Goal: Answer question/provide support: Share knowledge or assist other users

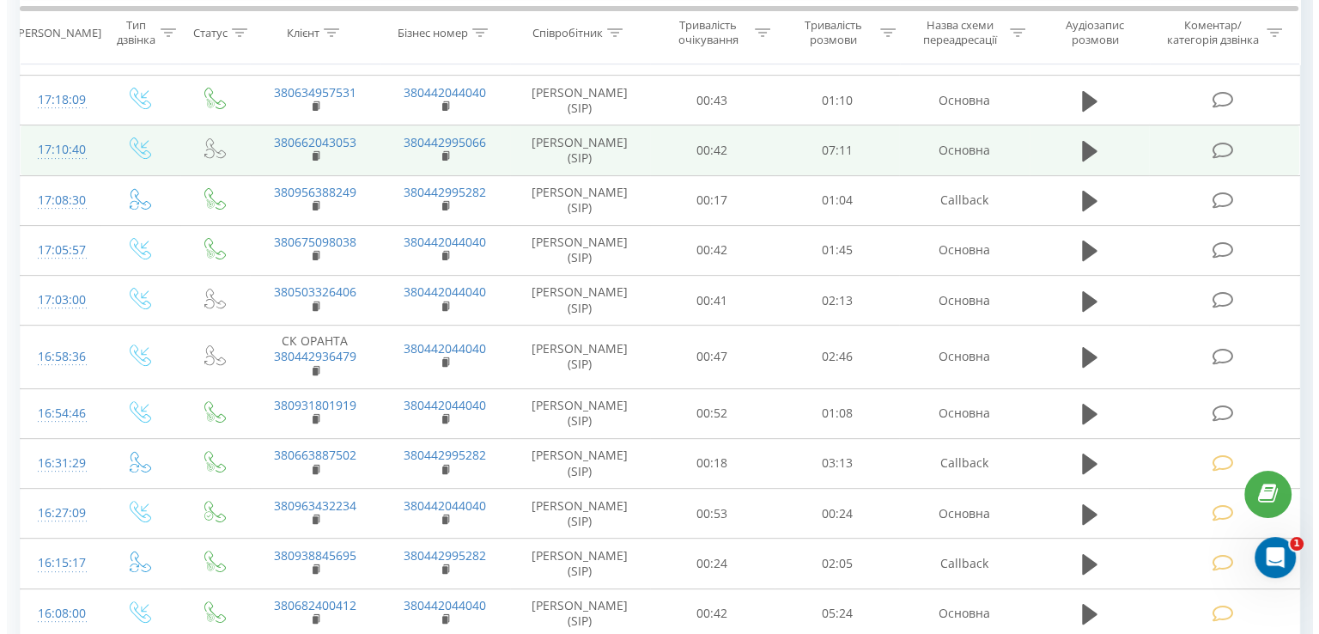
scroll to position [512, 0]
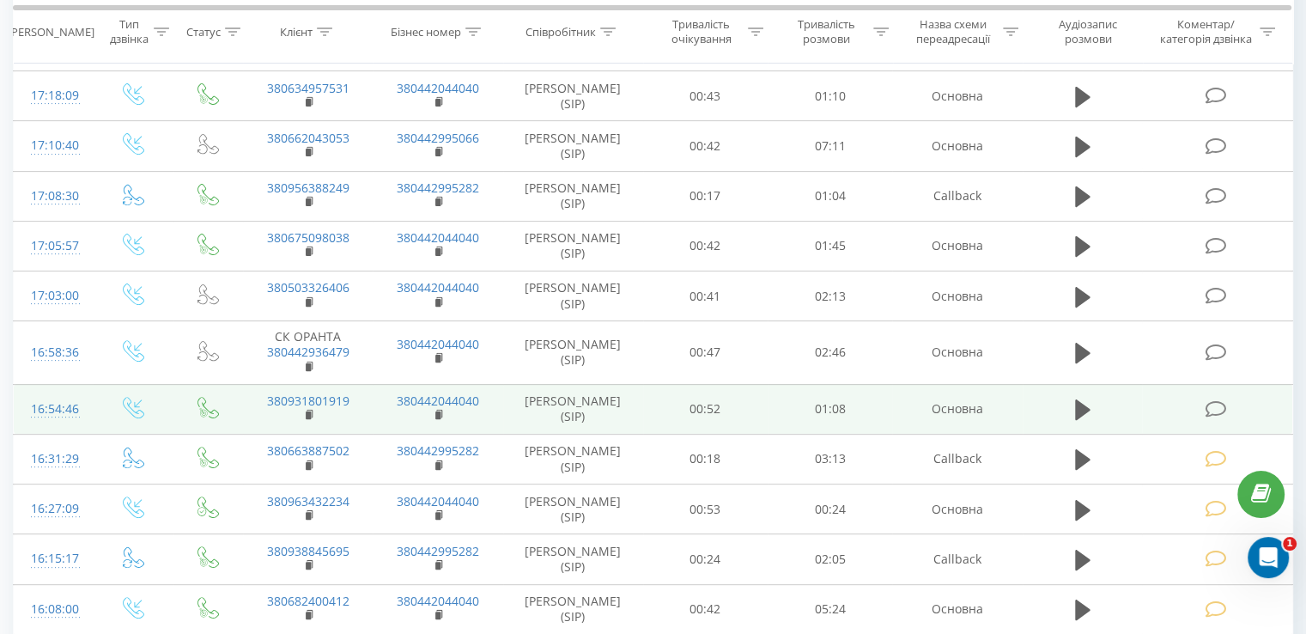
click at [1207, 403] on icon at bounding box center [1215, 409] width 21 height 18
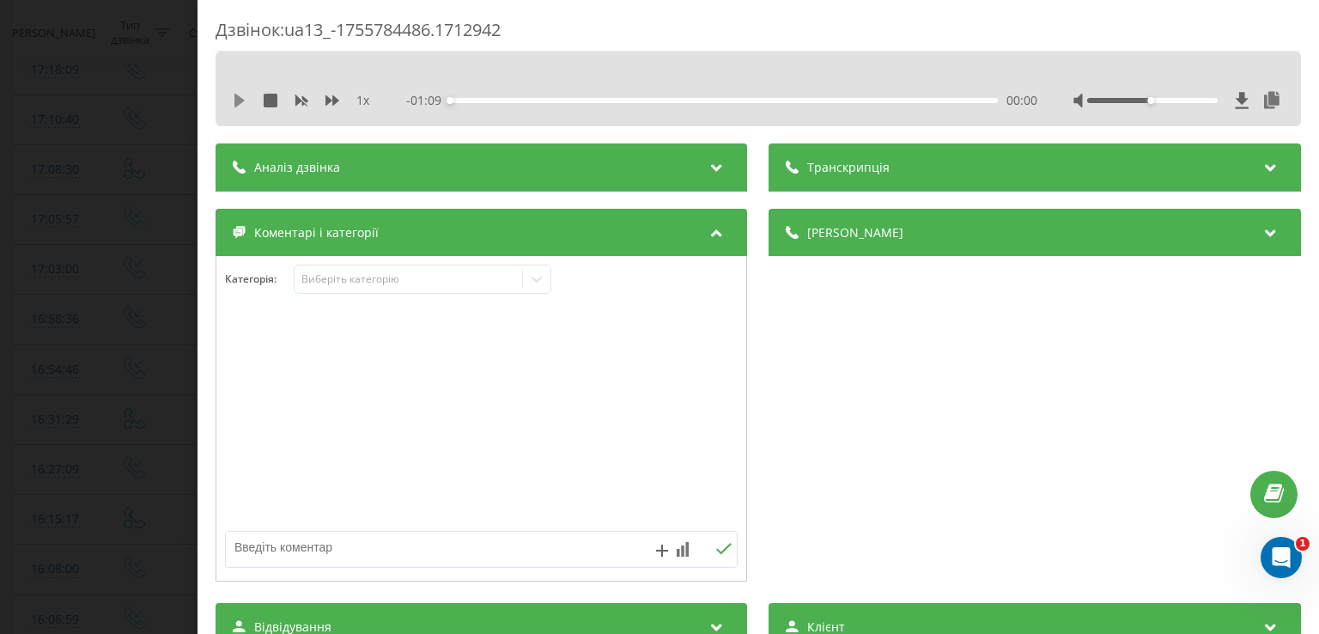
click at [244, 100] on icon at bounding box center [239, 101] width 10 height 14
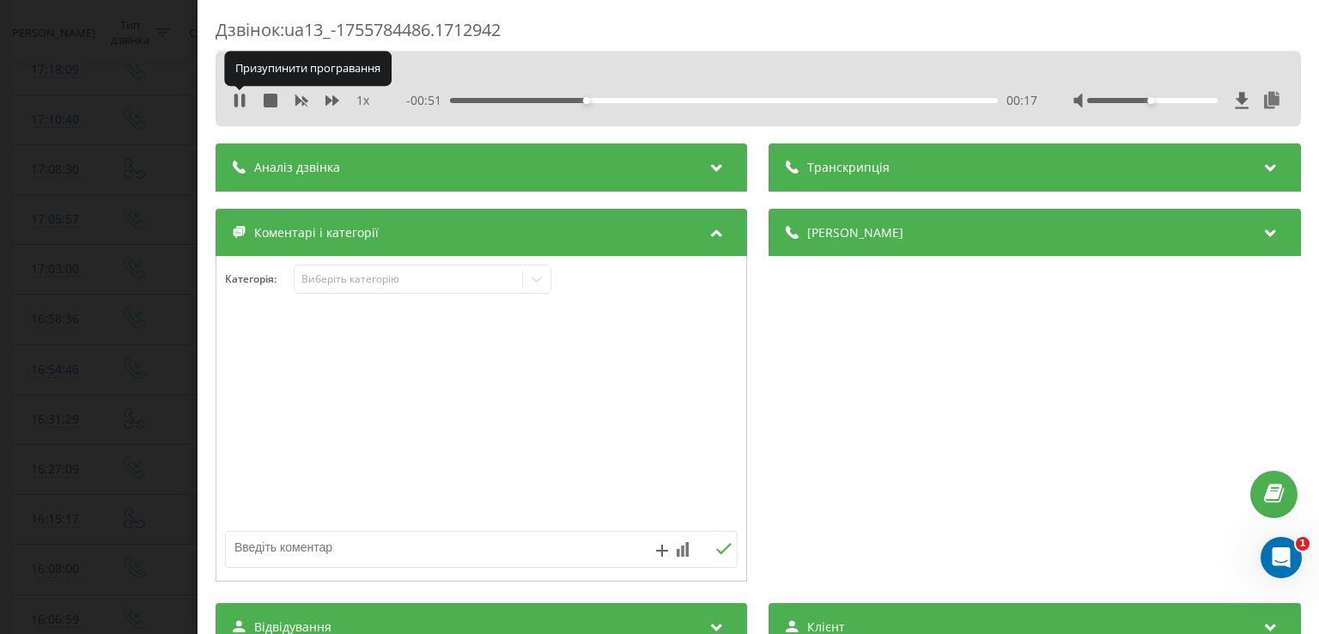
click at [244, 100] on icon at bounding box center [242, 101] width 3 height 14
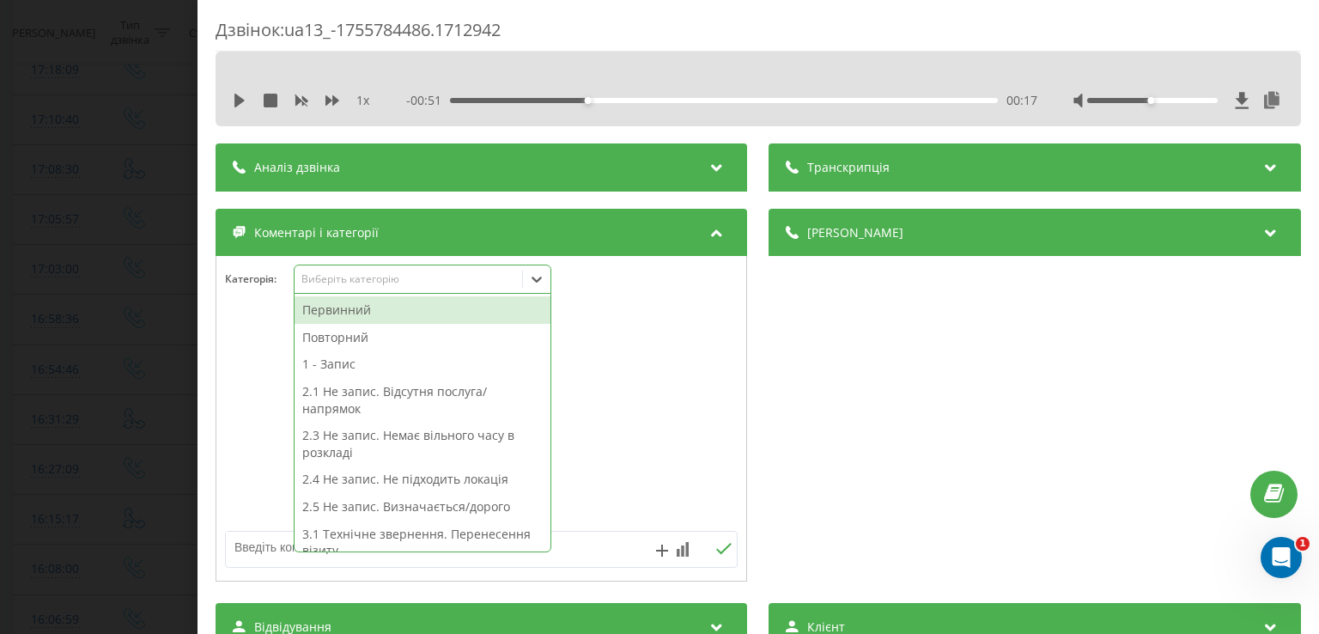
click at [551, 277] on div "Виберіть категорію" at bounding box center [423, 279] width 258 height 29
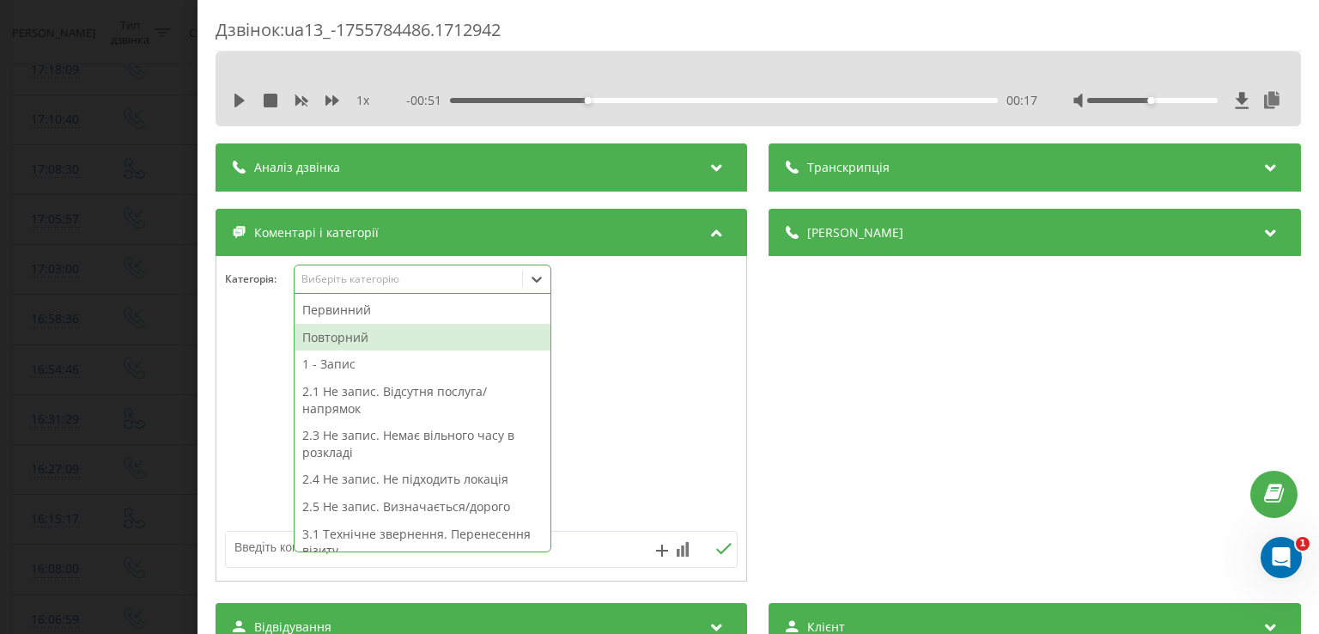
click at [436, 333] on div "Повторний" at bounding box center [423, 337] width 256 height 27
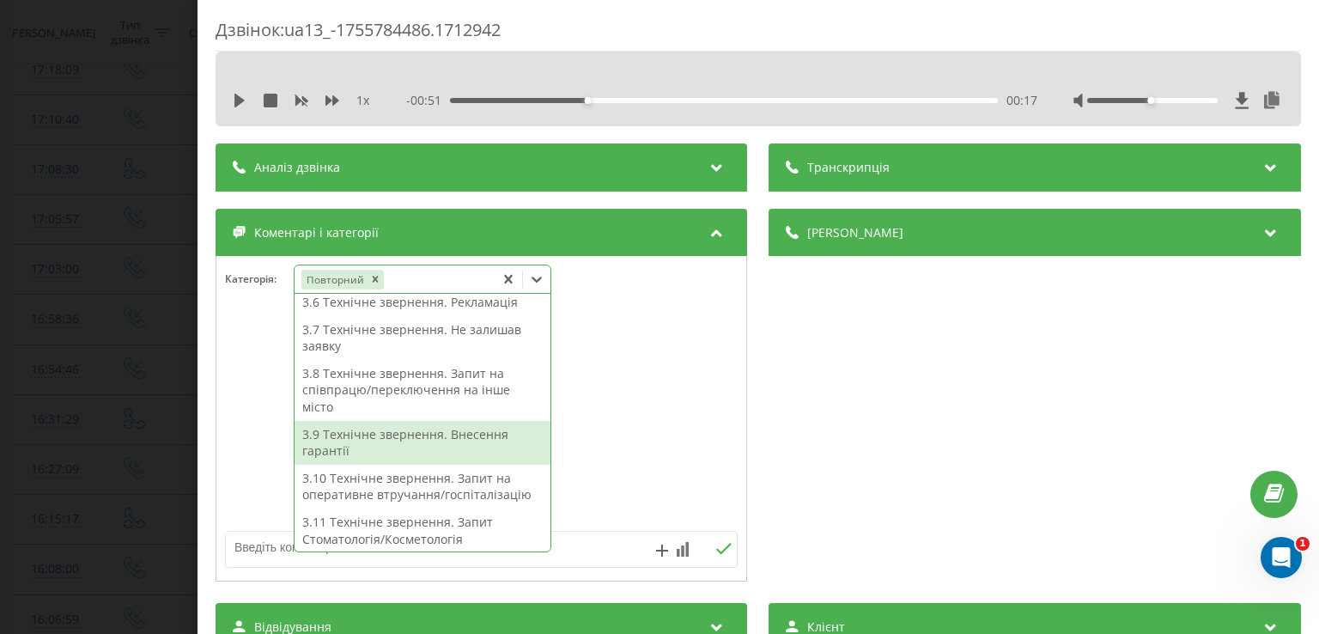
scroll to position [365, 0]
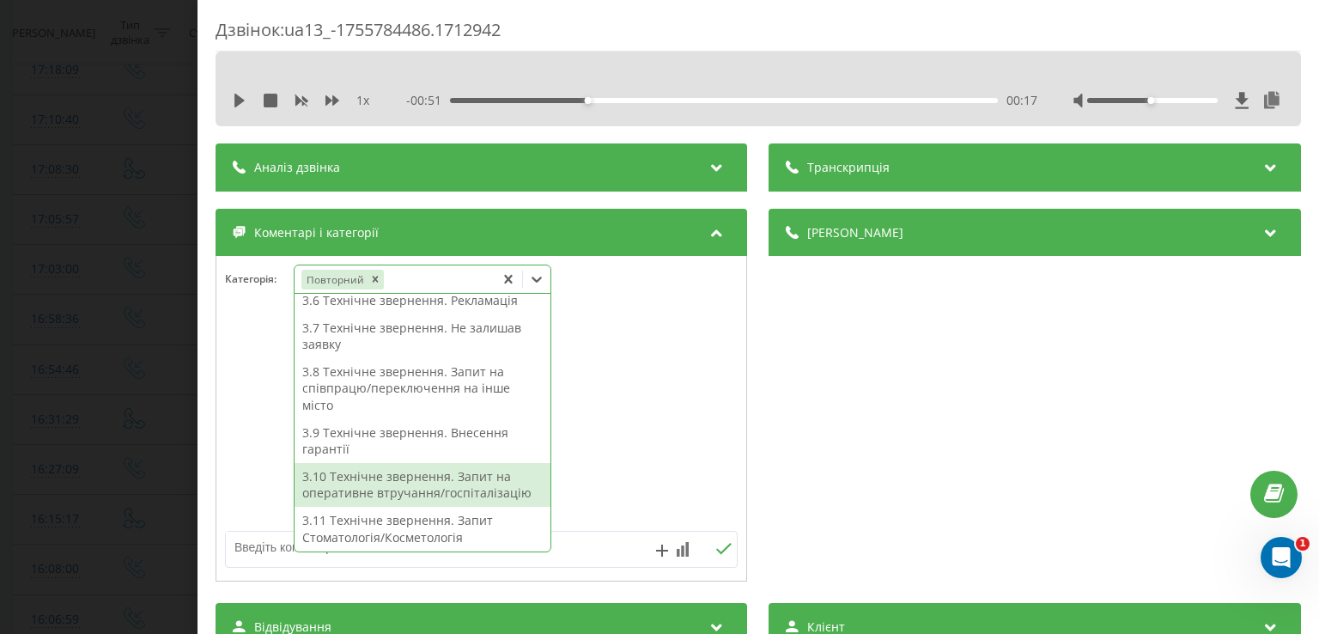
click at [462, 484] on div "3.10 Технічне звернення. Запит на оперативне втручання/госпіталізацію" at bounding box center [423, 485] width 256 height 44
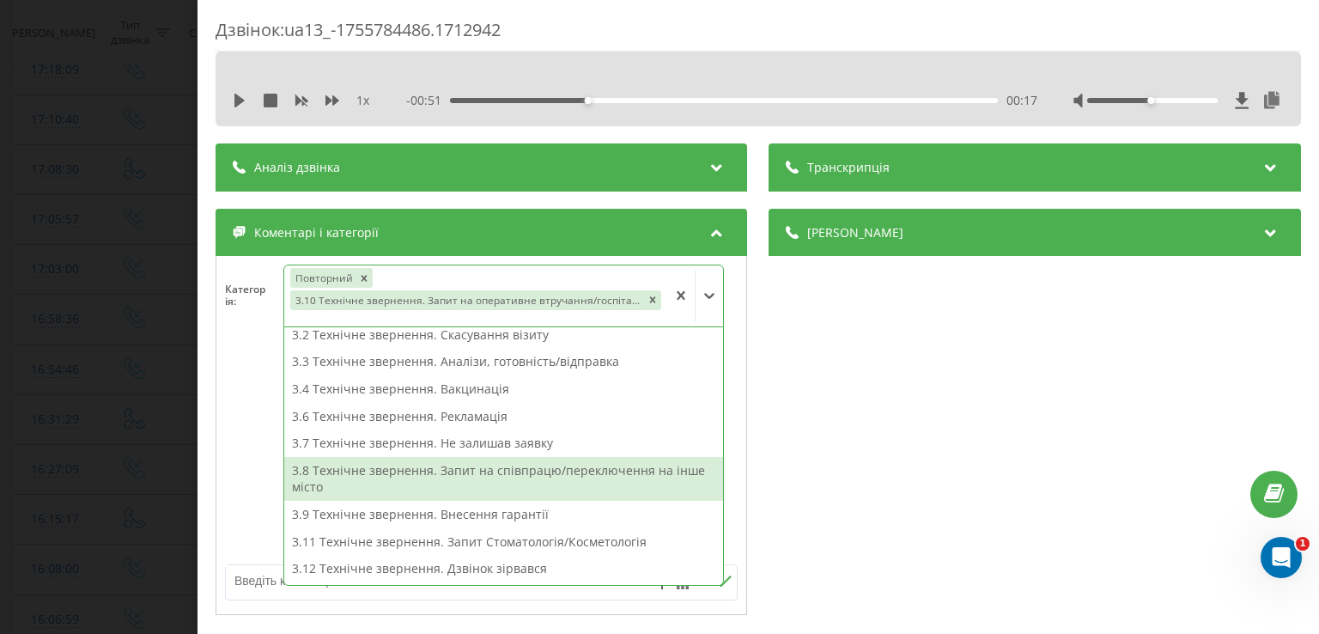
scroll to position [198, 0]
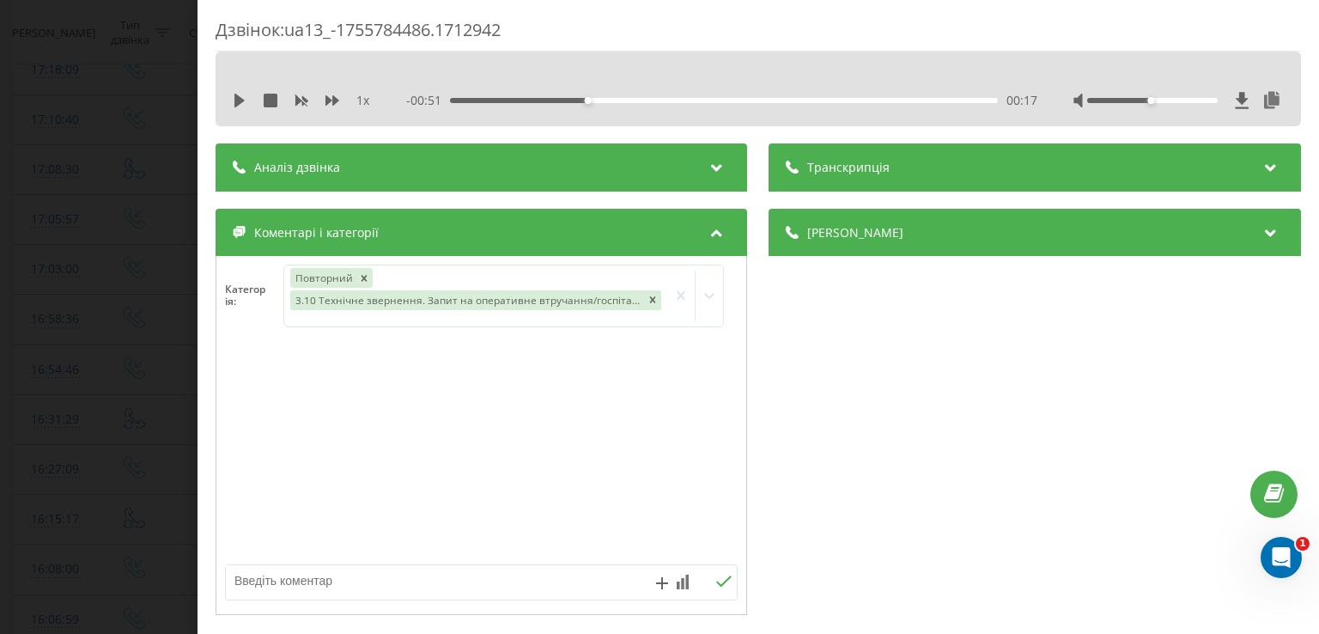
click at [135, 307] on div "Дзвінок : ua13_-1755784486.1712942 1 x - 00:51 00:17 00:17 Транскрипція Для AI-…" at bounding box center [659, 317] width 1319 height 634
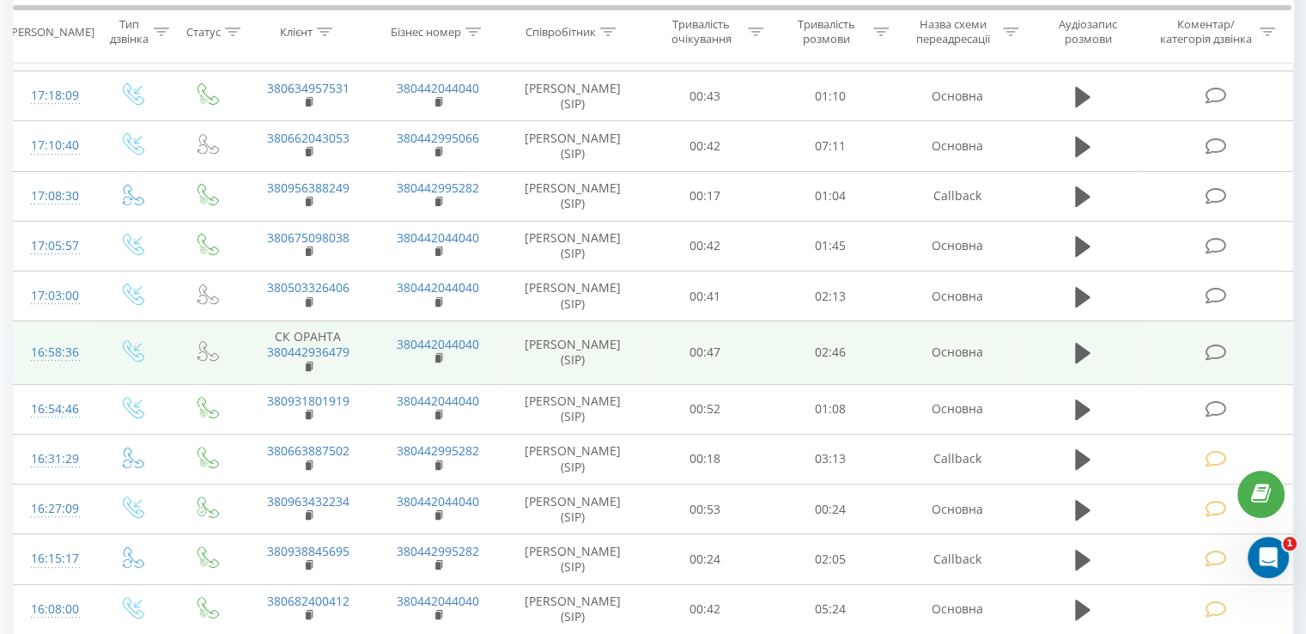
click at [1219, 353] on icon at bounding box center [1215, 353] width 21 height 18
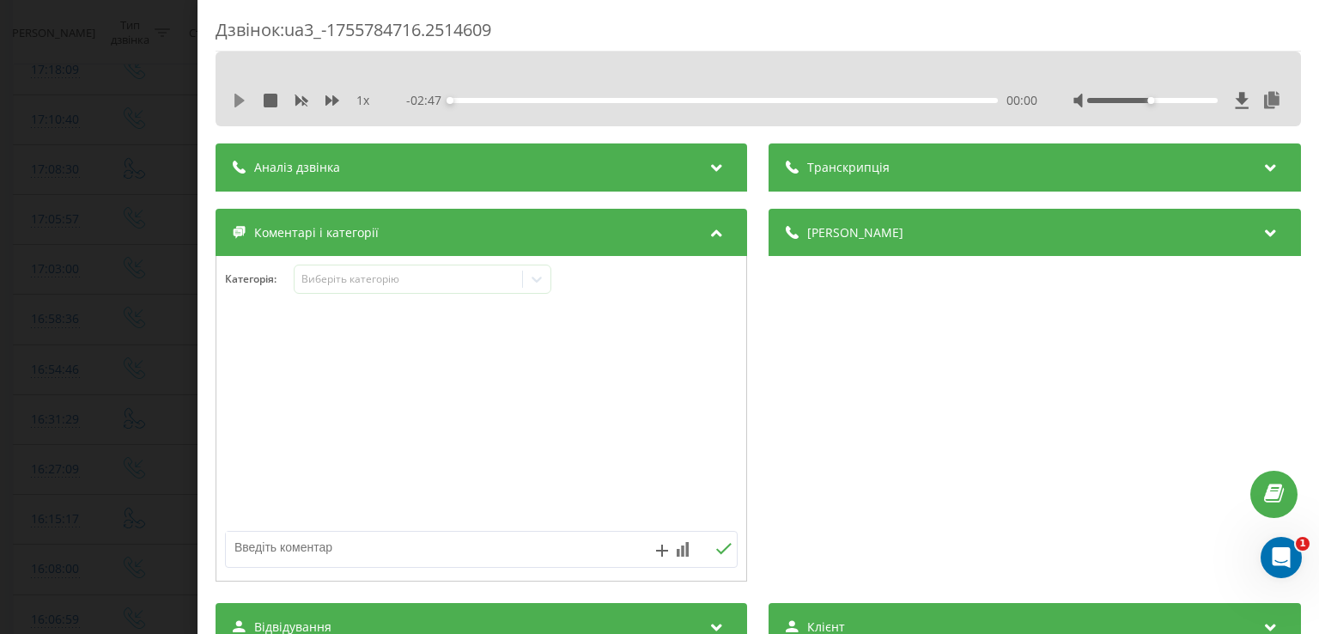
click at [244, 94] on icon at bounding box center [240, 101] width 14 height 14
click at [244, 94] on icon at bounding box center [242, 101] width 3 height 14
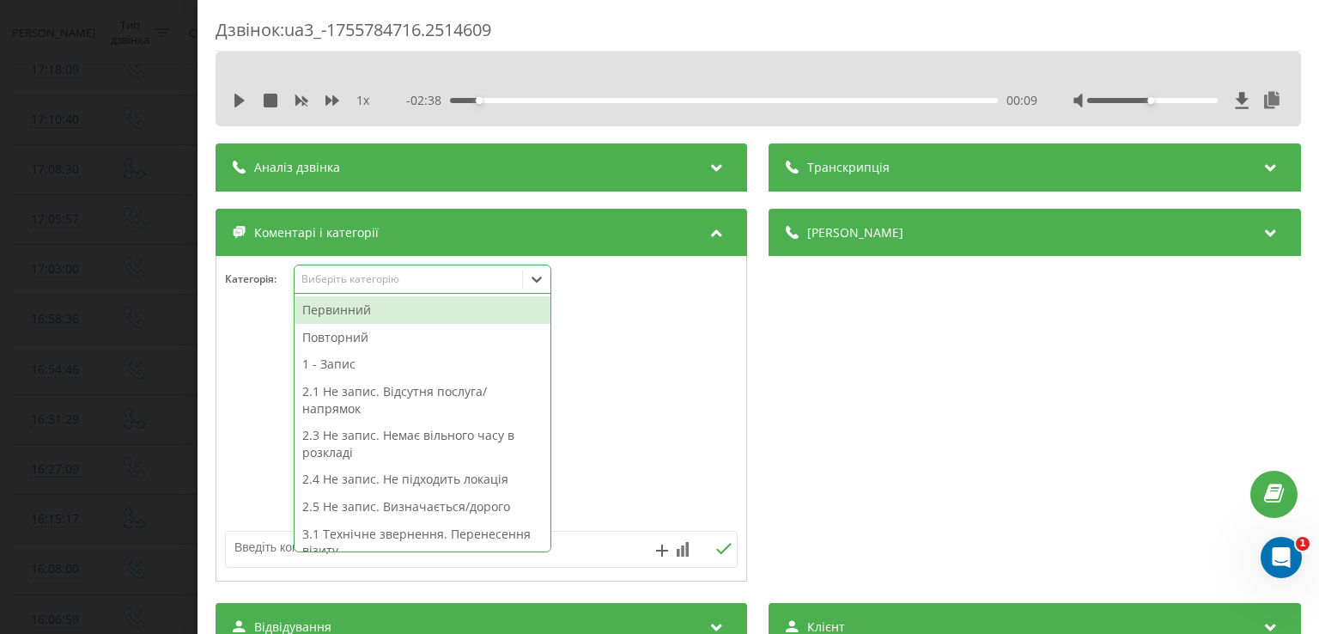
click at [550, 280] on div at bounding box center [536, 278] width 27 height 27
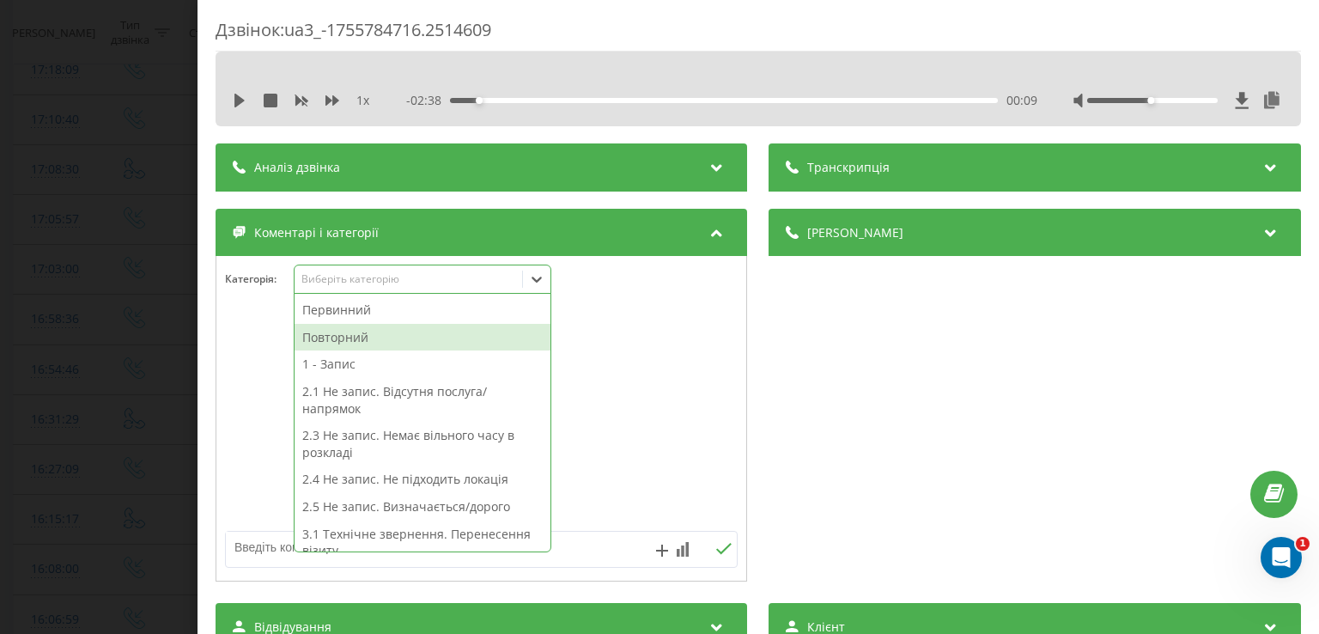
click at [433, 339] on div "Повторний" at bounding box center [423, 337] width 256 height 27
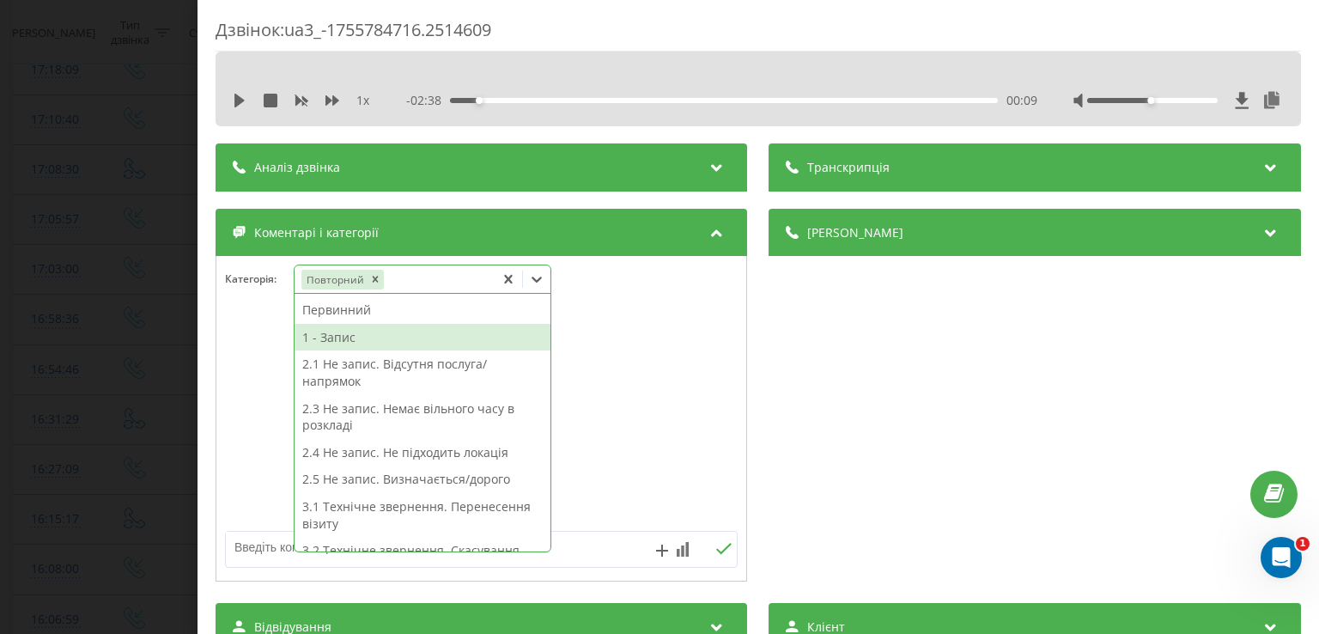
click at [397, 330] on div "1 - Запис" at bounding box center [423, 337] width 256 height 27
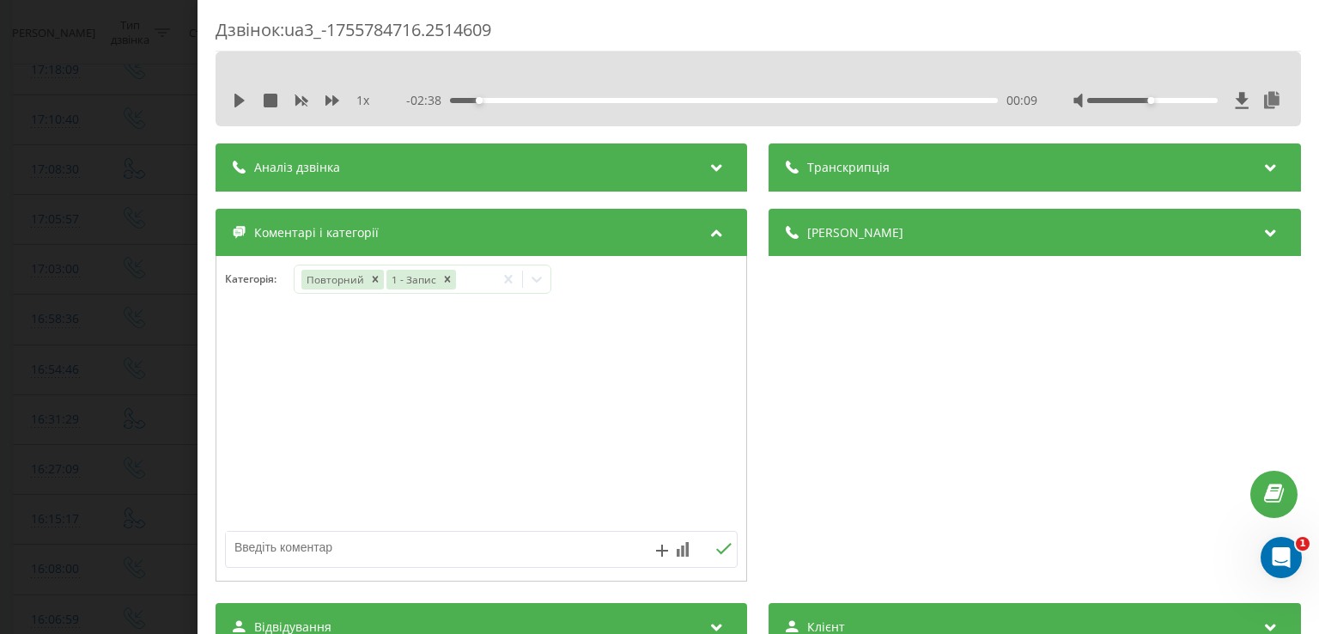
click at [127, 292] on div "Дзвінок : ua3_-1755784716.2514609 1 x - 02:38 00:09 00:09 Транскрипція Для AI-а…" at bounding box center [659, 317] width 1319 height 634
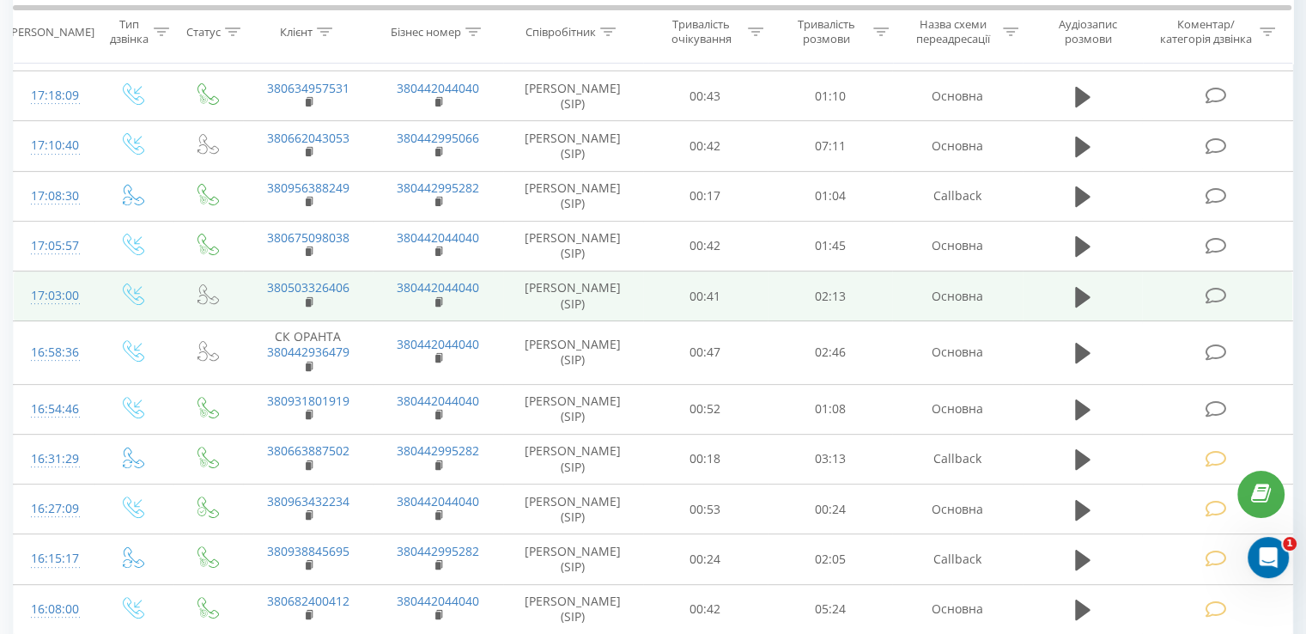
click at [1219, 289] on icon at bounding box center [1215, 296] width 21 height 18
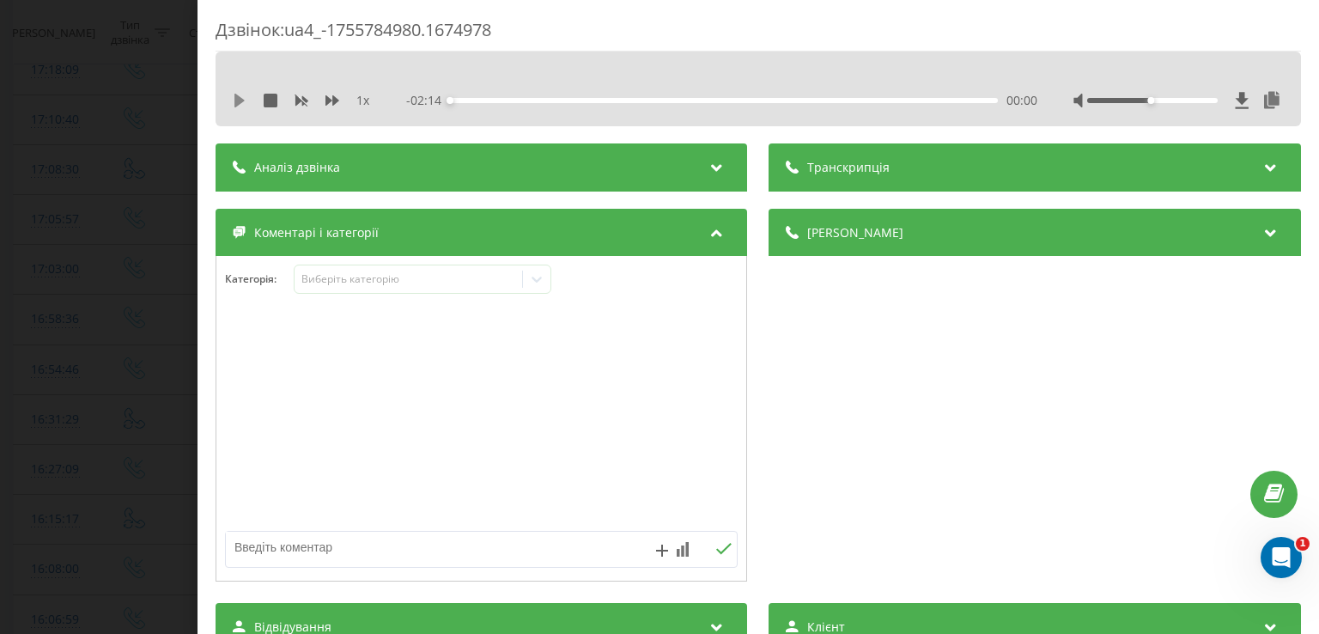
click at [234, 97] on icon at bounding box center [239, 101] width 10 height 14
click at [234, 97] on icon at bounding box center [235, 101] width 3 height 14
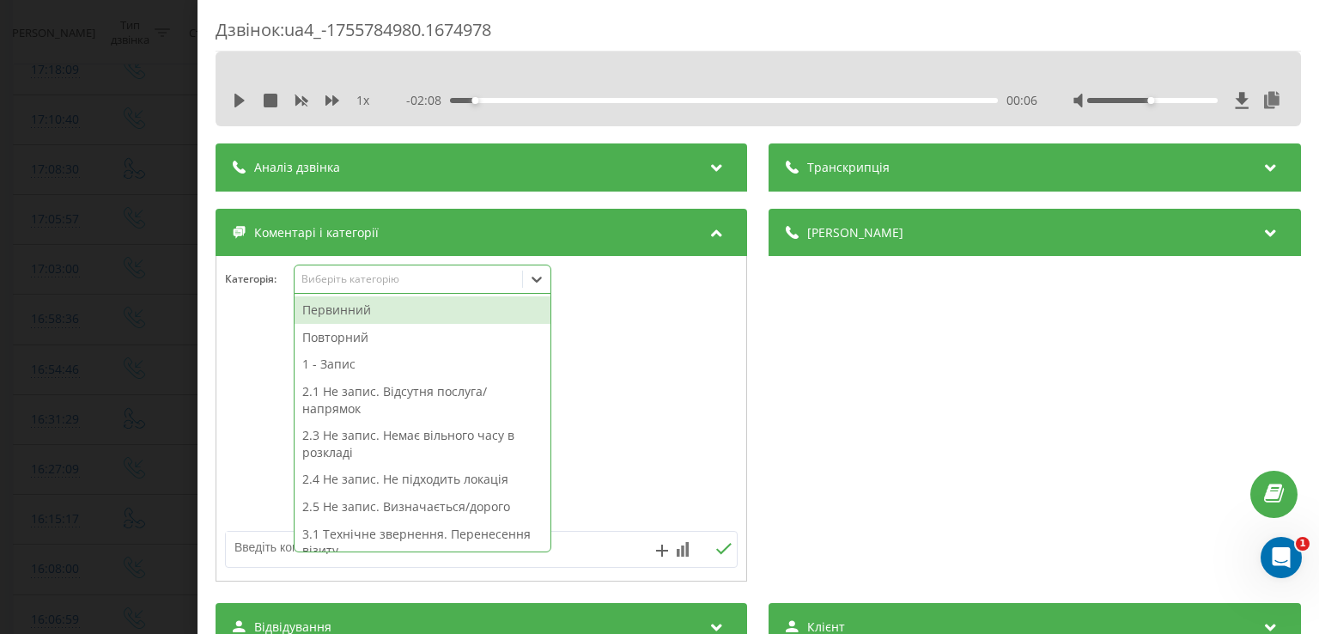
click at [543, 287] on icon at bounding box center [536, 279] width 17 height 17
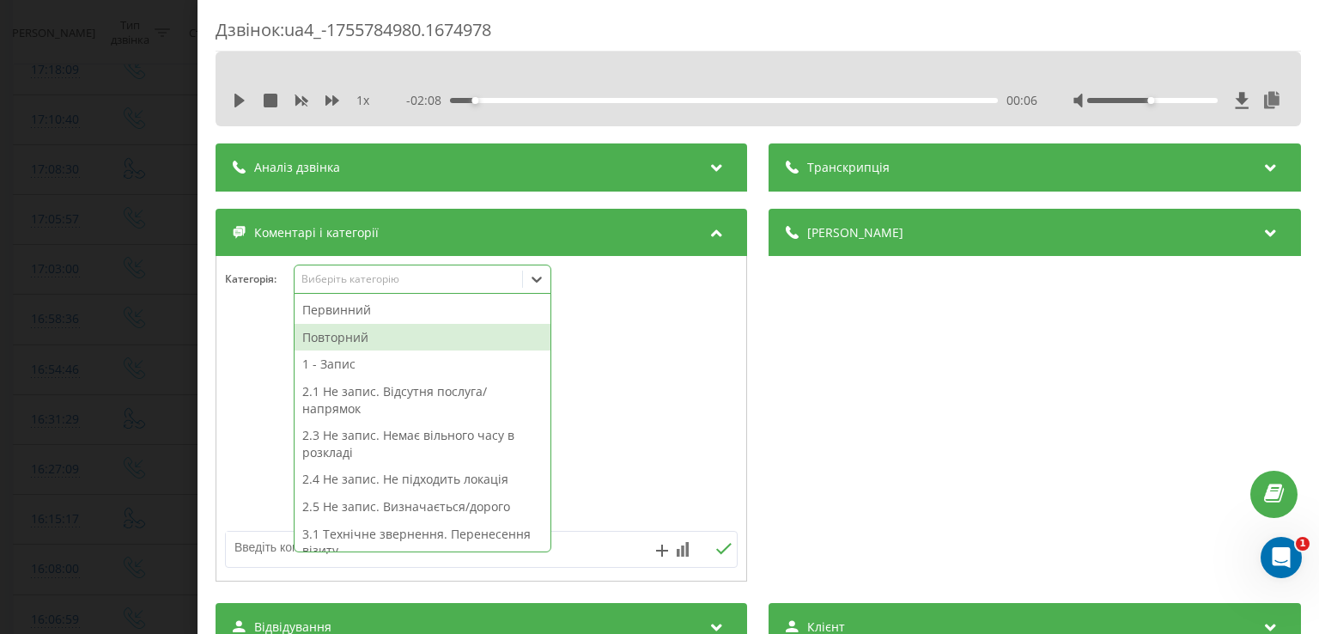
click at [460, 333] on div "Повторний" at bounding box center [423, 337] width 256 height 27
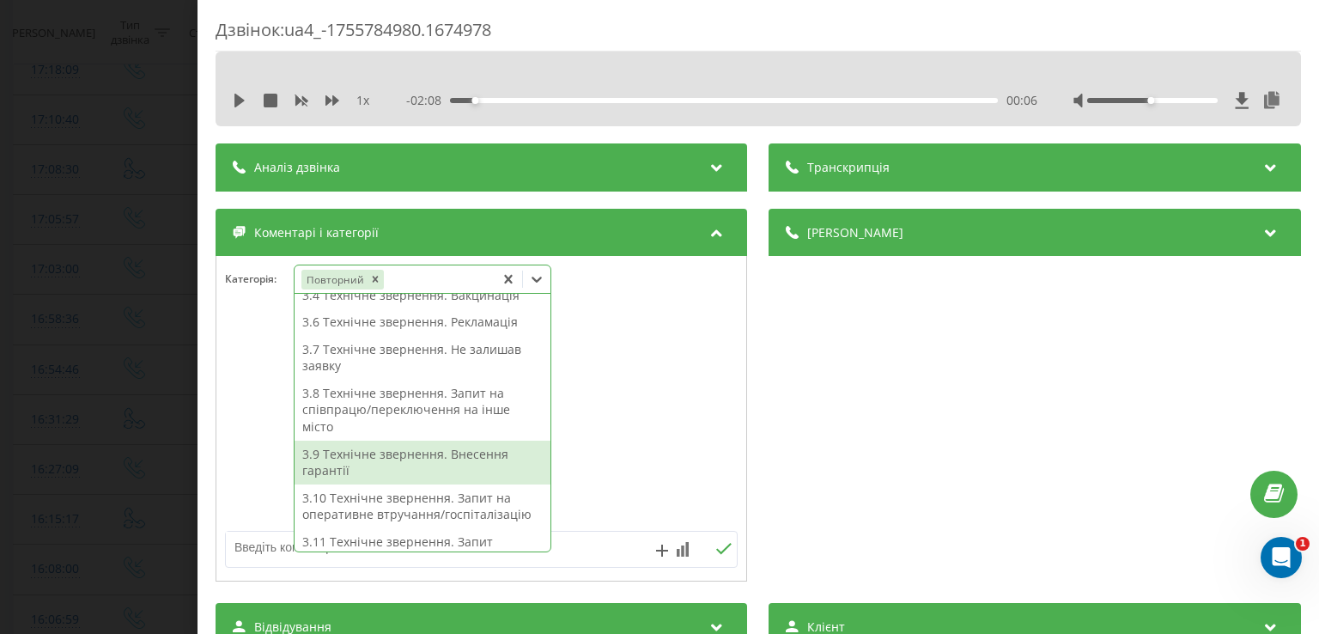
scroll to position [344, 0]
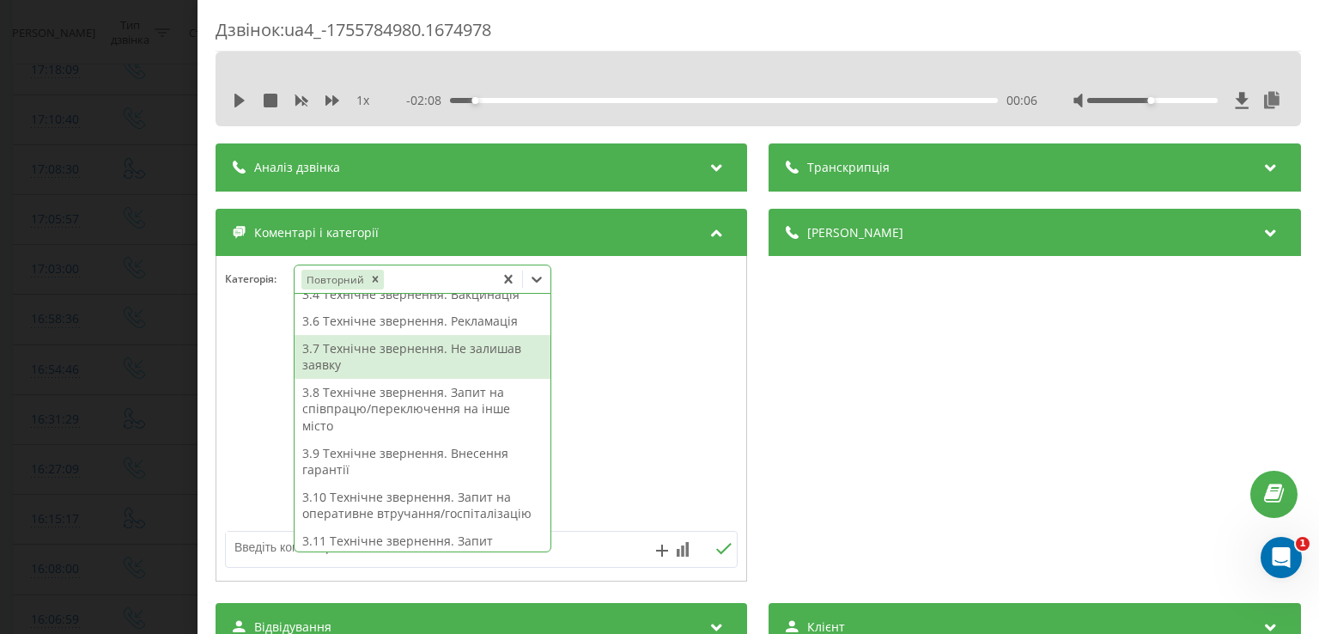
click at [460, 347] on div "3.7 Технічне звернення. Не залишав заявку" at bounding box center [423, 357] width 256 height 44
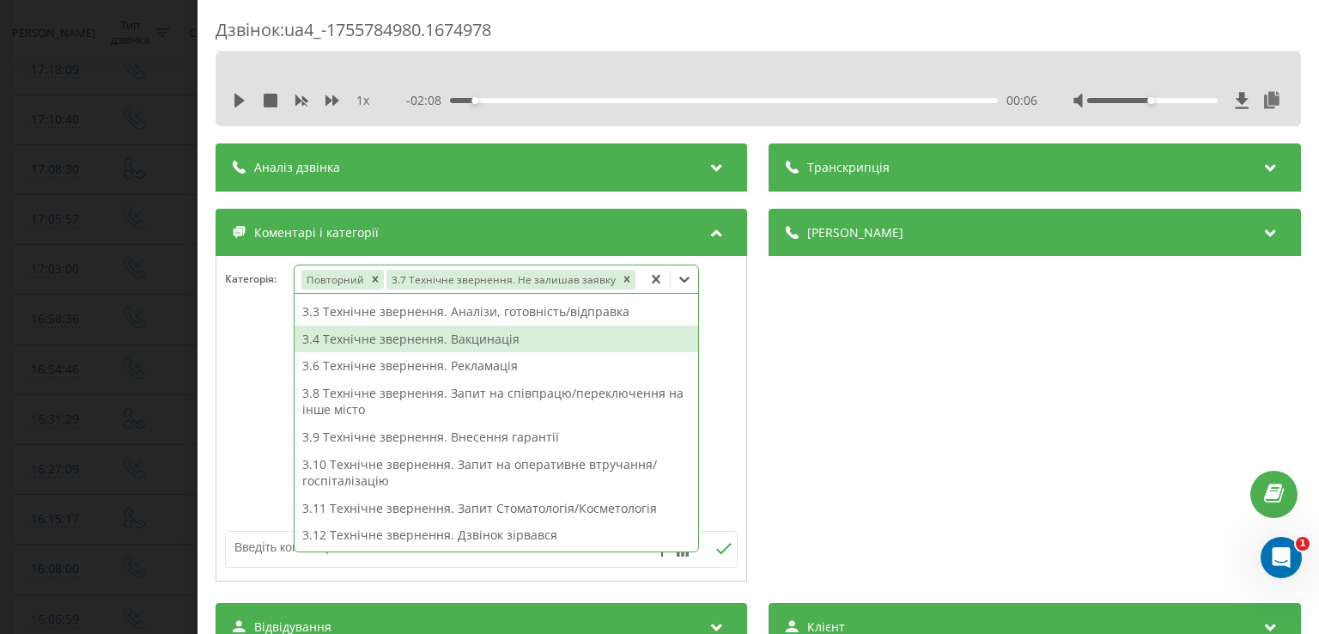
scroll to position [216, 0]
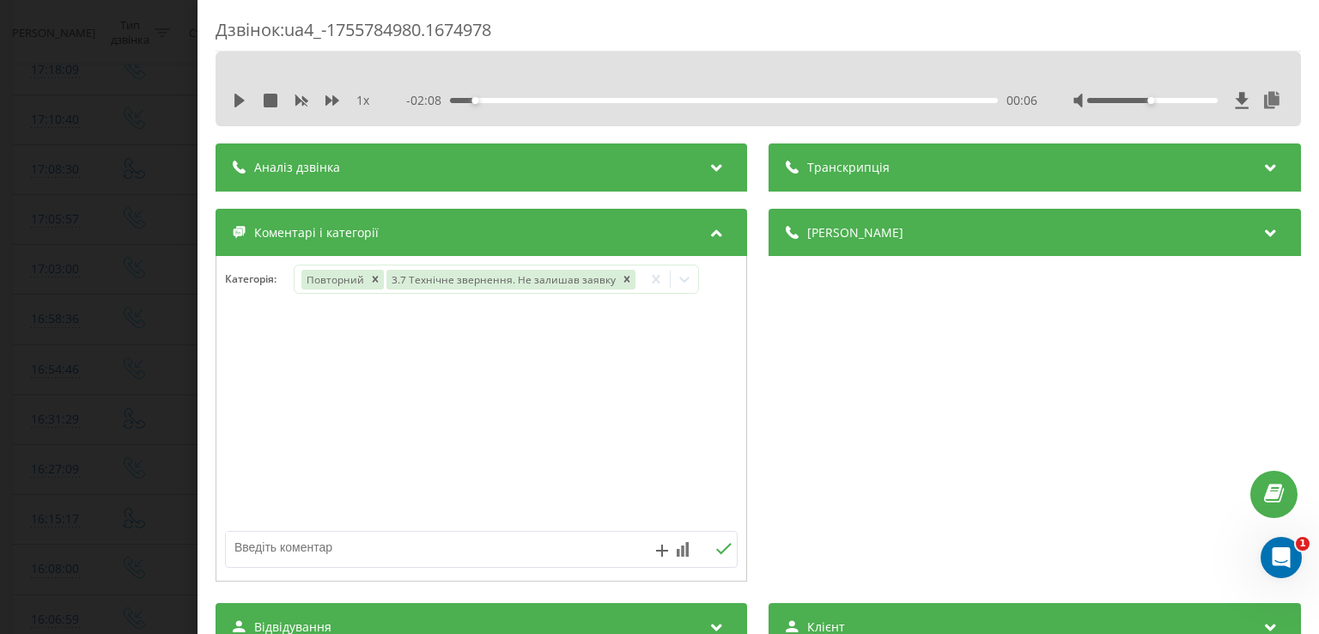
click at [246, 410] on div at bounding box center [481, 419] width 530 height 206
click at [291, 551] on textarea at bounding box center [430, 547] width 409 height 31
type textarea "внутрішній дзвінок"
click at [151, 336] on div "Дзвінок : ua4_-1755784980.1674978 1 x - 02:08 00:06 00:06 Транскрипція Для AI-а…" at bounding box center [659, 317] width 1319 height 634
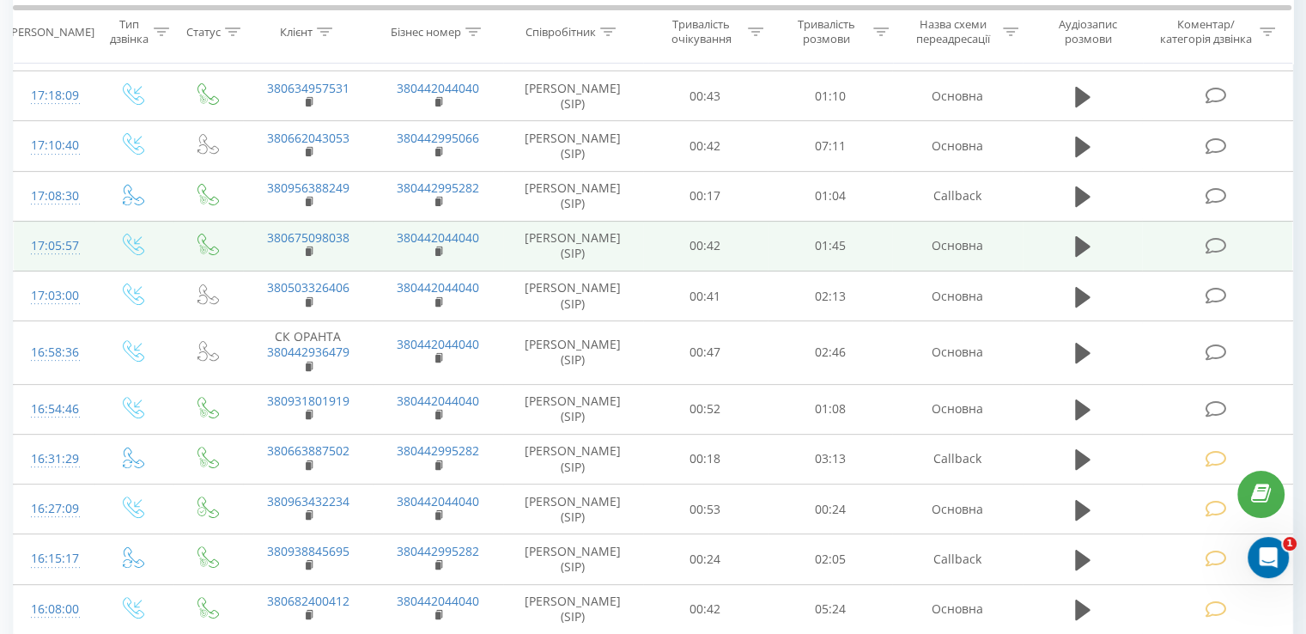
click at [1213, 237] on icon at bounding box center [1215, 246] width 21 height 18
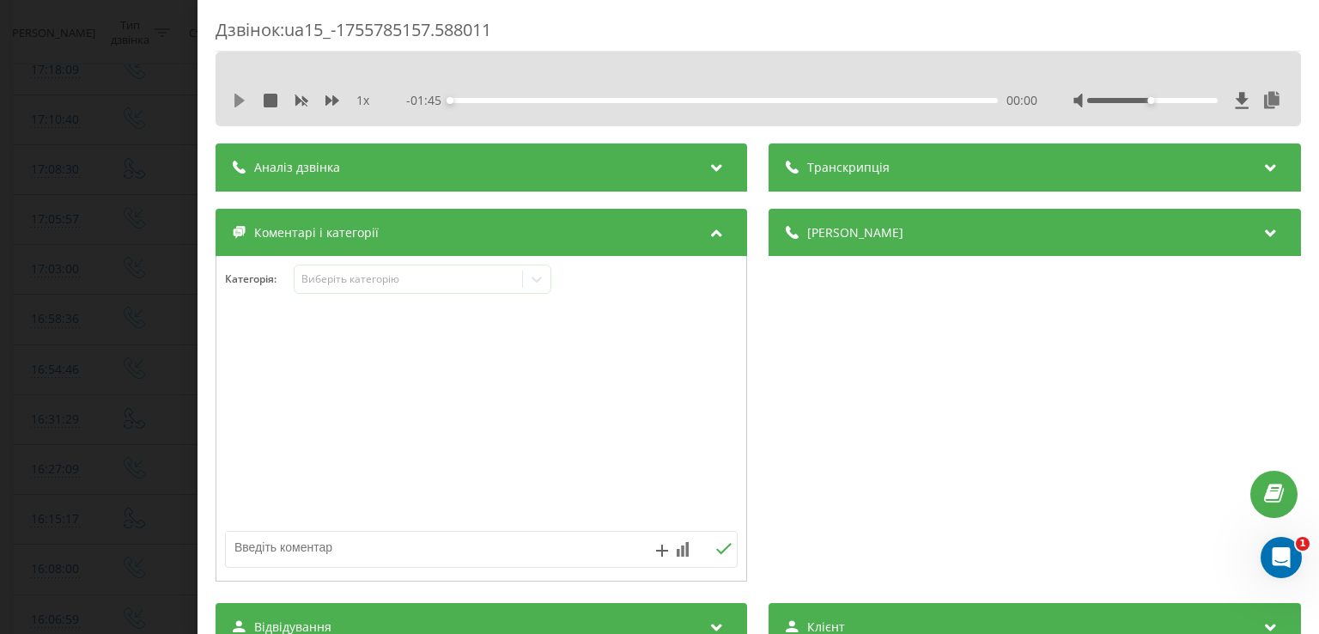
click at [236, 98] on icon at bounding box center [239, 101] width 10 height 14
click at [236, 98] on icon at bounding box center [235, 101] width 3 height 14
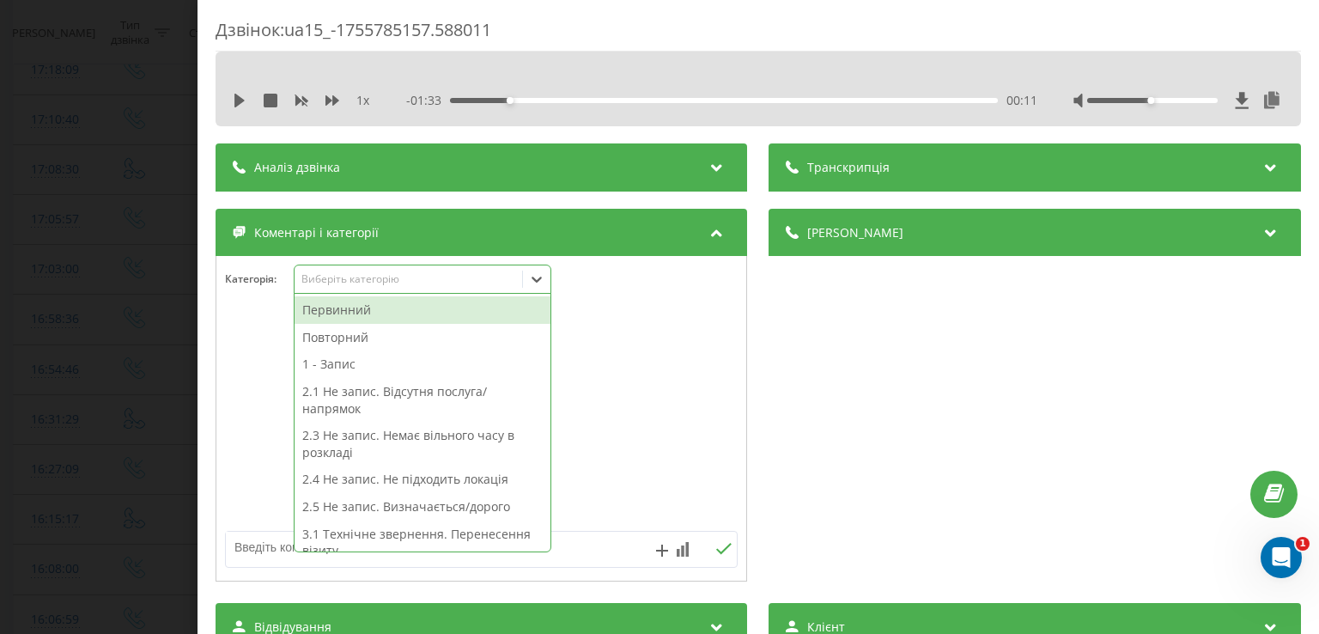
click at [539, 280] on icon at bounding box center [538, 280] width 10 height 6
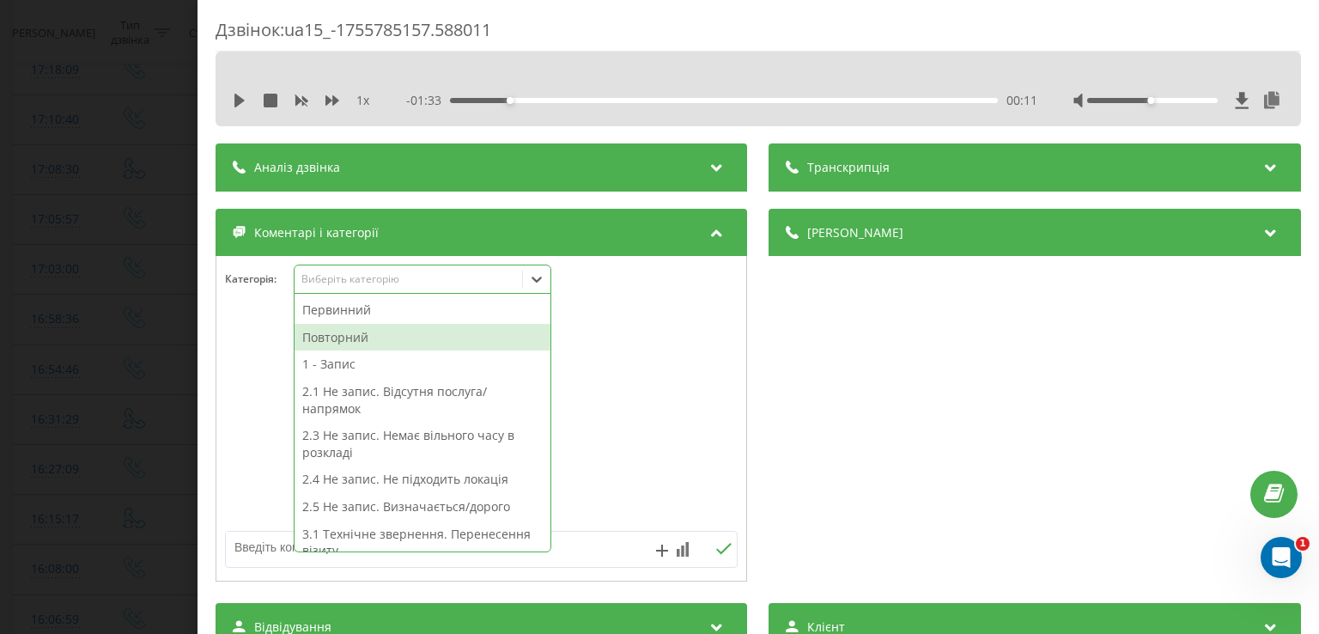
click at [441, 334] on div "Повторний" at bounding box center [423, 337] width 256 height 27
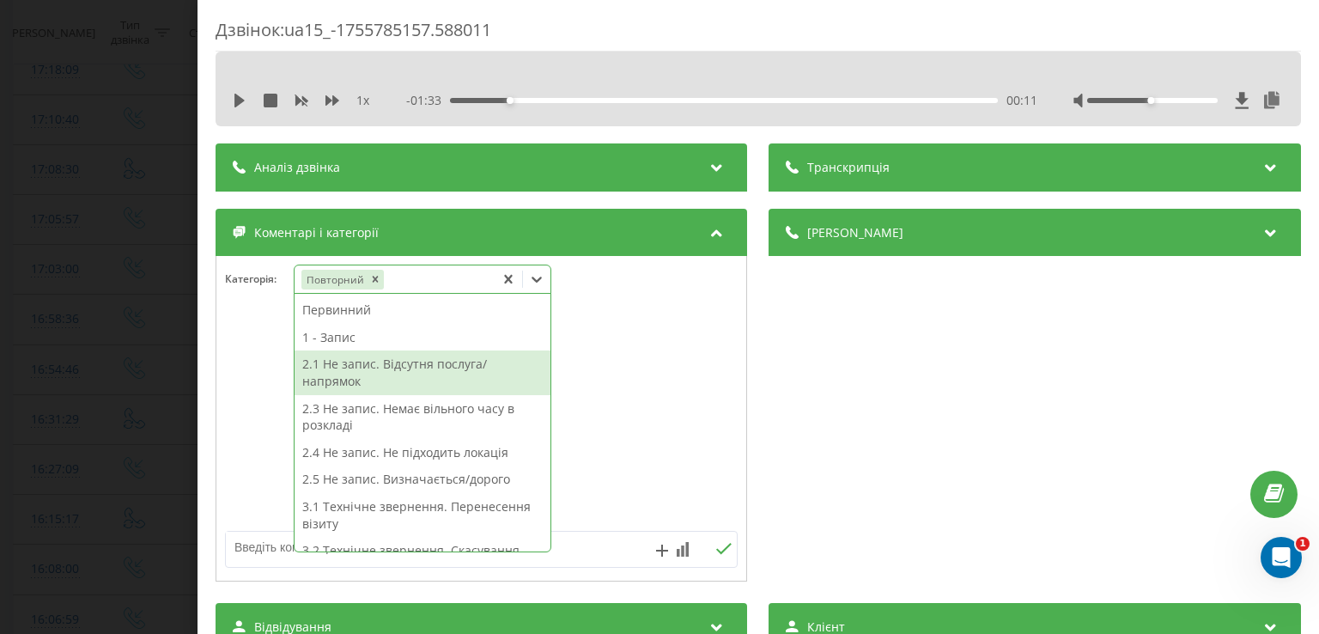
click at [409, 365] on div "2.1 Не запис. Відсутня послуга/напрямок" at bounding box center [423, 372] width 256 height 44
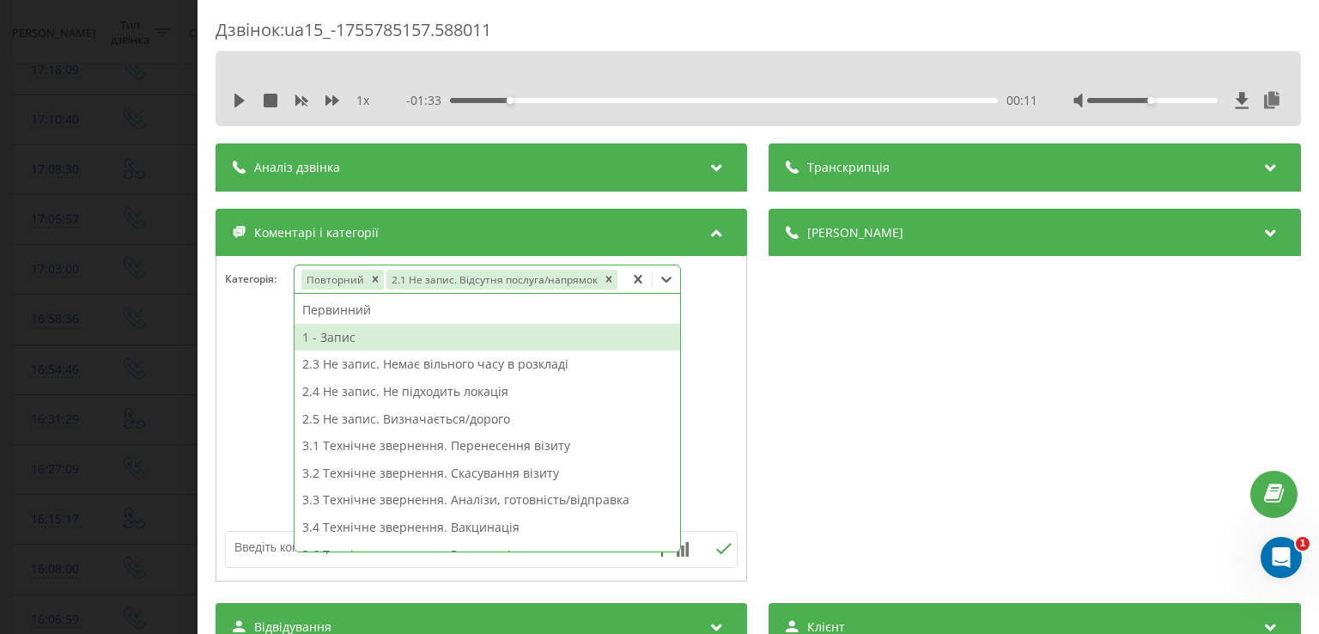
click at [397, 338] on div "1 - Запис" at bounding box center [488, 337] width 386 height 27
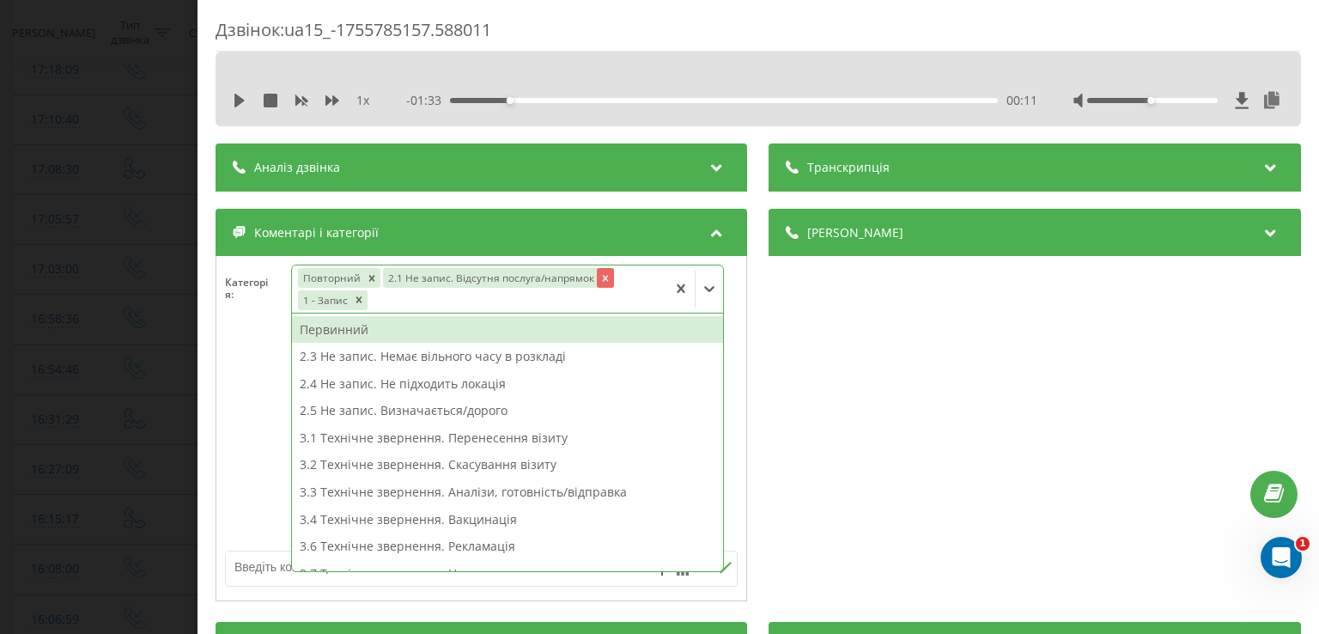
click at [607, 273] on icon "Remove 2.1 Не запис. Відсутня послуга/напрямок" at bounding box center [606, 278] width 12 height 12
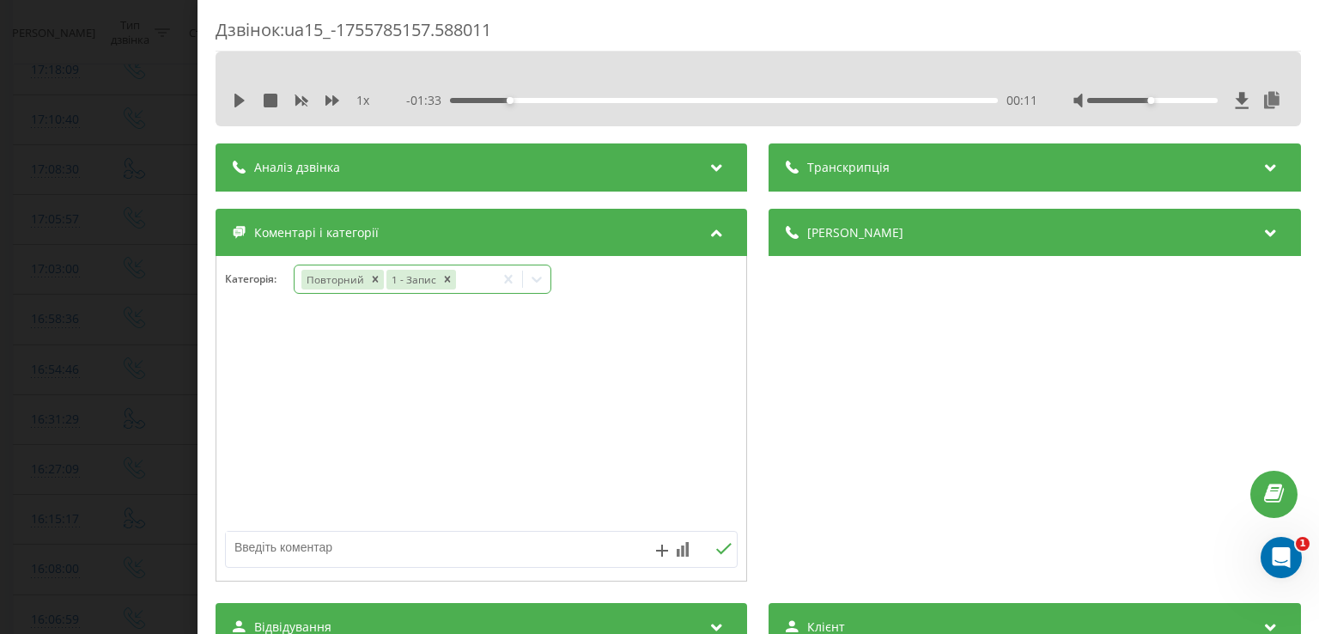
click at [255, 328] on div at bounding box center [481, 419] width 530 height 206
click at [157, 312] on div "Дзвінок : ua15_-1755785157.588011 1 x - 01:33 00:11 00:11 Транскрипція Для AI-а…" at bounding box center [659, 317] width 1319 height 634
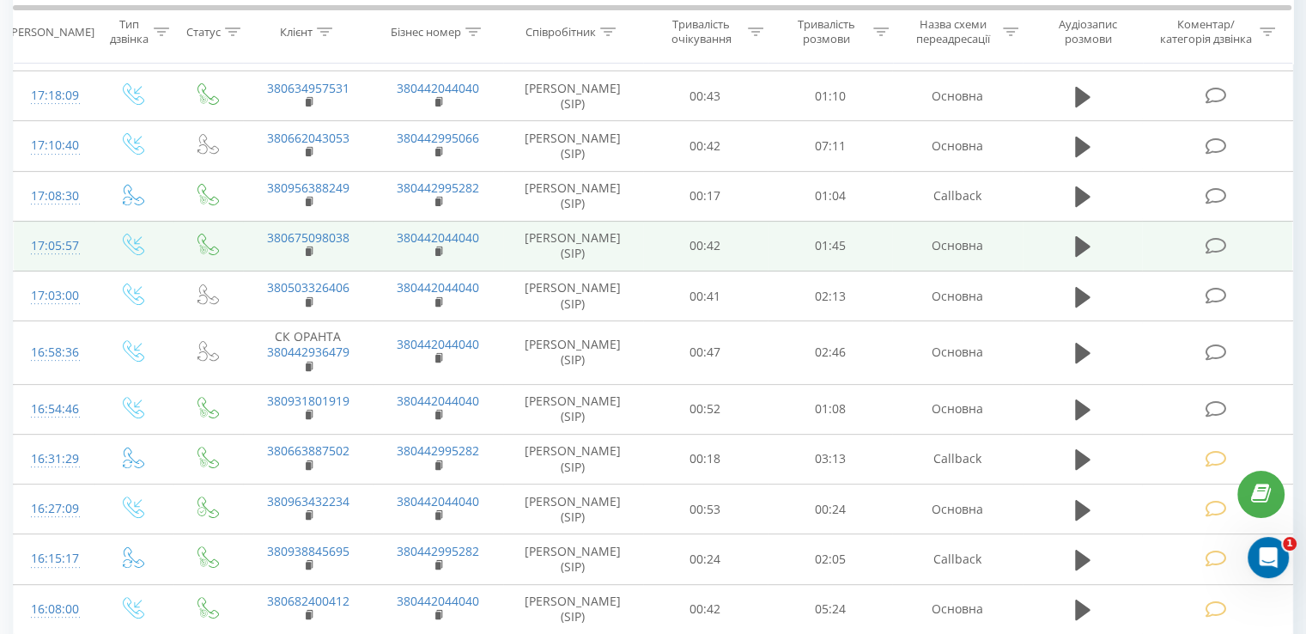
click at [1227, 238] on span at bounding box center [1217, 244] width 24 height 16
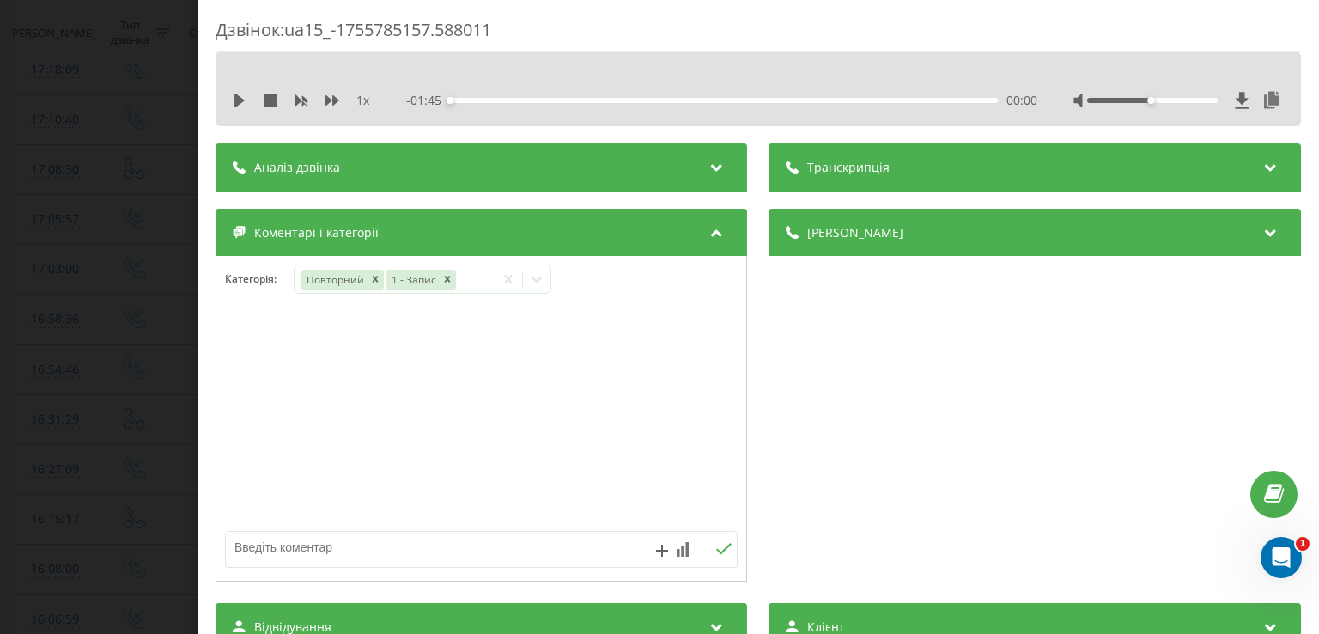
click at [139, 387] on div "Дзвінок : ua15_-1755785157.588011 1 x - 01:45 00:00 00:00 Транскрипція Для AI-а…" at bounding box center [659, 317] width 1319 height 634
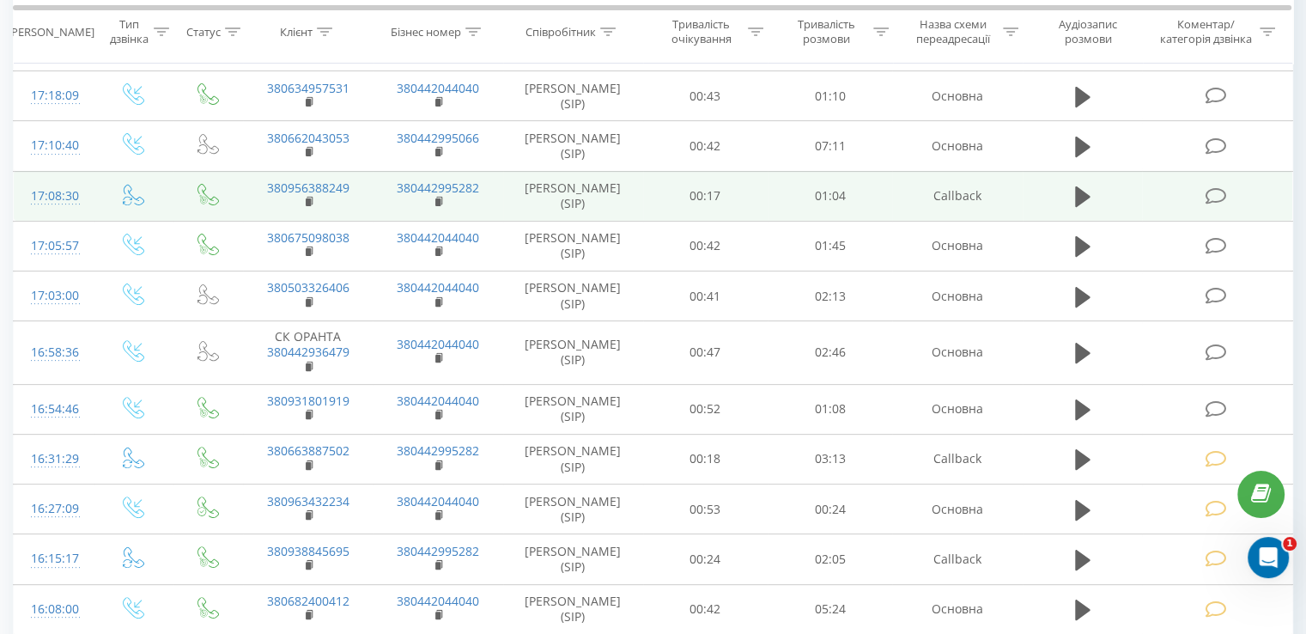
click at [1218, 193] on icon at bounding box center [1215, 196] width 21 height 18
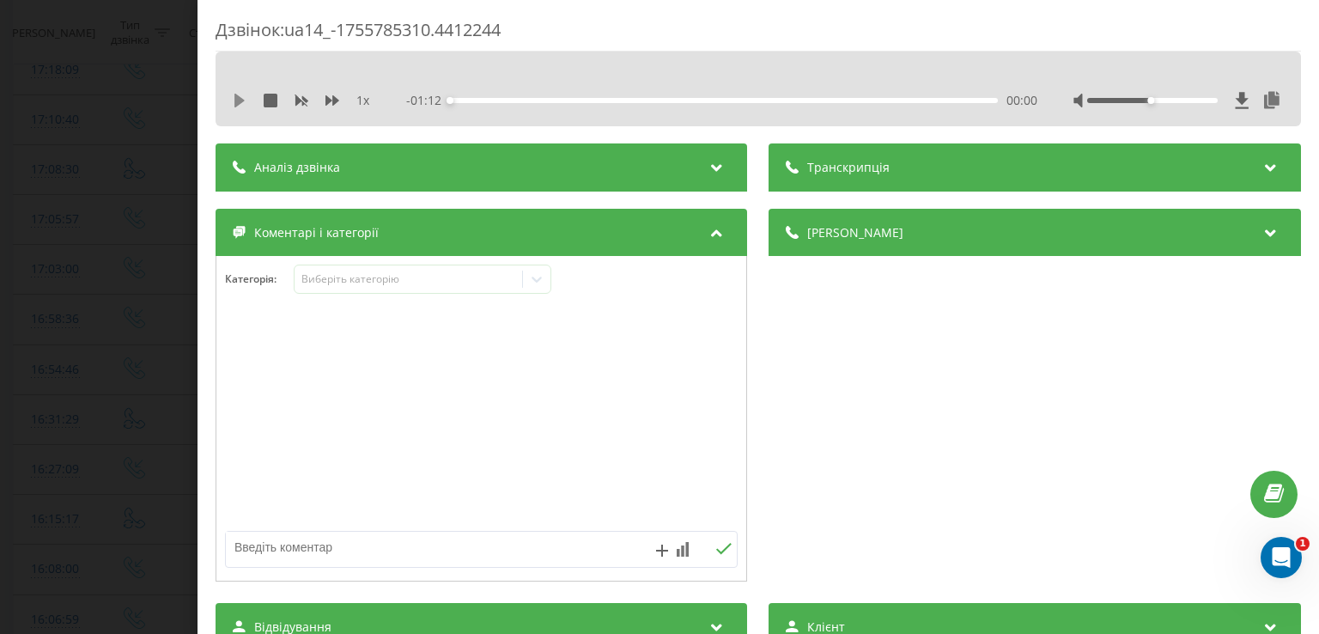
click at [237, 100] on icon at bounding box center [239, 101] width 10 height 14
click at [506, 99] on div "00:07" at bounding box center [724, 100] width 547 height 5
click at [560, 100] on div "00:14" at bounding box center [724, 100] width 547 height 5
click at [612, 100] on div "00:21" at bounding box center [724, 100] width 547 height 5
click at [680, 97] on div "- 00:48 00:24 00:24" at bounding box center [722, 100] width 630 height 17
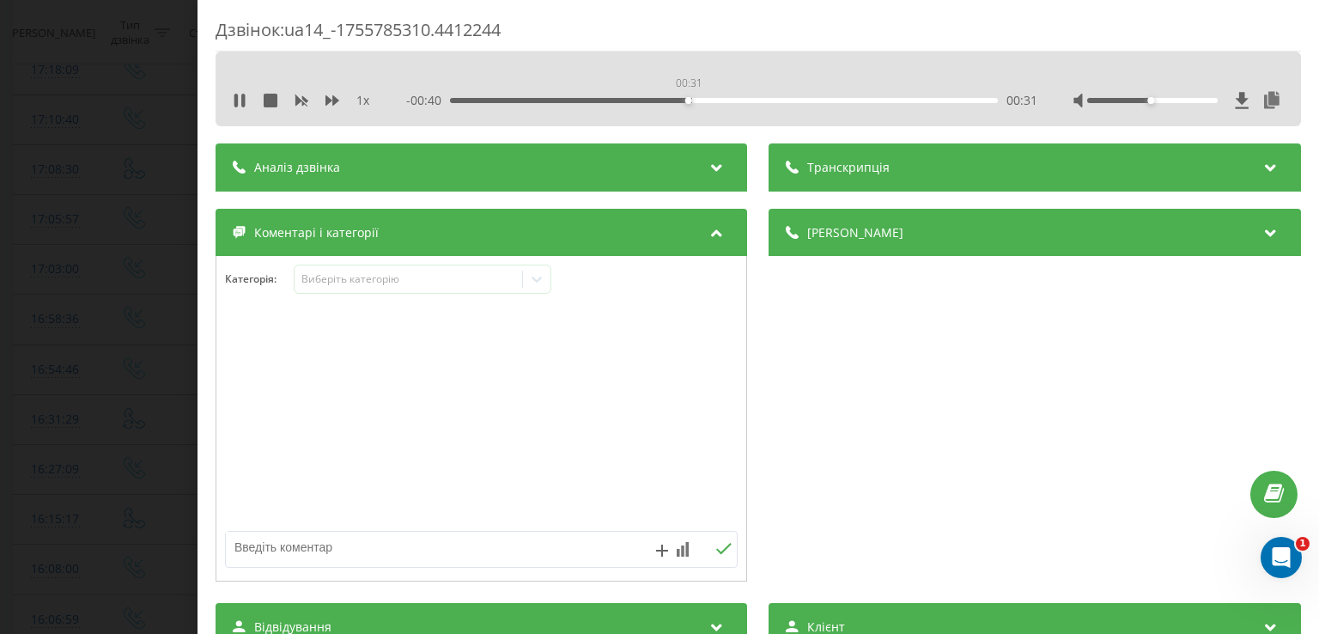
click at [687, 100] on div "00:31" at bounding box center [724, 100] width 547 height 5
click at [245, 104] on icon at bounding box center [242, 101] width 3 height 14
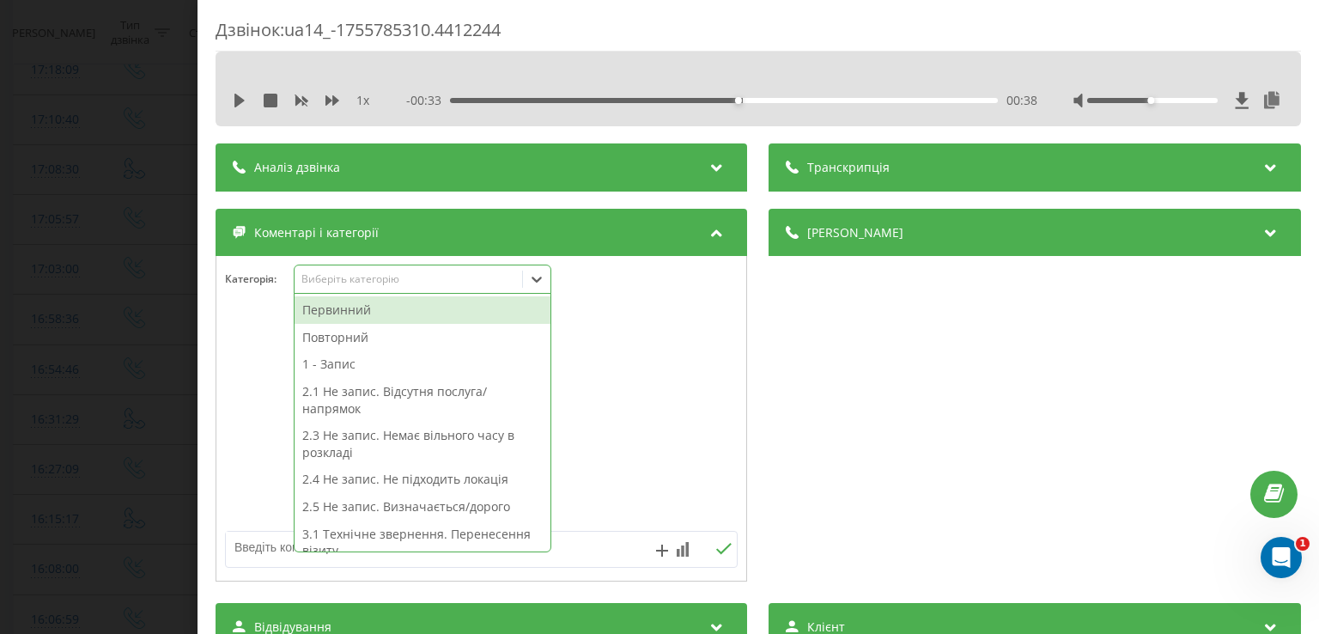
click at [539, 284] on icon at bounding box center [536, 279] width 17 height 17
click at [460, 313] on div "Первинний" at bounding box center [423, 309] width 256 height 27
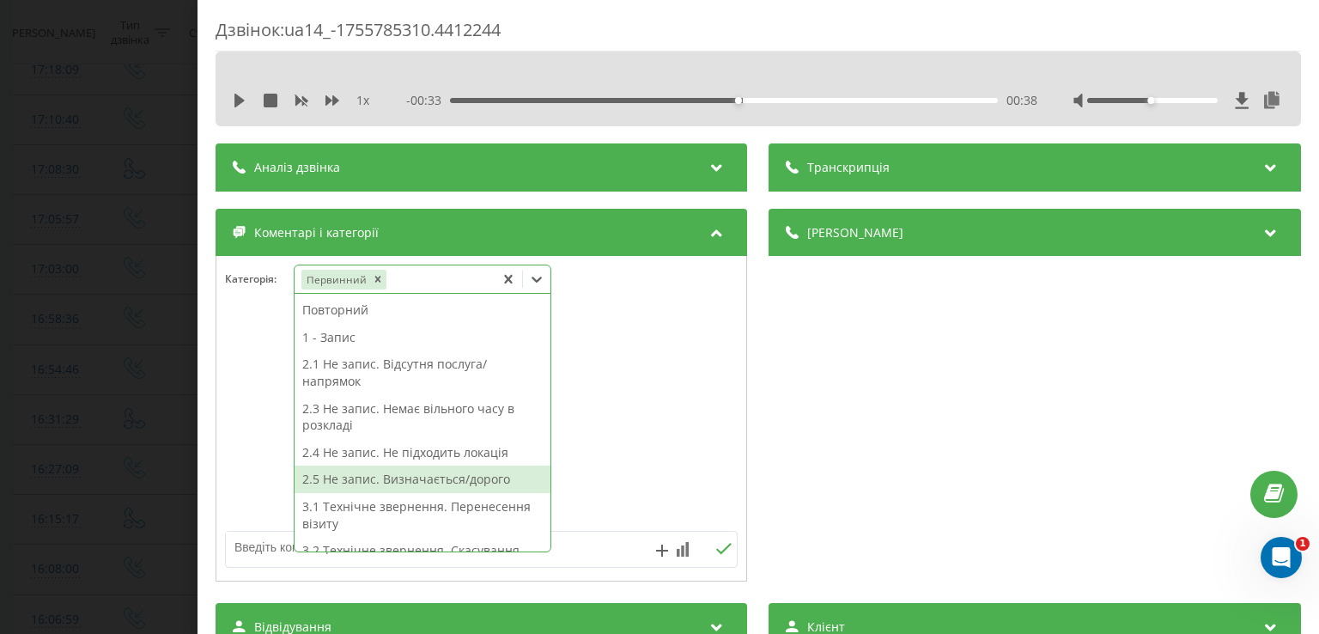
click at [440, 482] on div "2.5 Не запис. Визначається/дорого" at bounding box center [423, 479] width 256 height 27
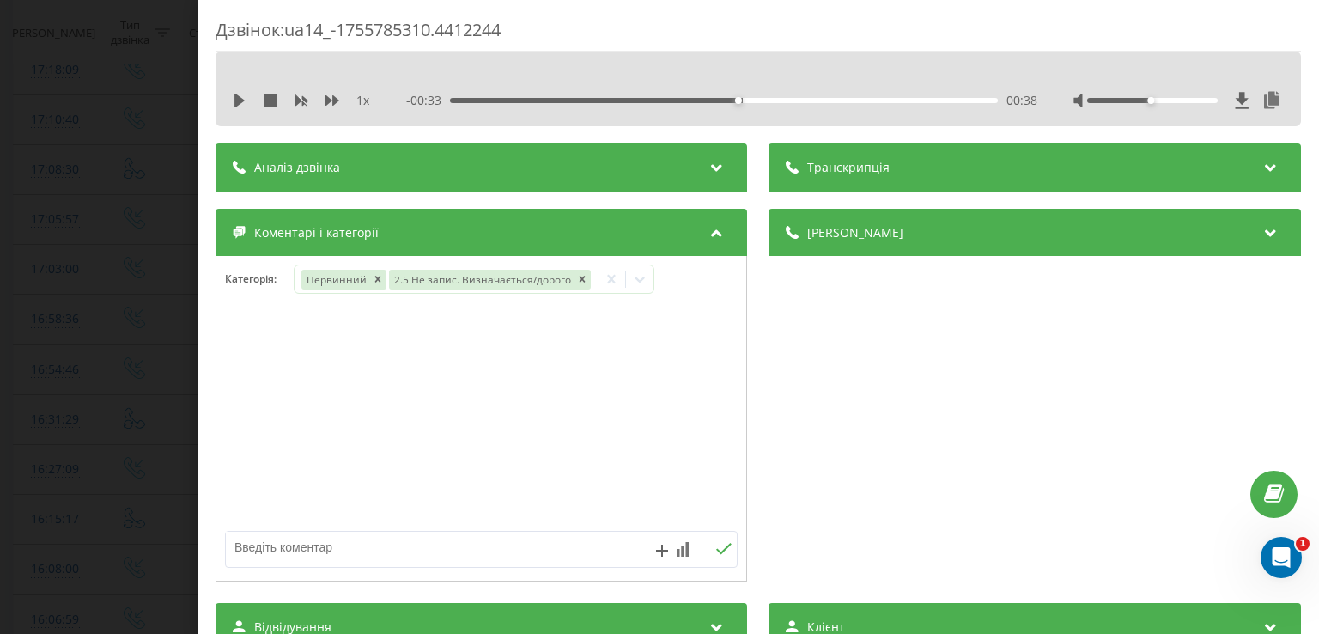
click at [127, 393] on div "Дзвінок : ua14_-1755785310.4412244 1 x - 00:33 00:38 00:38 Транскрипція Для AI-…" at bounding box center [659, 317] width 1319 height 634
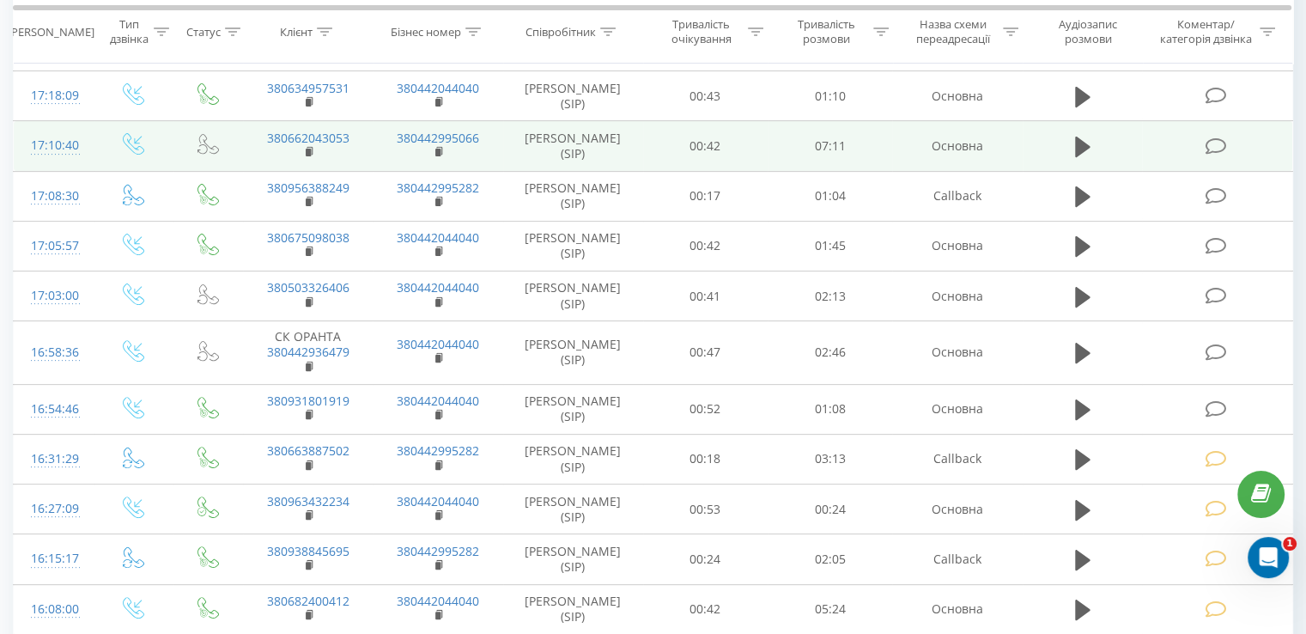
click at [1218, 138] on icon at bounding box center [1215, 146] width 21 height 18
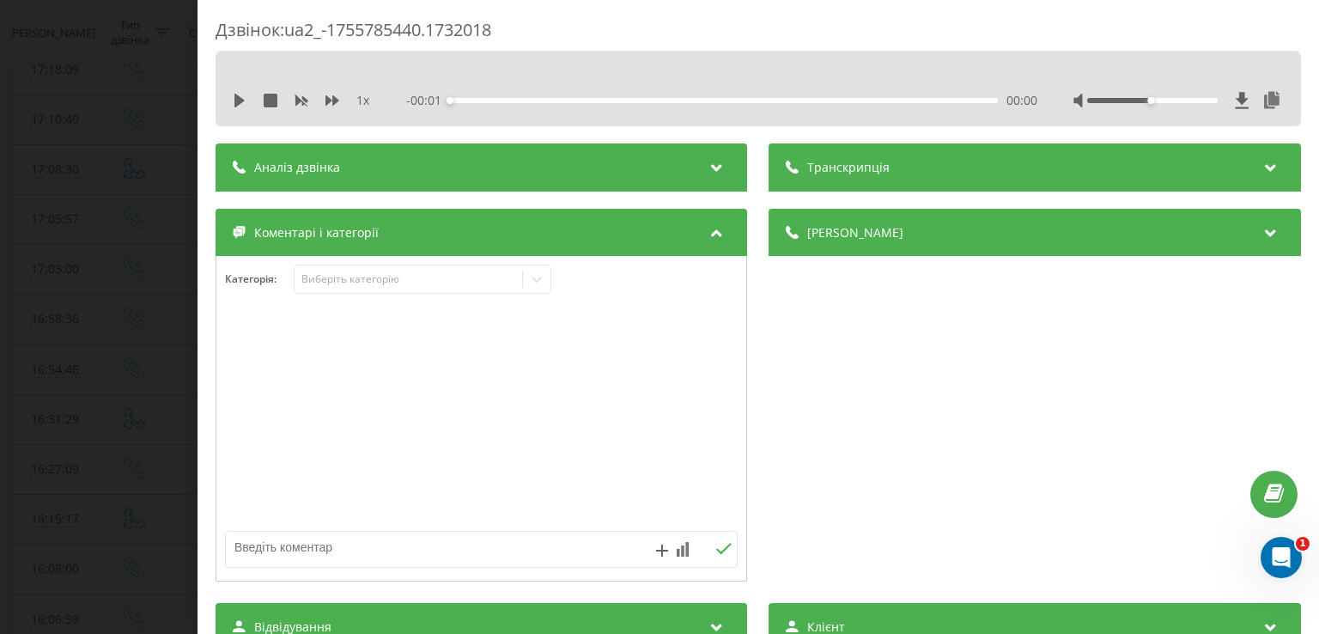
click at [229, 94] on div "1 x - 00:01 00:00 00:00" at bounding box center [758, 101] width 1060 height 26
click at [234, 100] on icon at bounding box center [240, 101] width 14 height 14
click at [476, 100] on div "00:21" at bounding box center [724, 100] width 547 height 5
click at [460, 99] on div "00:09" at bounding box center [724, 100] width 547 height 5
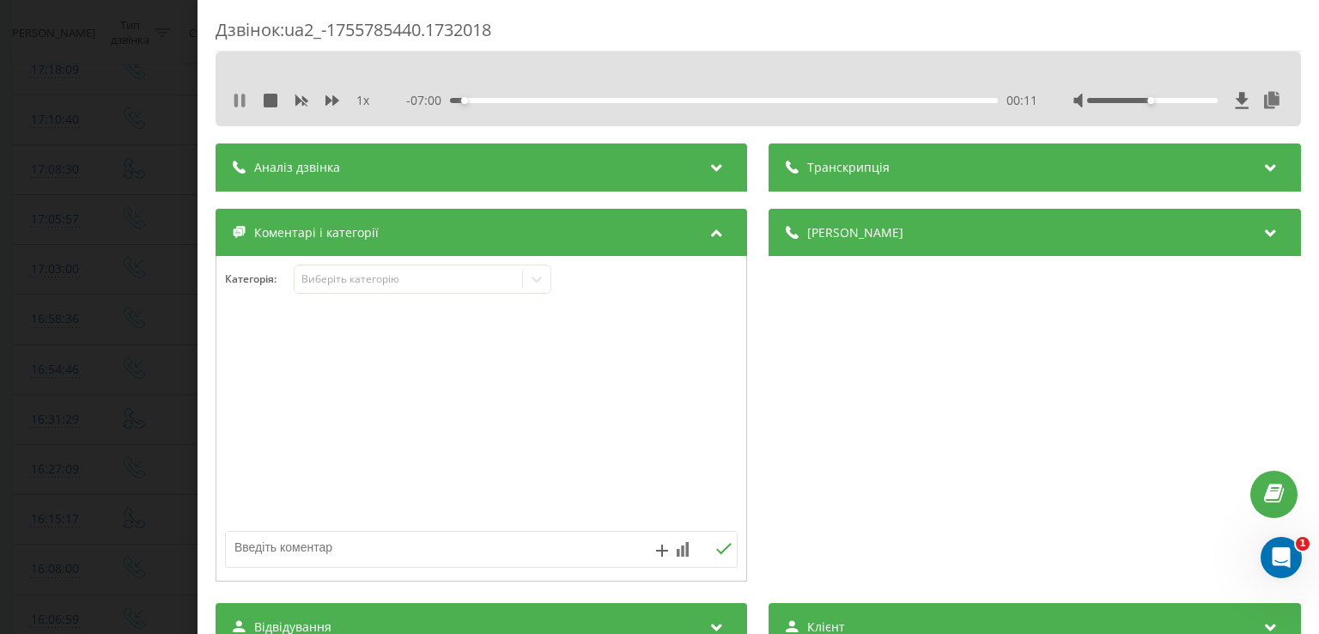
click at [243, 100] on icon at bounding box center [242, 101] width 3 height 14
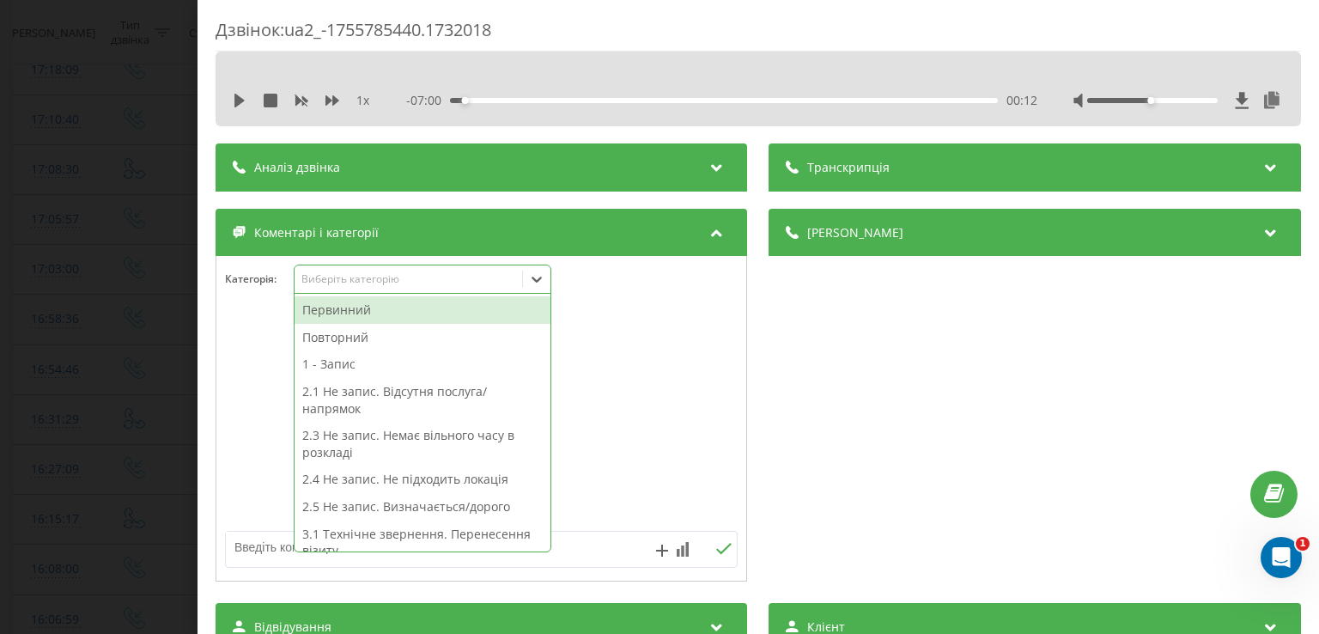
click at [527, 286] on div at bounding box center [536, 278] width 27 height 27
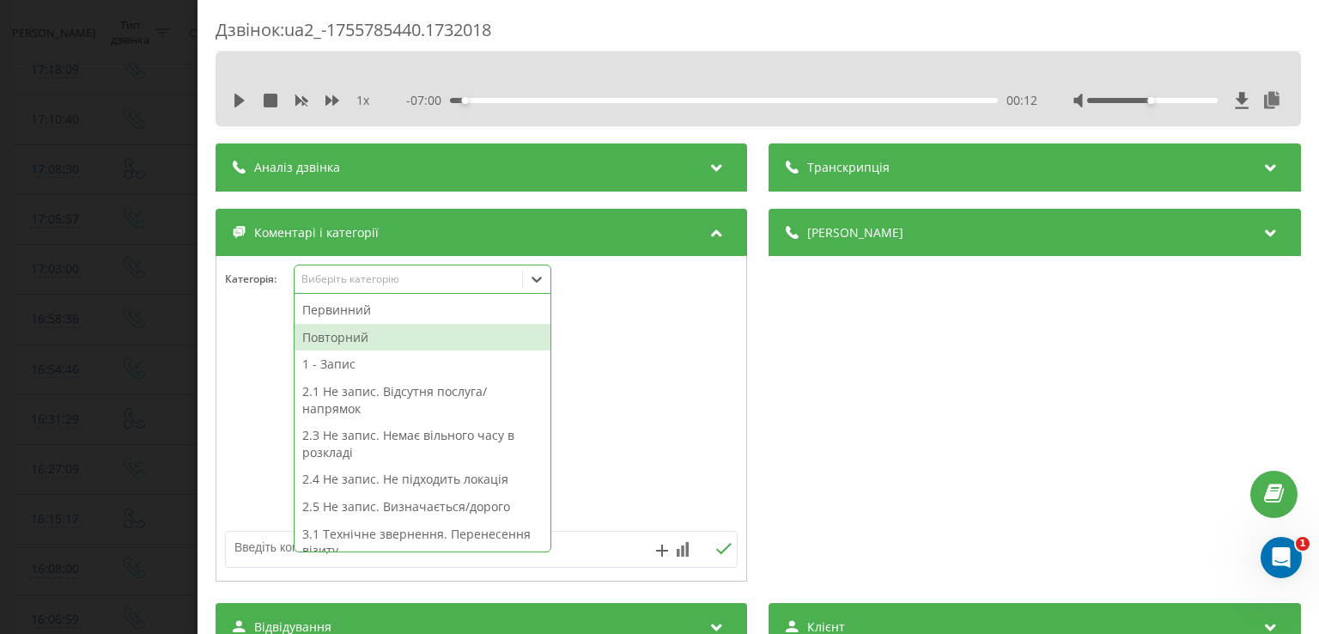
click at [461, 332] on div "Повторний" at bounding box center [423, 337] width 256 height 27
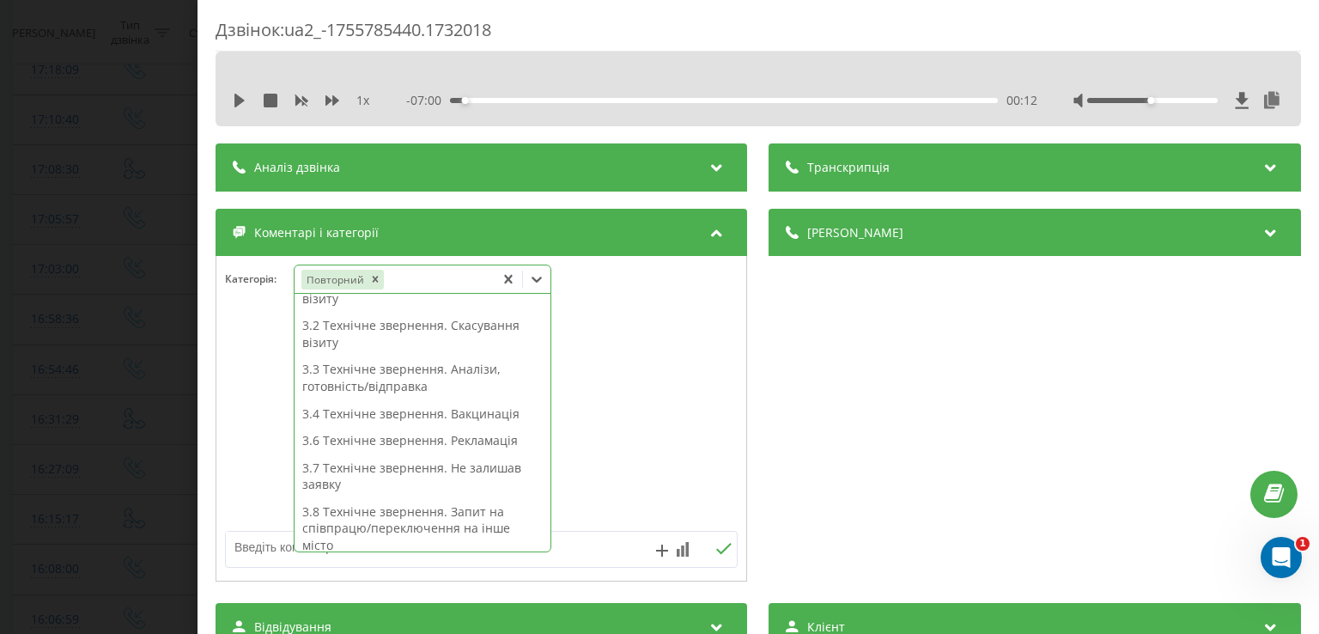
scroll to position [227, 0]
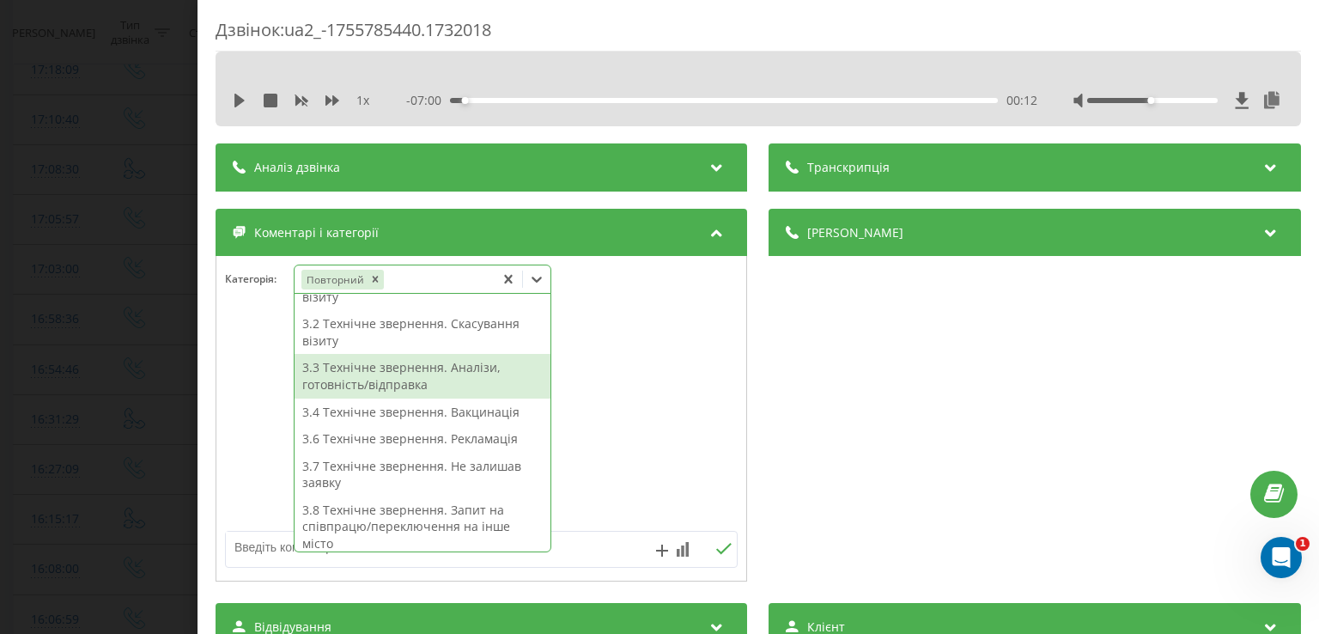
click at [446, 372] on div "3.3 Технічне звернення. Аналізи, готовність/відправка" at bounding box center [423, 376] width 256 height 44
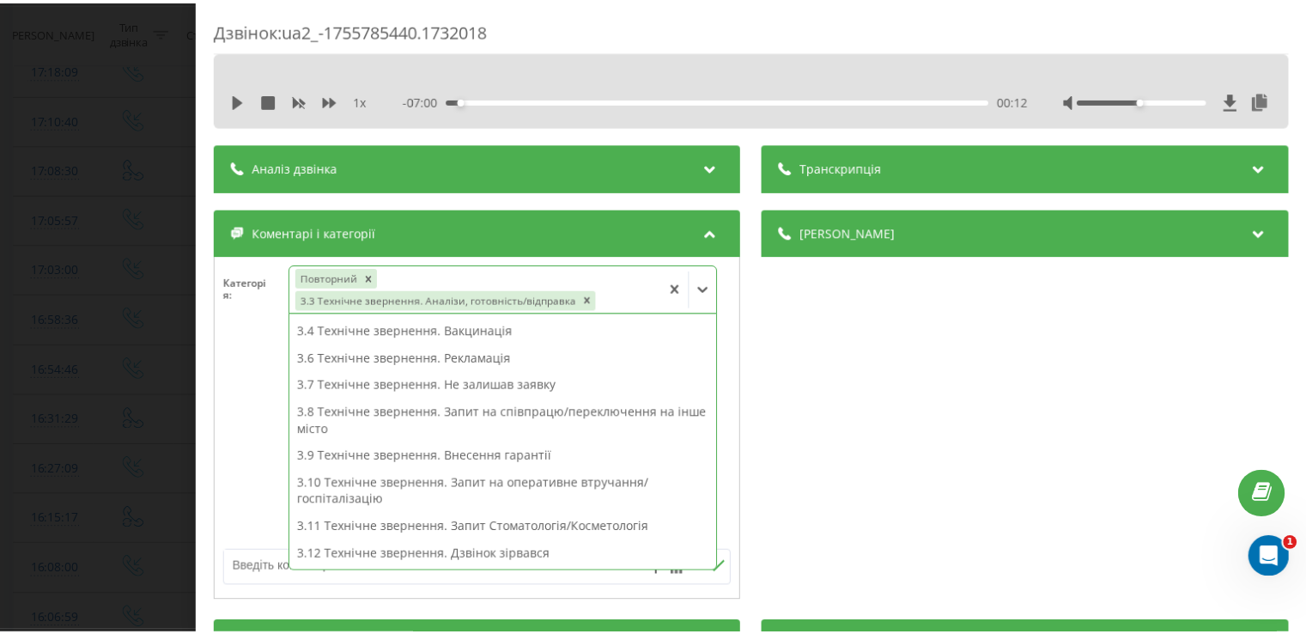
scroll to position [192, 0]
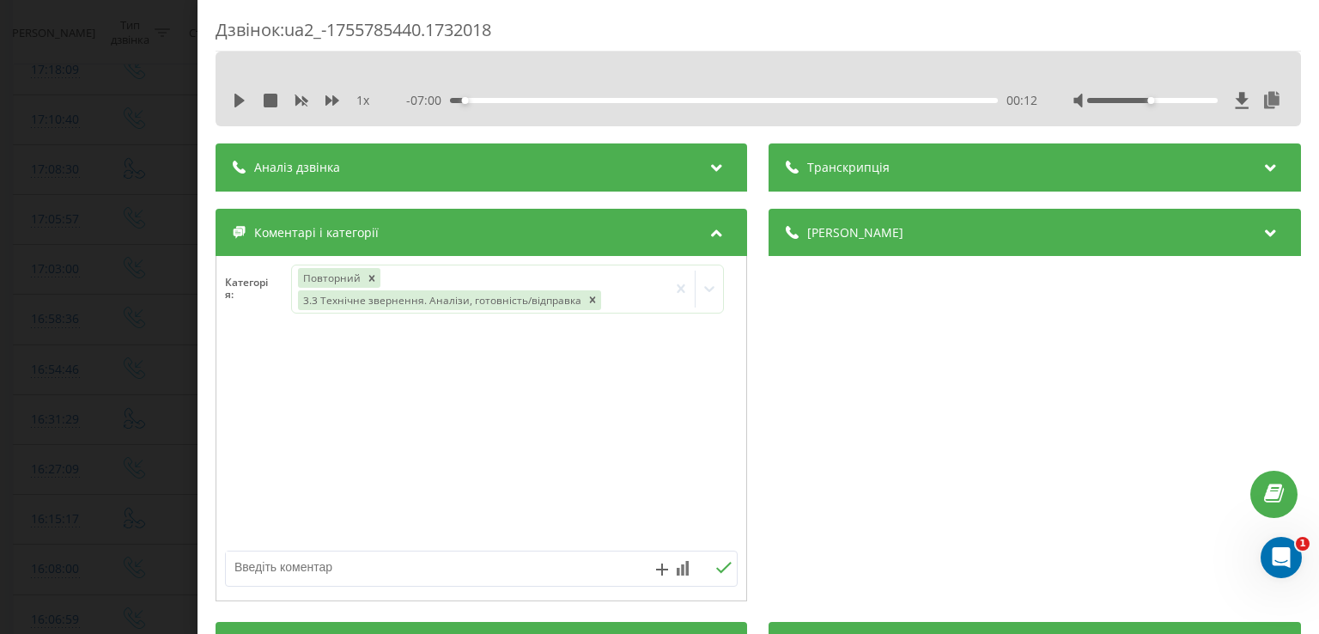
click at [241, 381] on div at bounding box center [481, 439] width 530 height 206
click at [180, 370] on div "Дзвінок : ua2_-1755785440.1732018 1 x - 07:00 00:12 00:12 Транскрипція Для AI-а…" at bounding box center [659, 317] width 1319 height 634
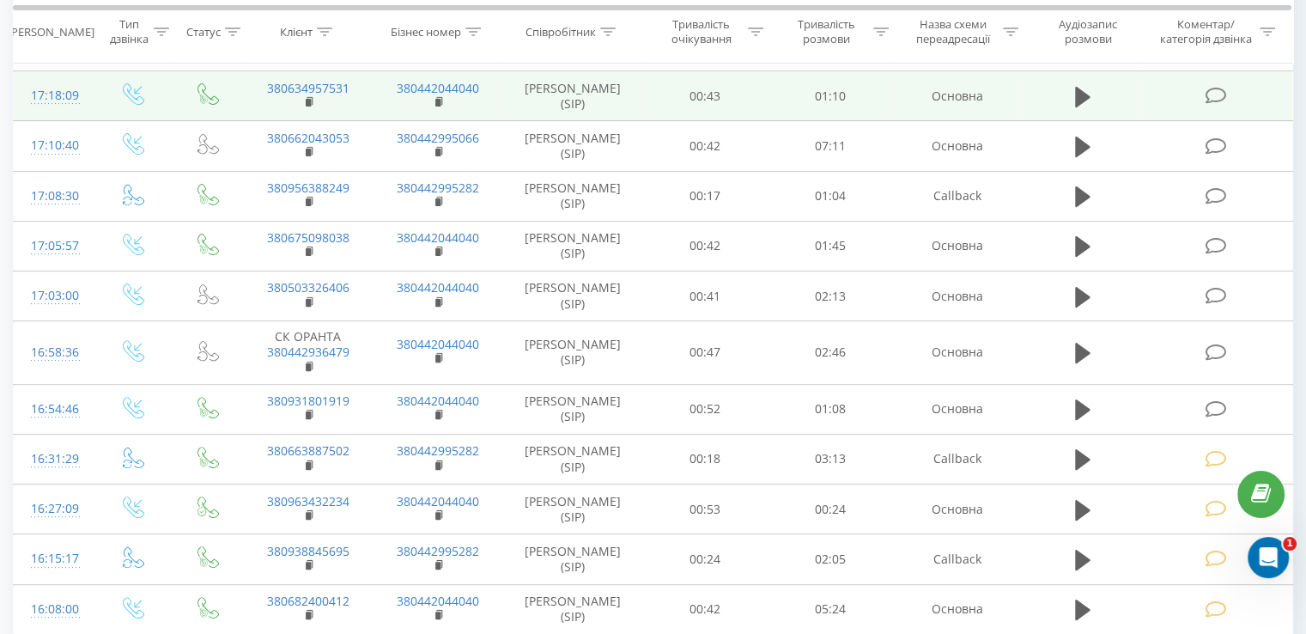
click at [1217, 90] on icon at bounding box center [1215, 96] width 21 height 18
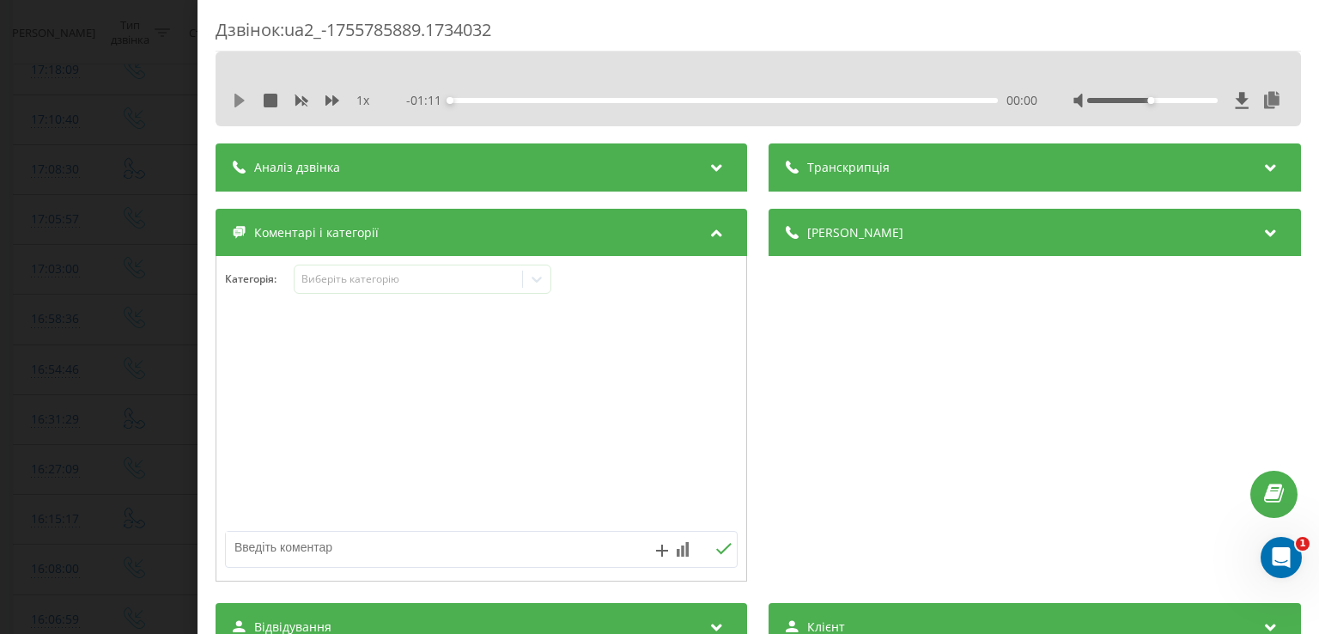
click at [238, 100] on icon at bounding box center [239, 101] width 10 height 14
click at [237, 103] on icon at bounding box center [235, 101] width 3 height 14
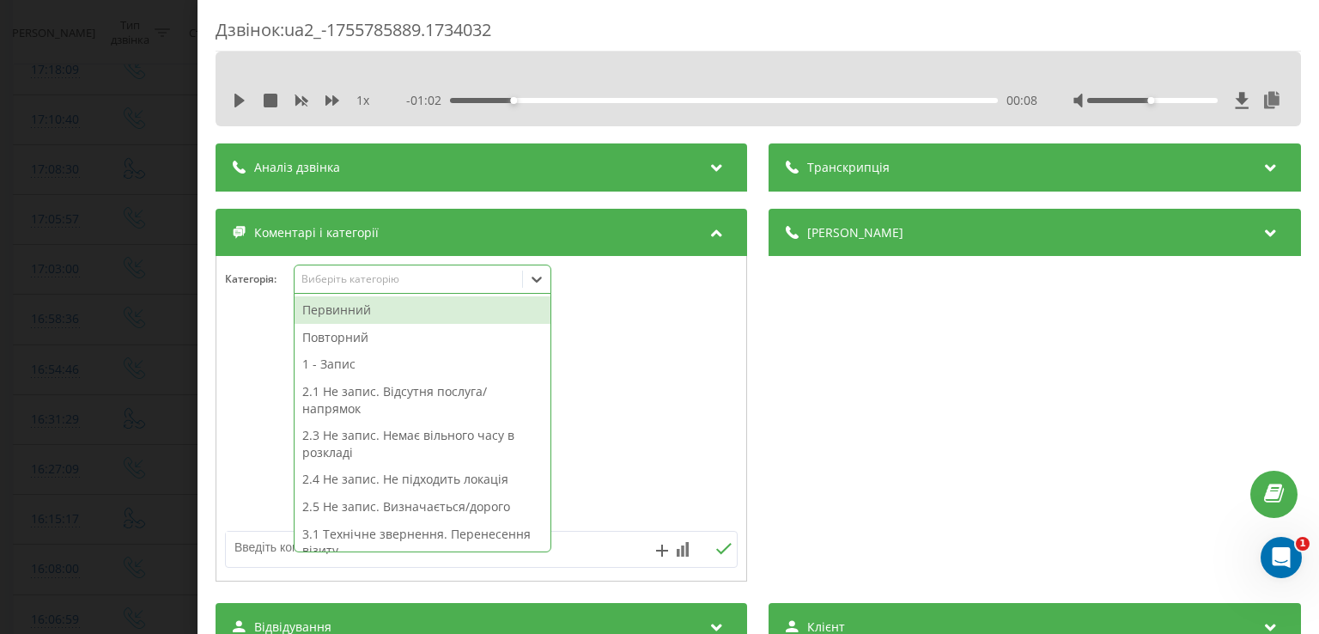
click at [547, 280] on div at bounding box center [536, 278] width 27 height 27
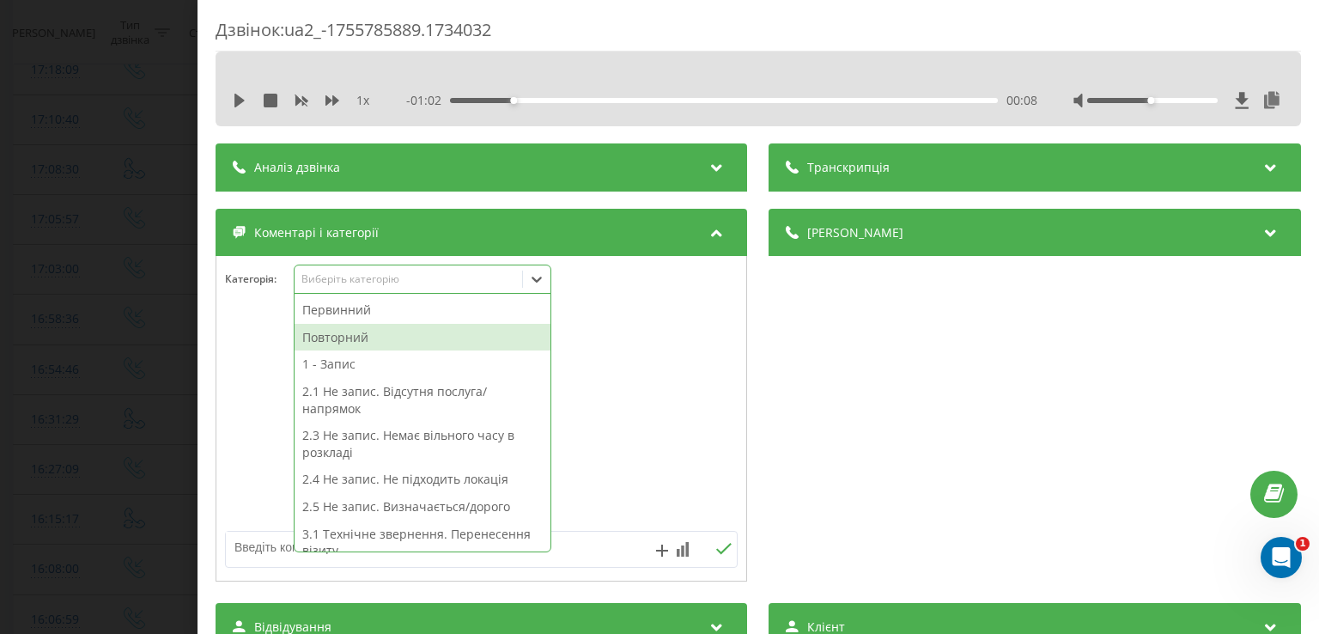
click at [397, 336] on div "Повторний" at bounding box center [423, 337] width 256 height 27
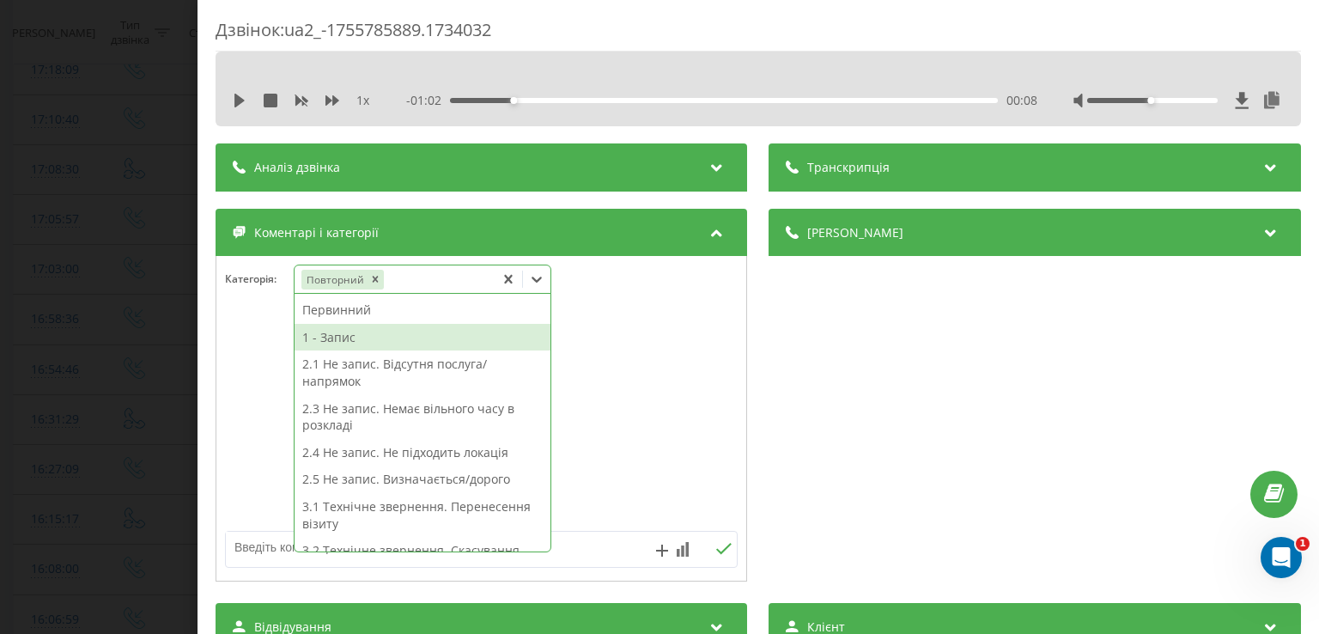
click at [381, 331] on div "1 - Запис" at bounding box center [423, 337] width 256 height 27
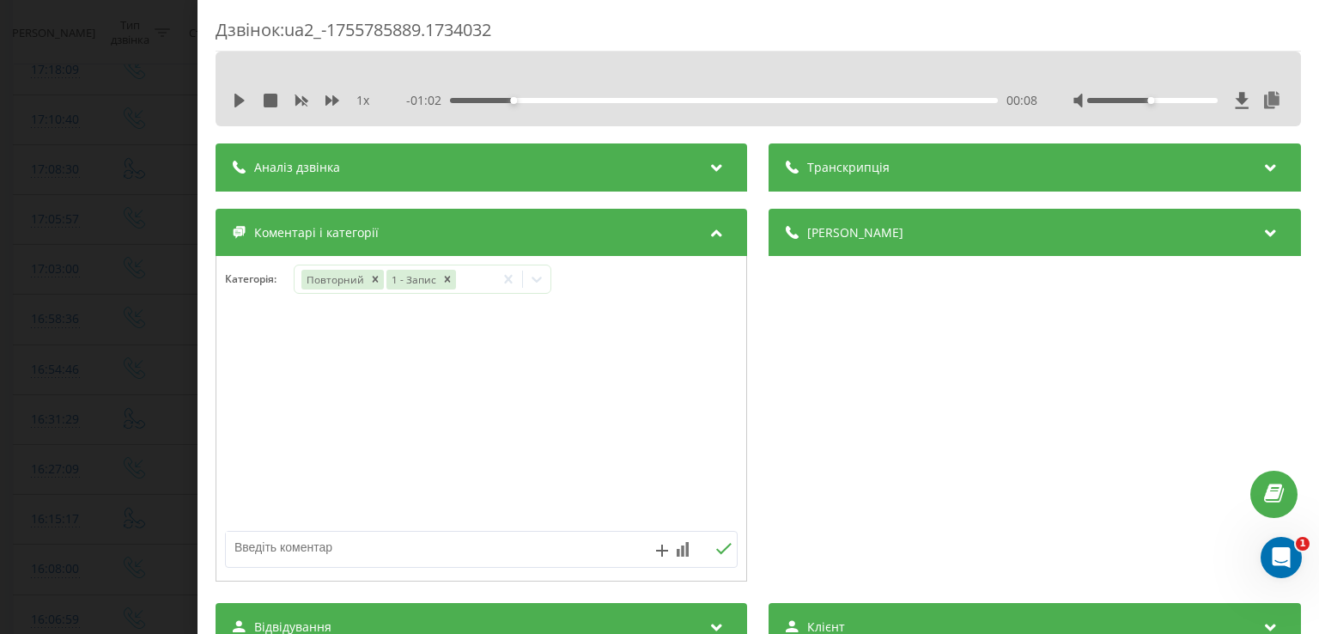
click at [261, 341] on div at bounding box center [481, 419] width 530 height 206
click at [121, 313] on div "Дзвінок : ua2_-1755785889.1734032 1 x - 01:02 00:08 00:08 Транскрипція Для AI-а…" at bounding box center [659, 317] width 1319 height 634
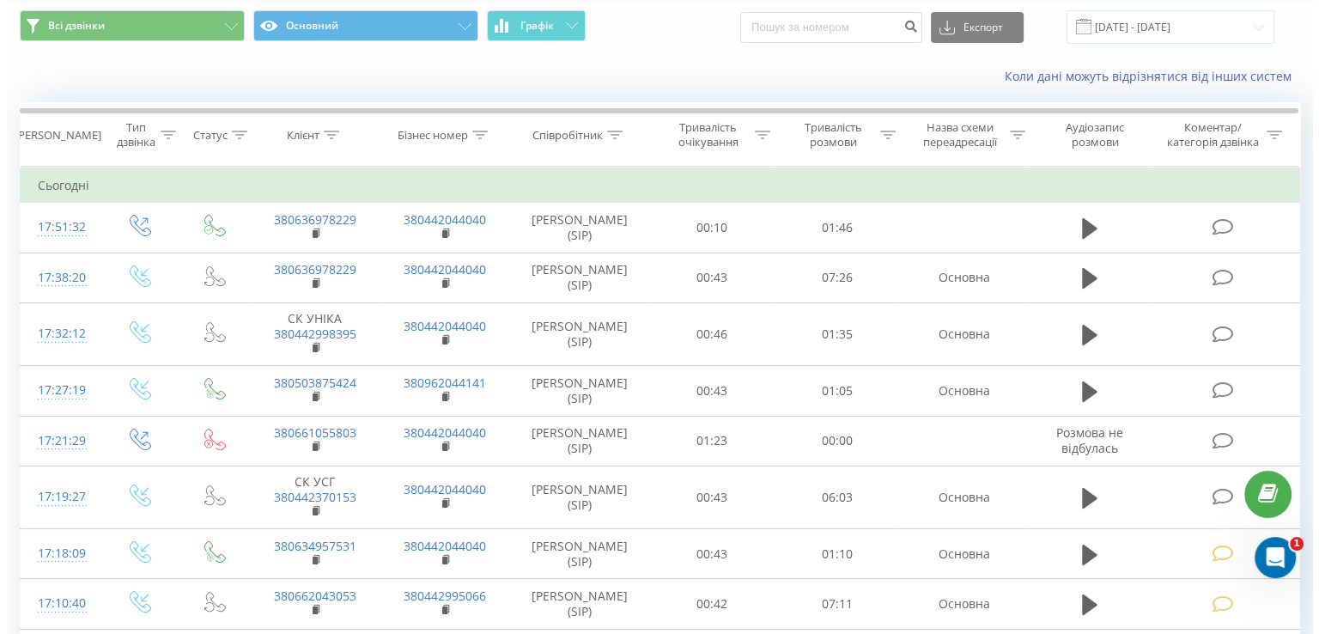
scroll to position [61, 0]
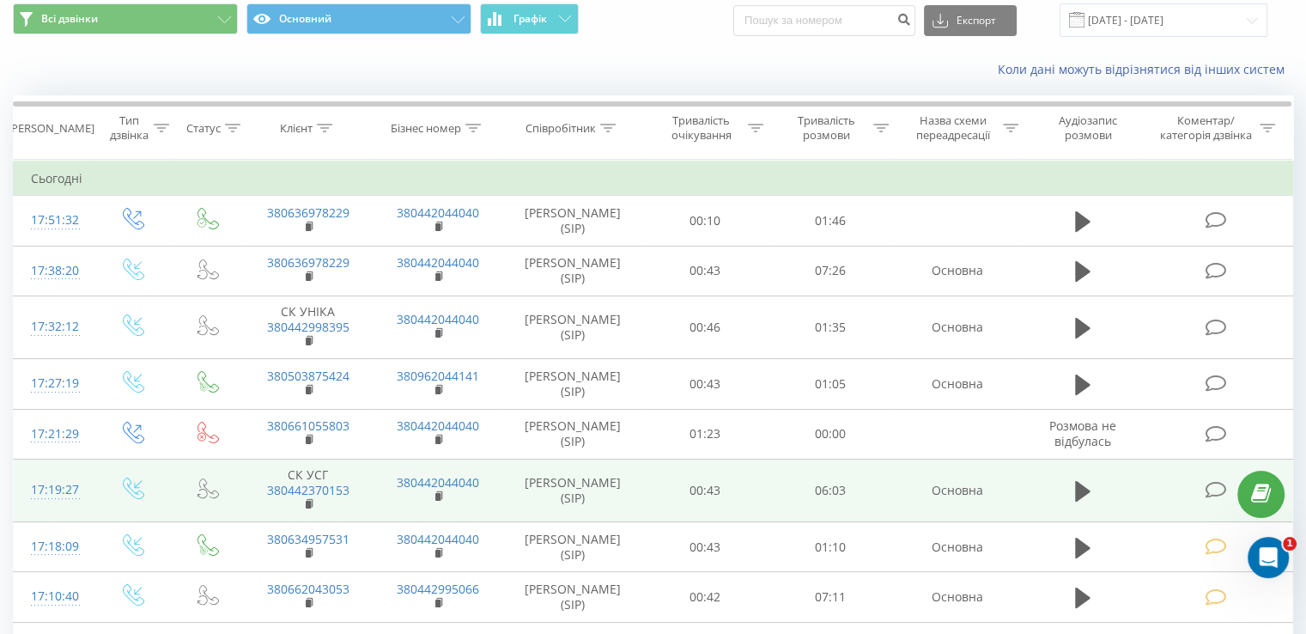
click at [1206, 486] on icon at bounding box center [1215, 490] width 21 height 18
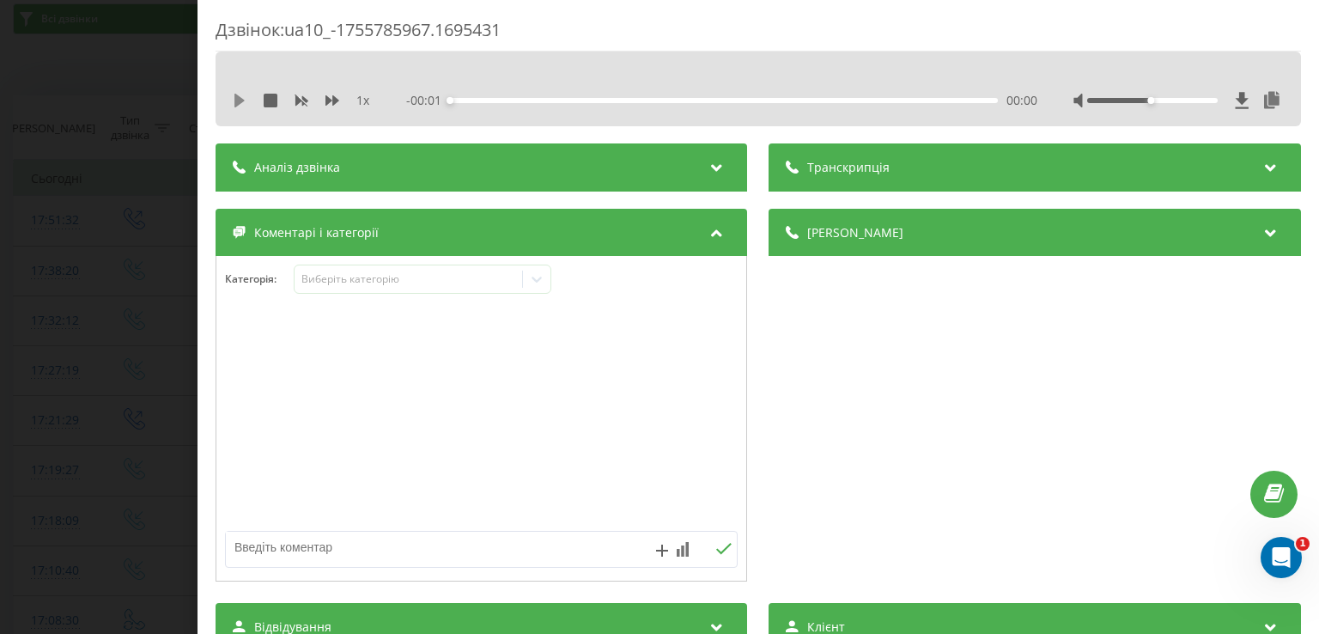
click at [237, 102] on icon at bounding box center [239, 101] width 10 height 14
click at [237, 102] on icon at bounding box center [235, 101] width 3 height 14
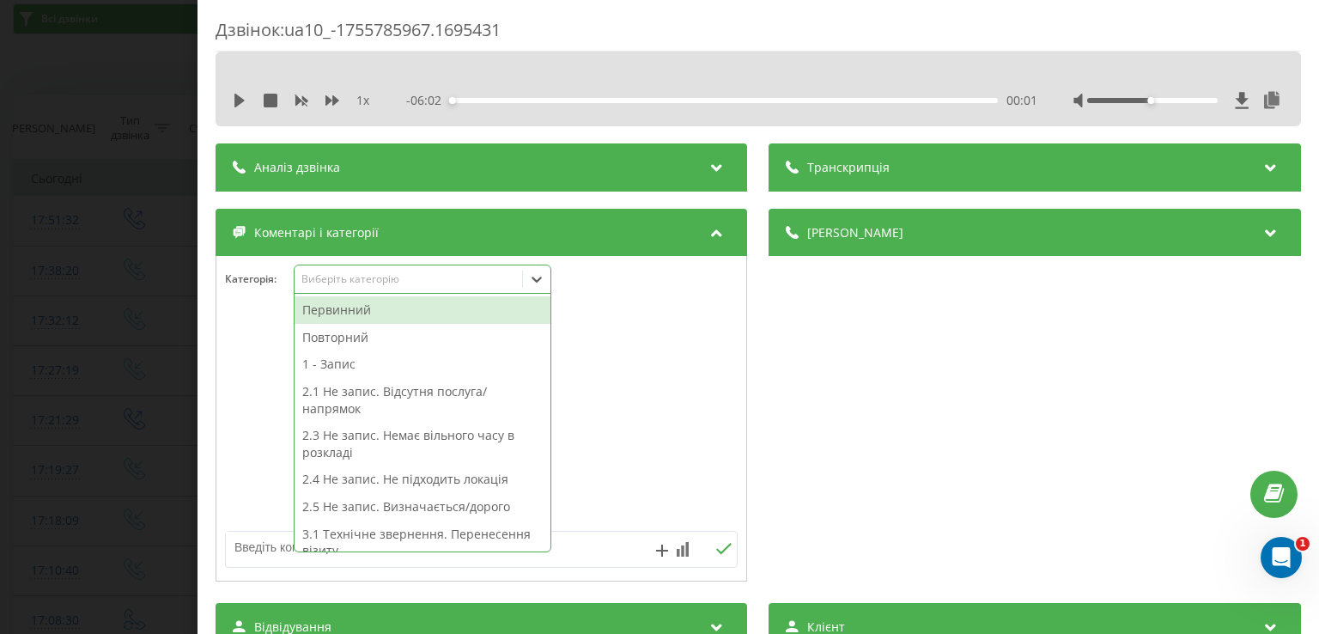
click at [531, 283] on icon at bounding box center [536, 279] width 17 height 17
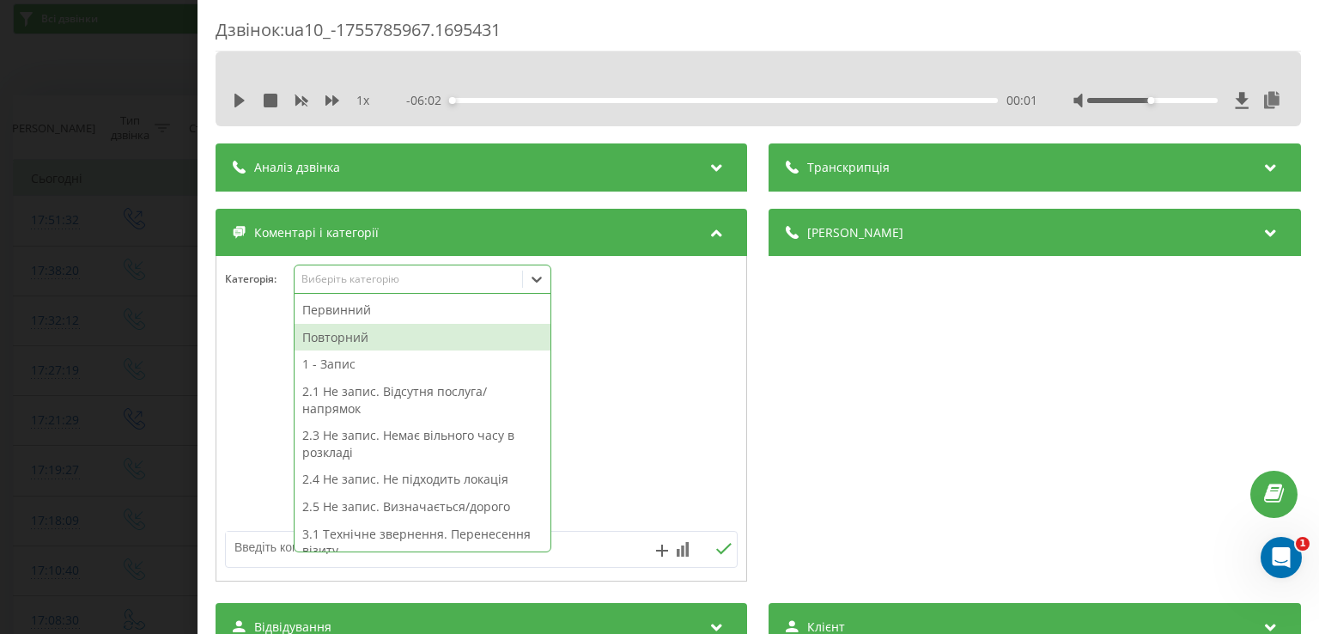
click at [426, 346] on div "Повторний" at bounding box center [423, 337] width 256 height 27
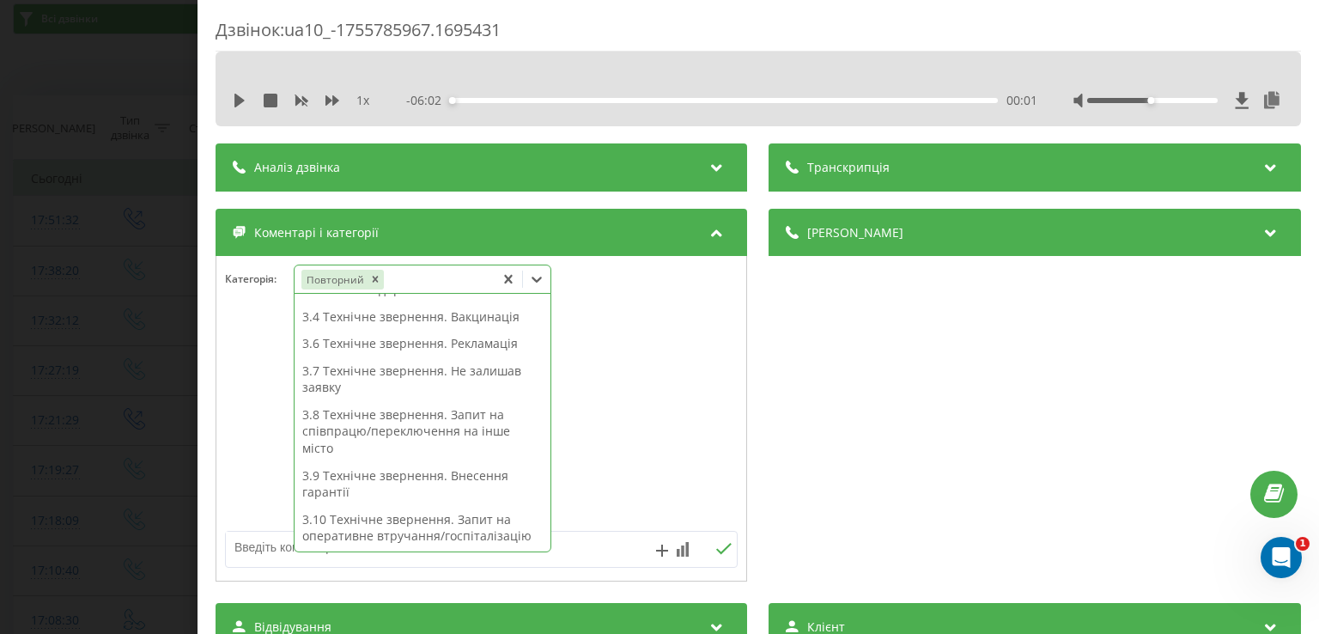
scroll to position [346, 0]
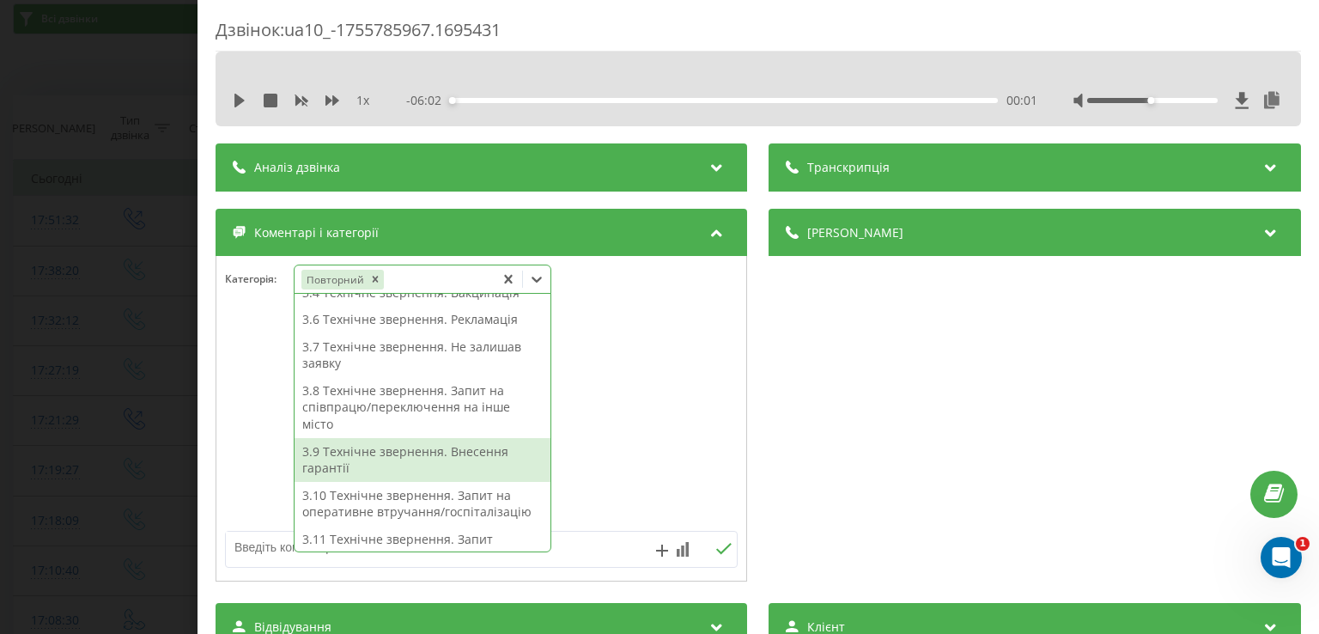
click at [457, 460] on div "3.9 Технічне звернення. Внесення гарантії" at bounding box center [423, 460] width 256 height 44
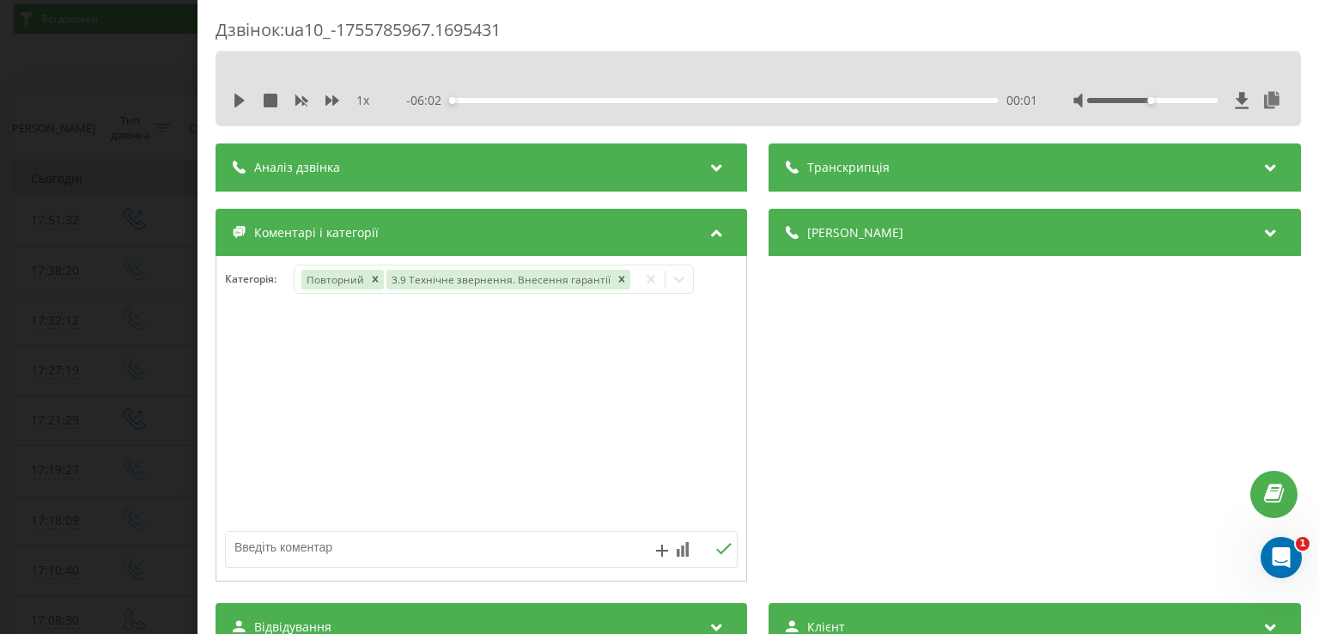
click at [103, 388] on div "Дзвінок : ua10_-1755785967.1695431 1 x - 06:02 00:01 00:01 Транскрипція Для AI-…" at bounding box center [659, 317] width 1319 height 634
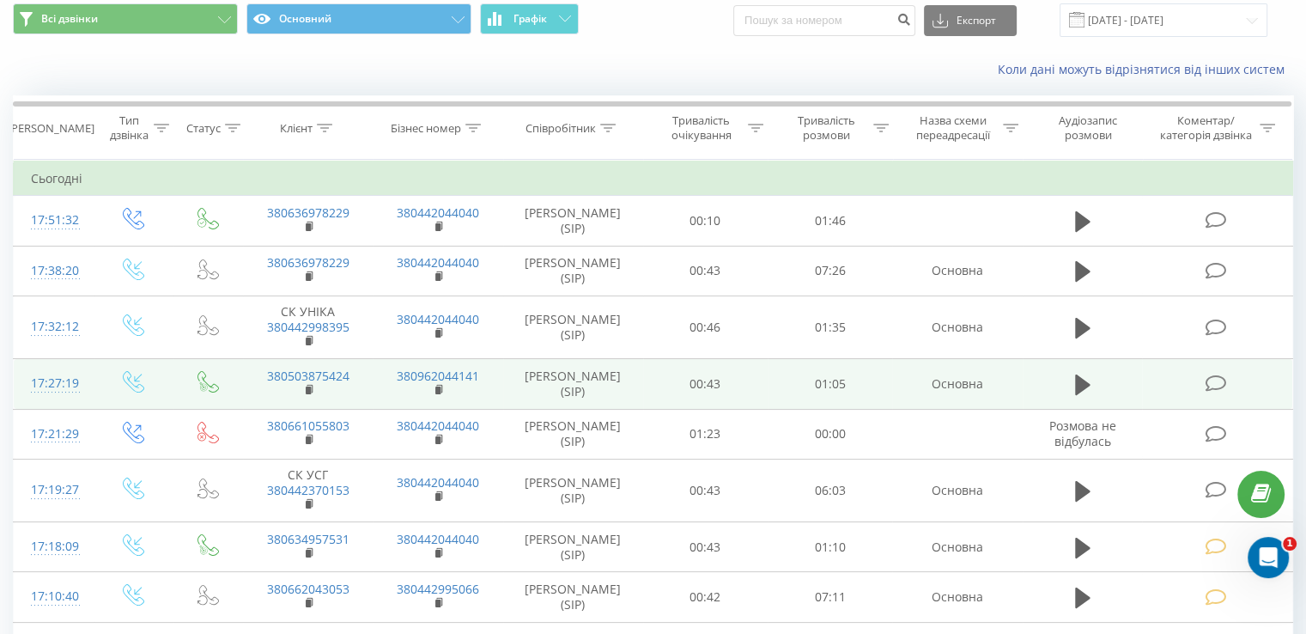
click at [1219, 374] on span at bounding box center [1217, 382] width 24 height 16
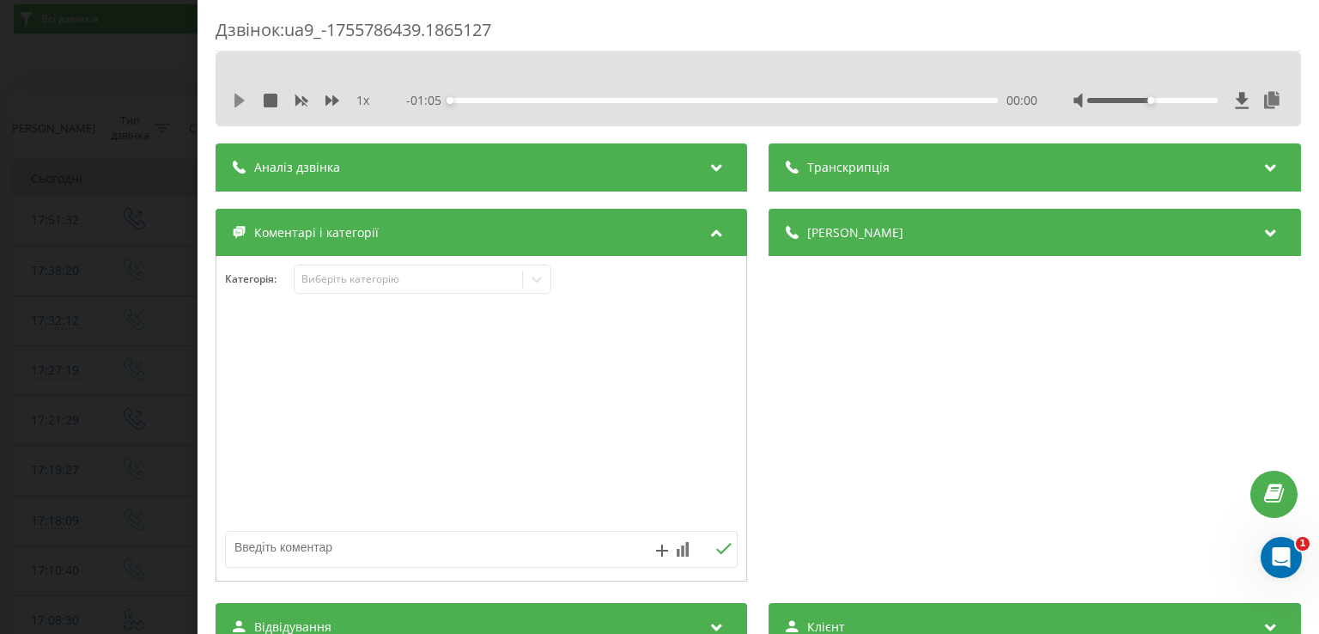
click at [234, 99] on icon at bounding box center [240, 101] width 14 height 14
click at [239, 100] on icon at bounding box center [240, 101] width 14 height 14
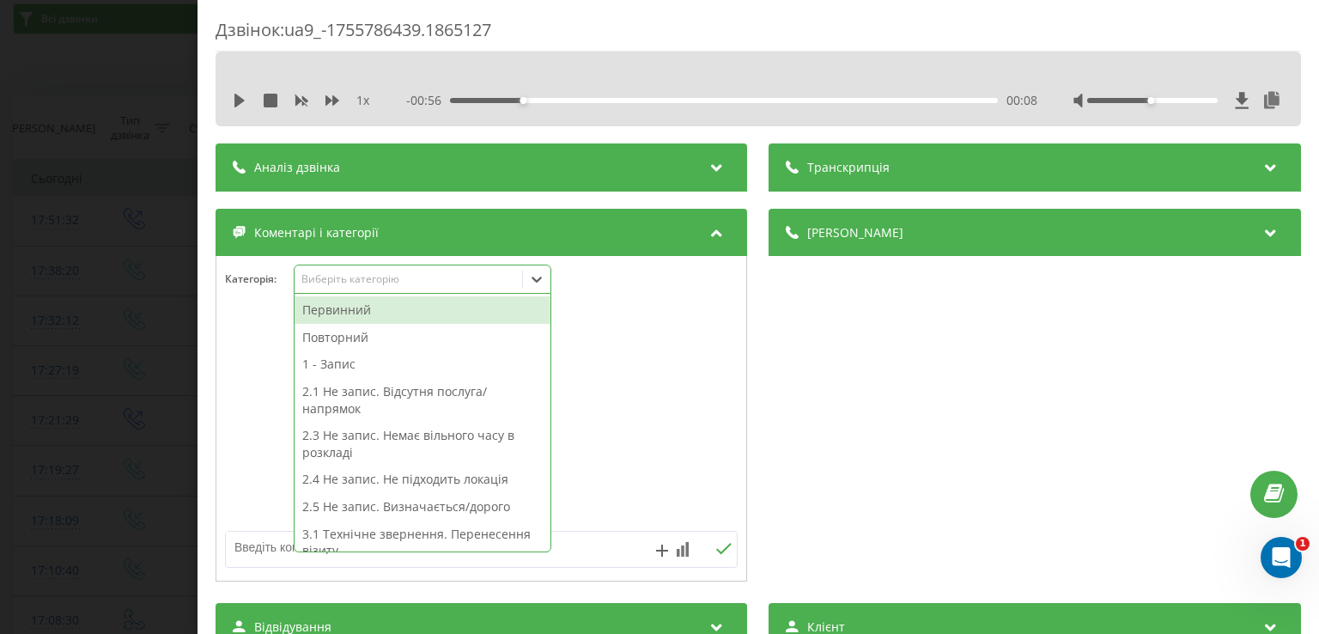
click at [535, 279] on icon at bounding box center [538, 280] width 10 height 6
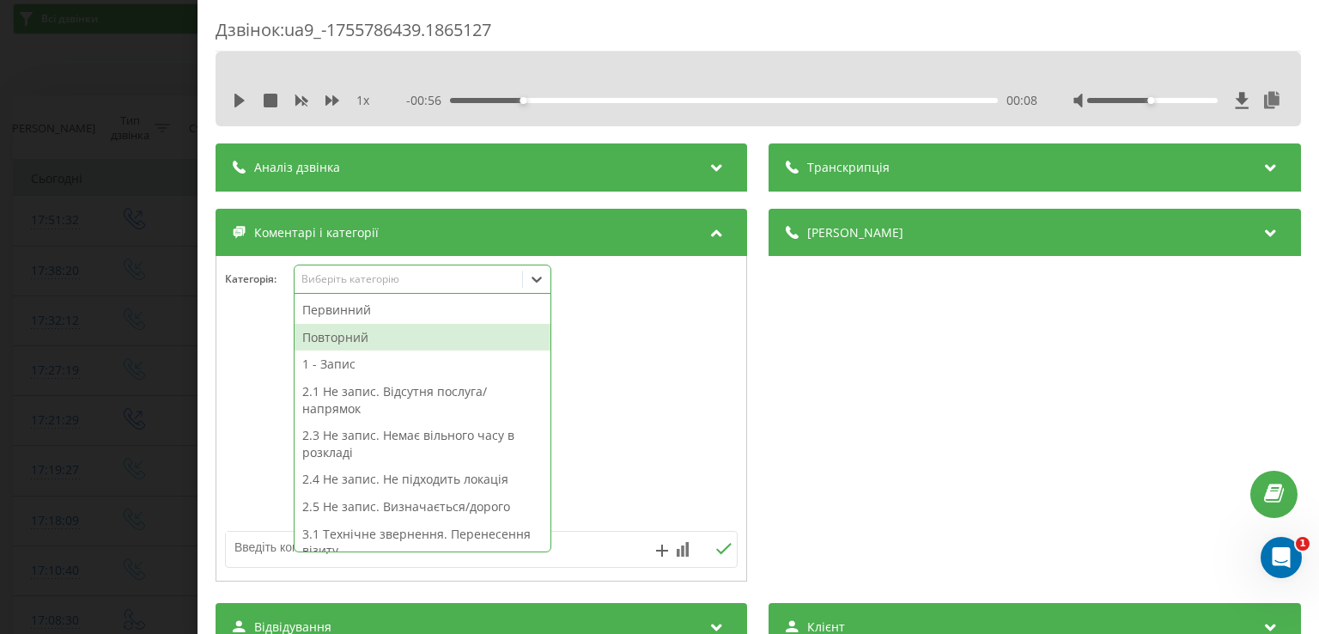
click at [405, 338] on div "Повторний" at bounding box center [423, 337] width 256 height 27
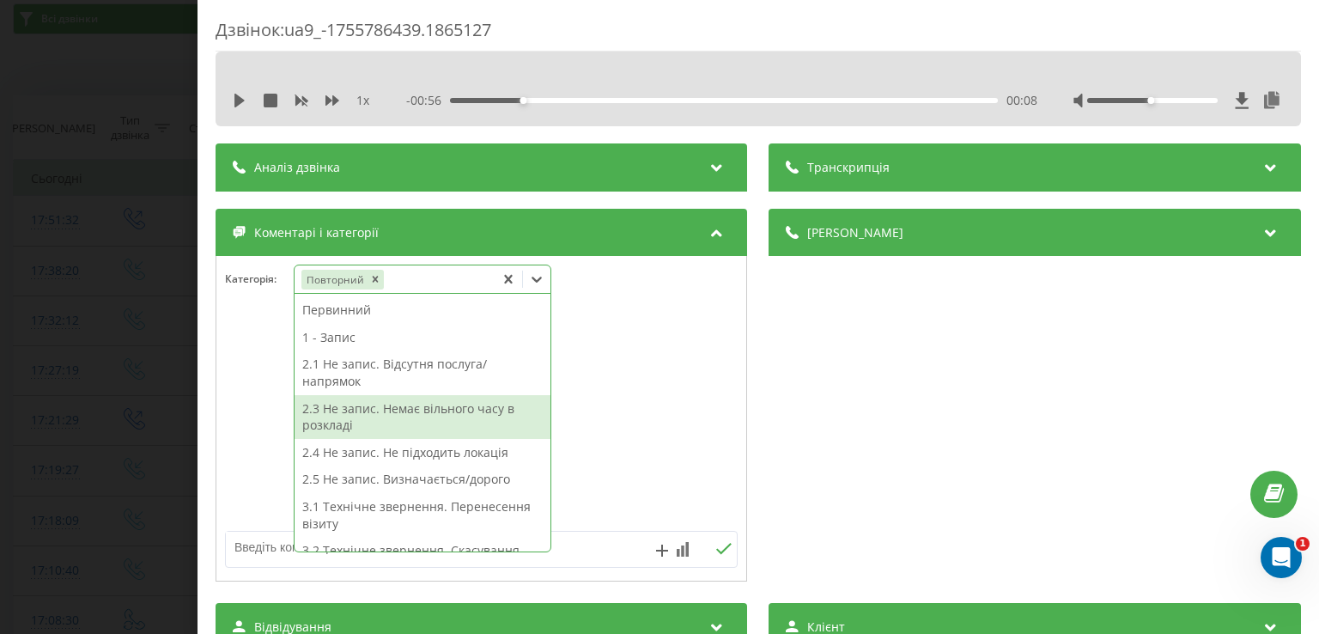
click at [428, 413] on div "2.3 Не запис. Немає вільного часу в розкладі" at bounding box center [423, 417] width 256 height 44
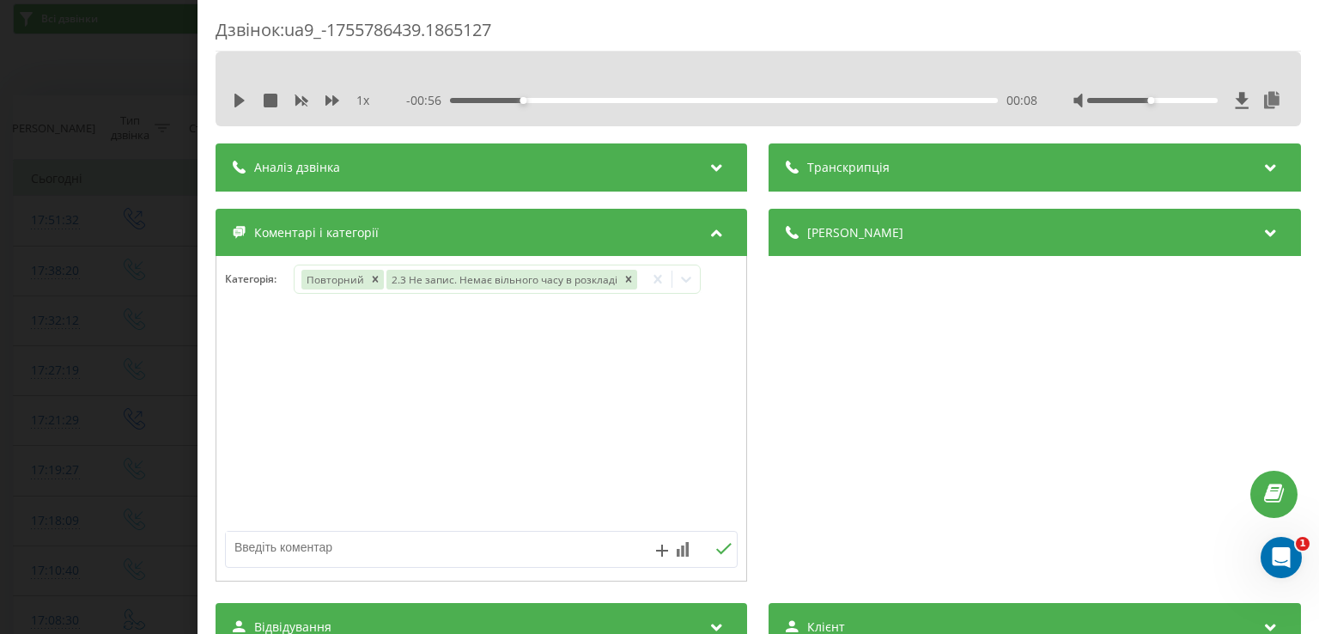
click at [158, 374] on div "Дзвінок : ua9_-1755786439.1865127 1 x - 00:56 00:08 00:08 Транскрипція Для AI-а…" at bounding box center [659, 317] width 1319 height 634
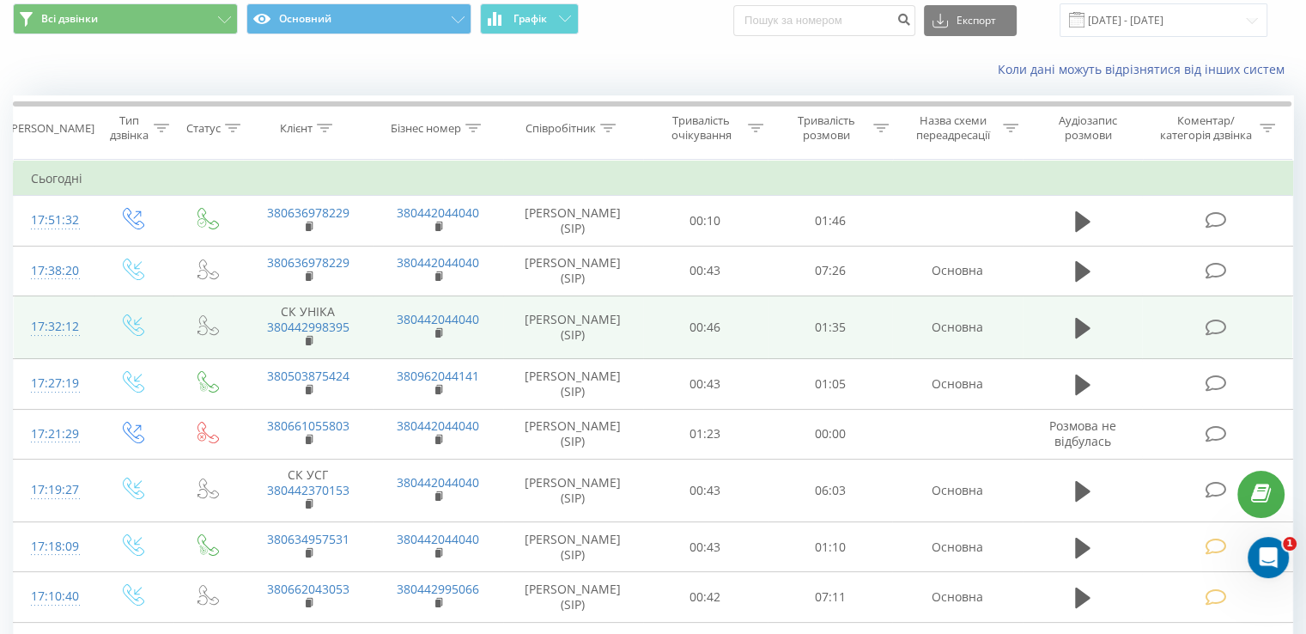
click at [1209, 320] on icon at bounding box center [1215, 328] width 21 height 18
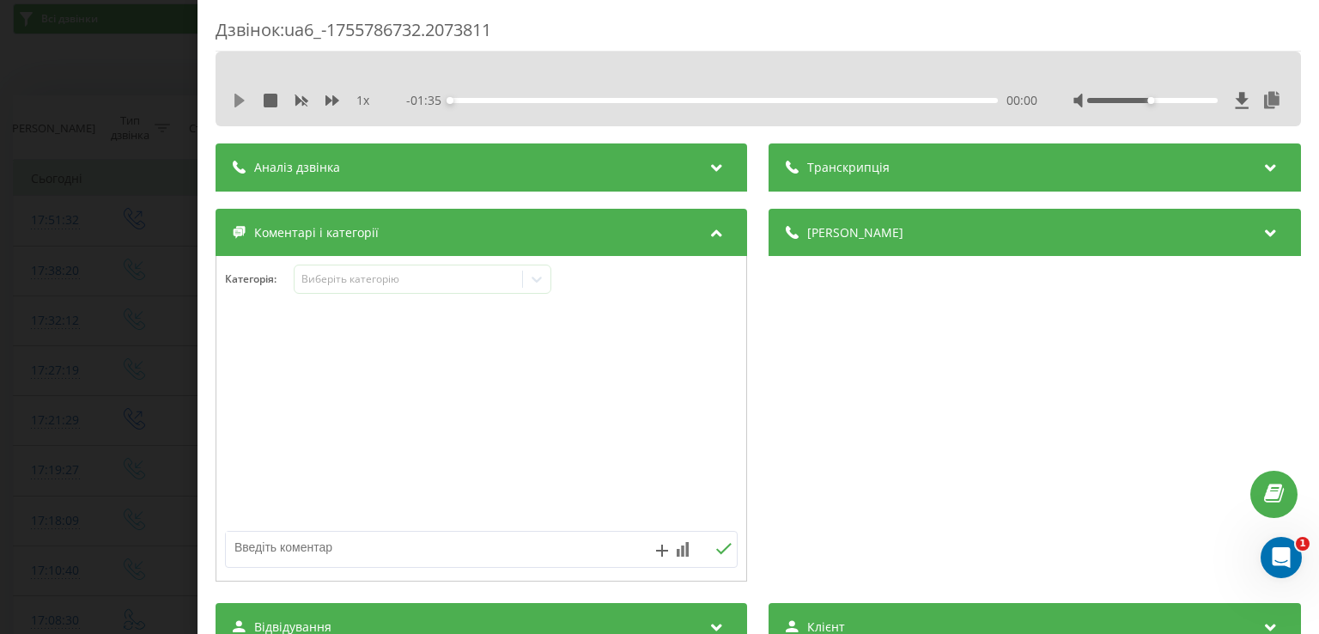
click at [237, 95] on icon at bounding box center [239, 101] width 10 height 14
click at [240, 100] on icon at bounding box center [240, 101] width 14 height 14
click at [543, 285] on icon at bounding box center [536, 279] width 17 height 17
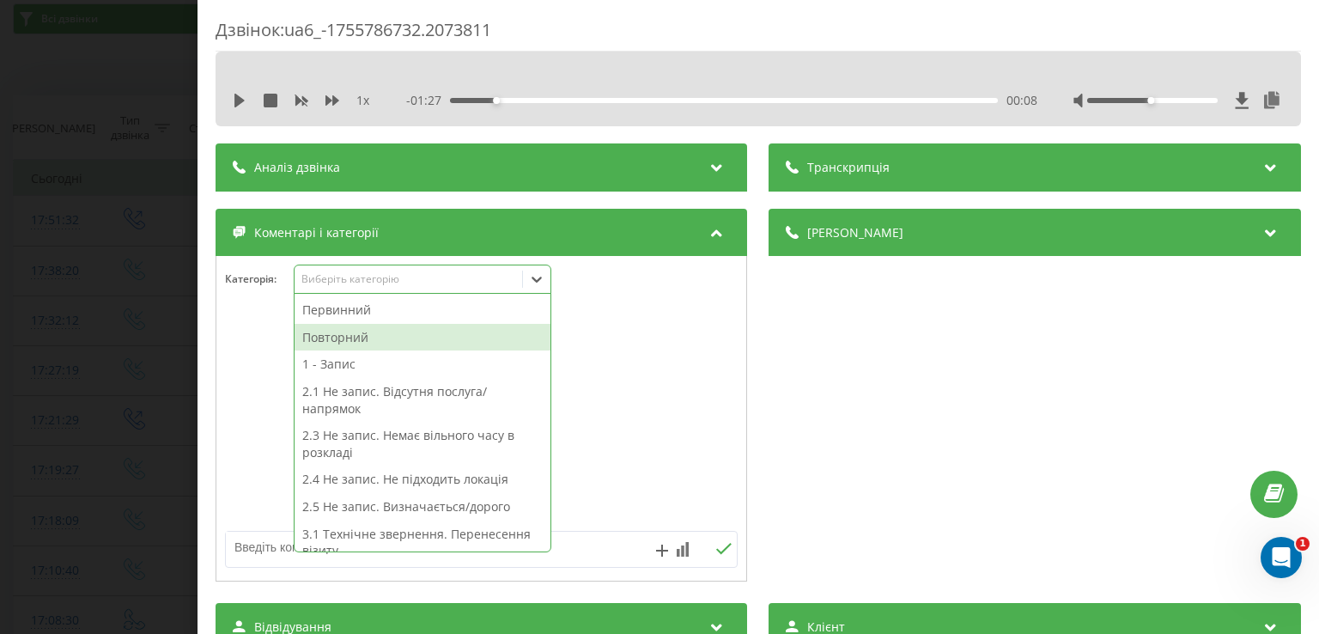
click at [433, 339] on div "Повторний" at bounding box center [423, 337] width 256 height 27
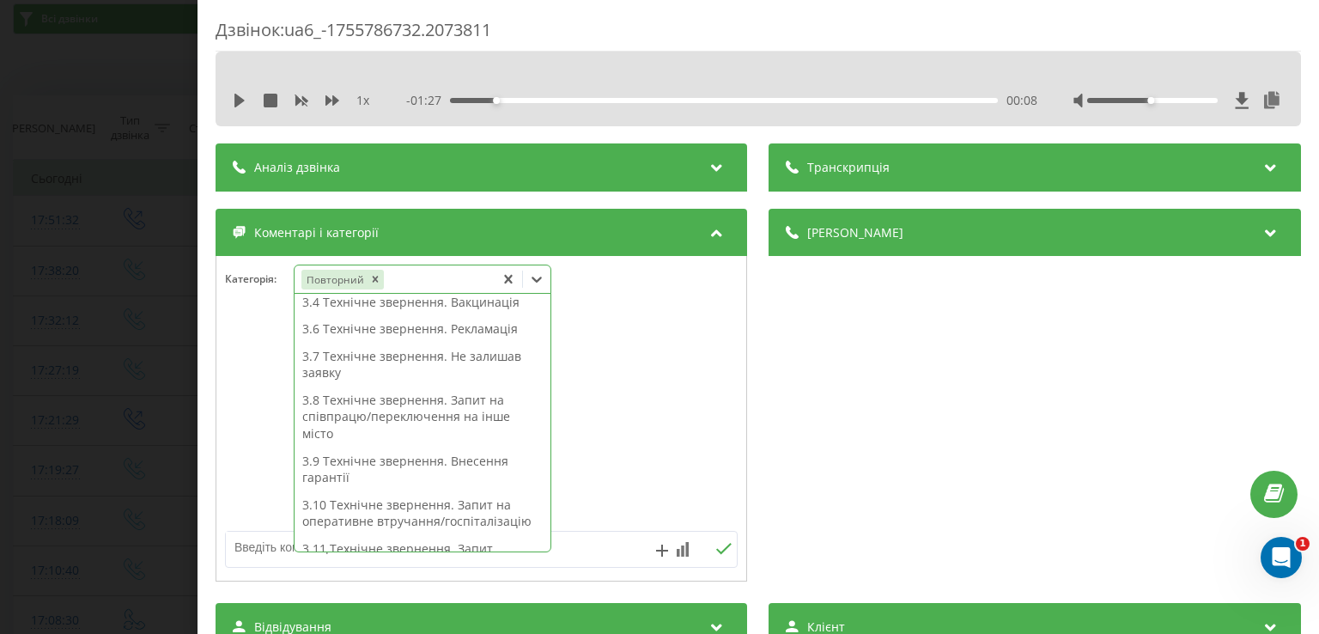
scroll to position [411, 0]
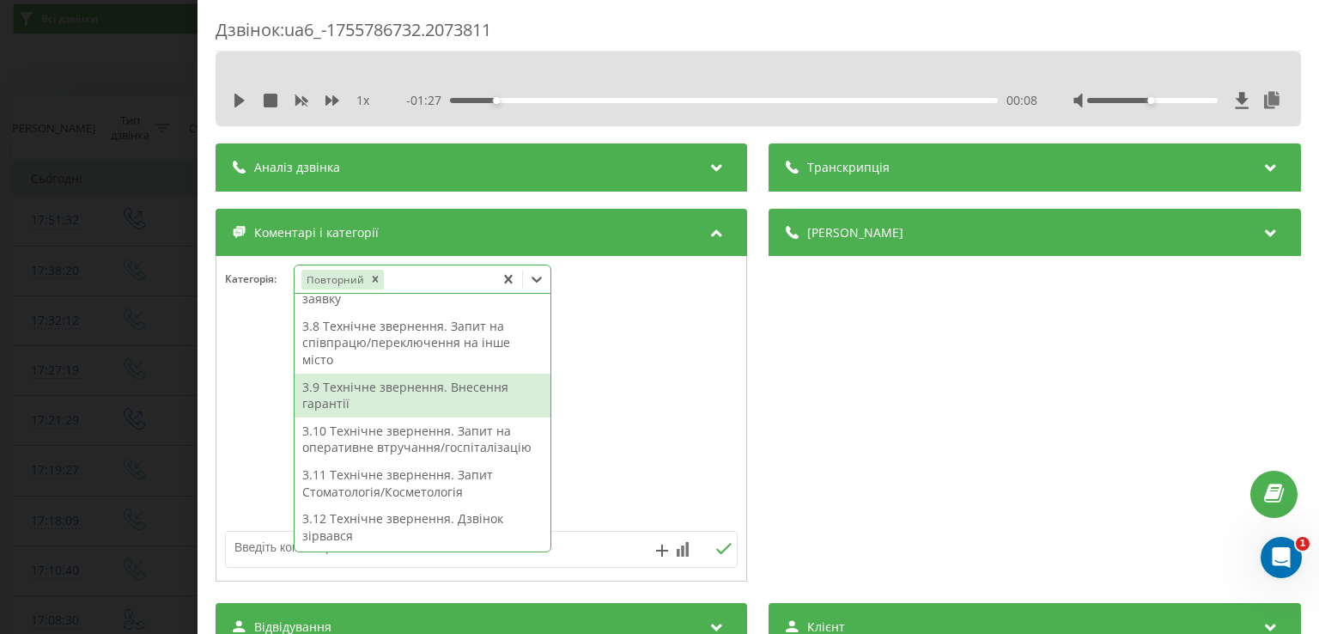
click at [433, 388] on div "3.9 Технічне звернення. Внесення гарантії" at bounding box center [423, 396] width 256 height 44
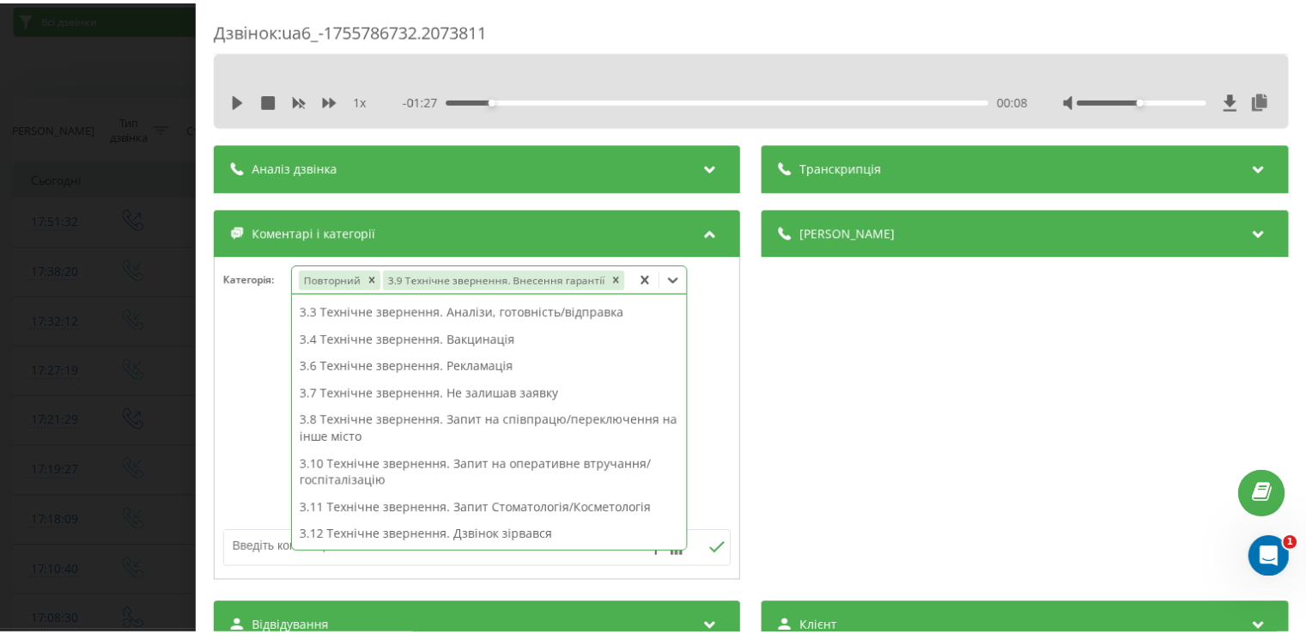
scroll to position [216, 0]
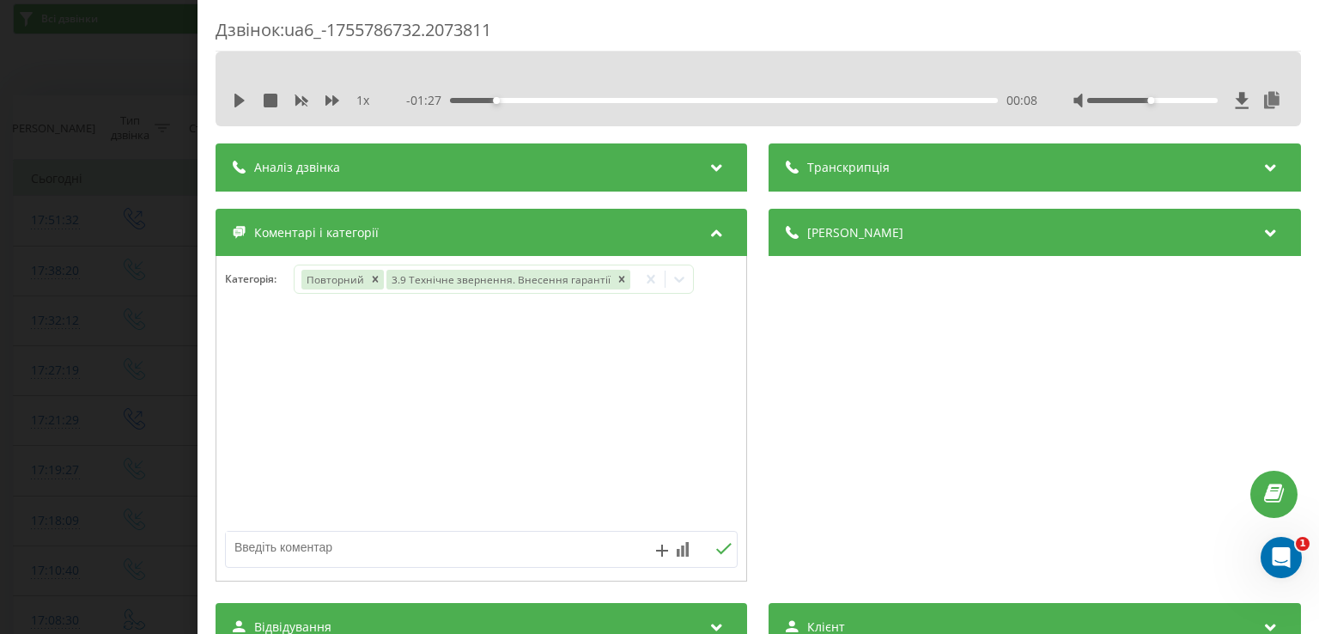
click at [167, 323] on div "Дзвінок : ua6_-1755786732.2073811 1 x - 01:27 00:08 00:08 Транскрипція Для AI-а…" at bounding box center [659, 317] width 1319 height 634
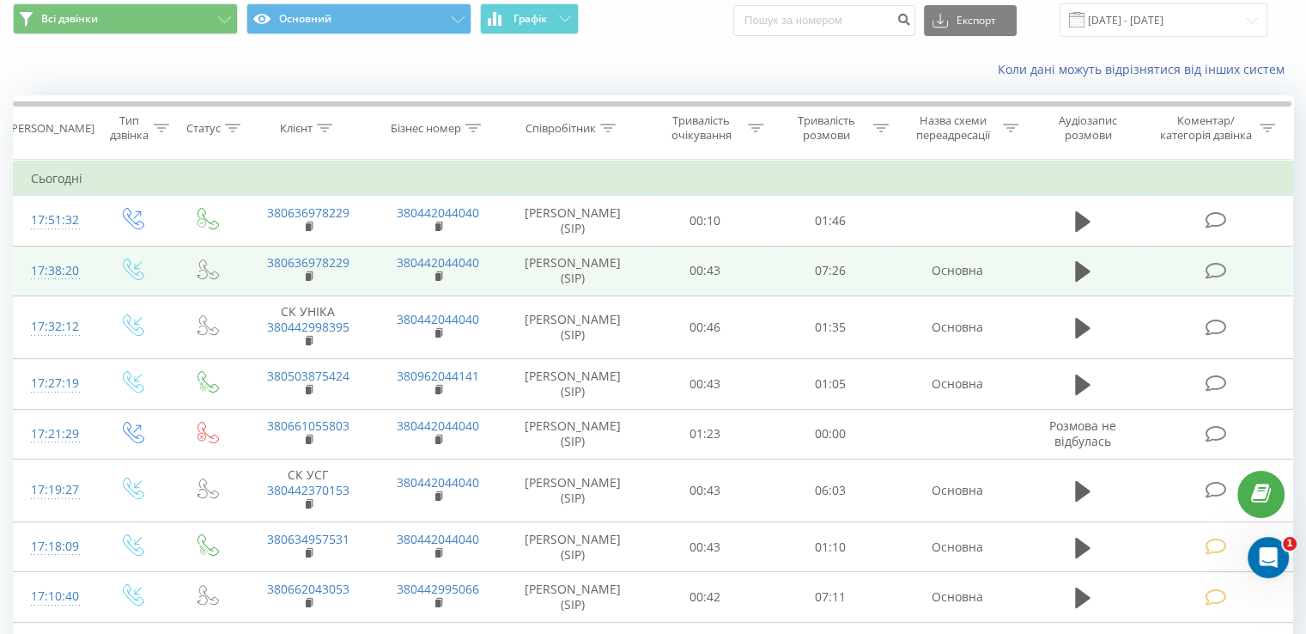
click at [1220, 273] on icon at bounding box center [1215, 271] width 21 height 18
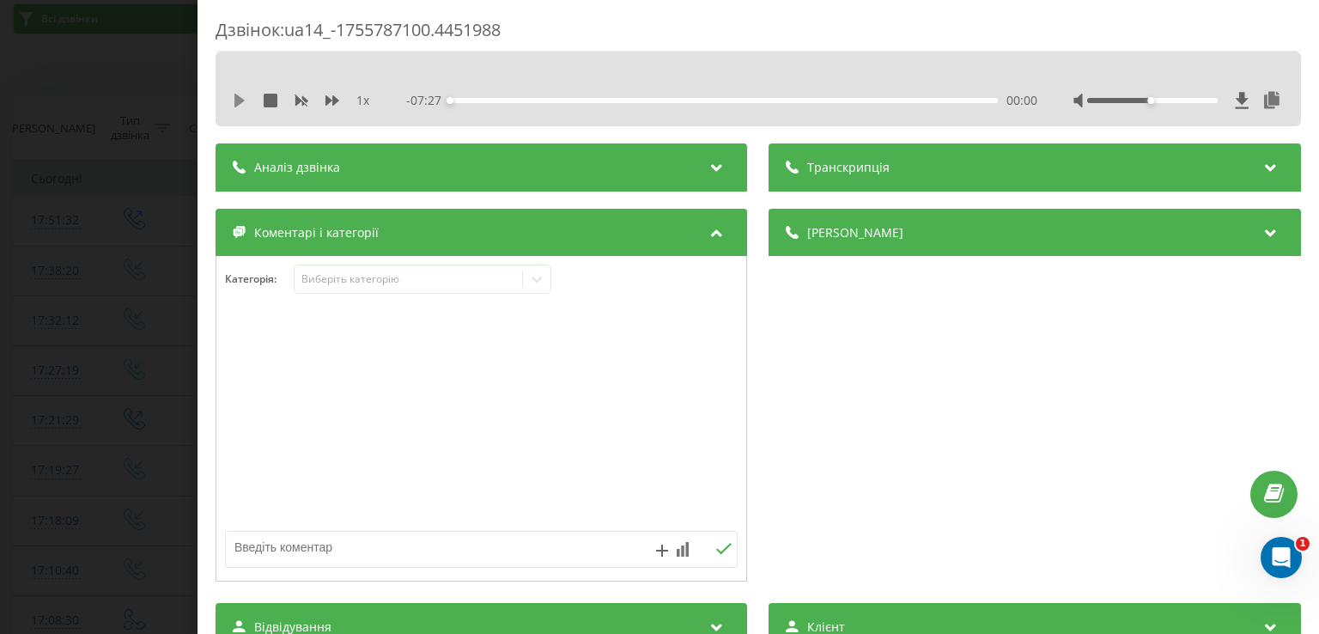
click at [240, 102] on icon at bounding box center [239, 101] width 10 height 14
click at [240, 102] on icon at bounding box center [240, 101] width 14 height 14
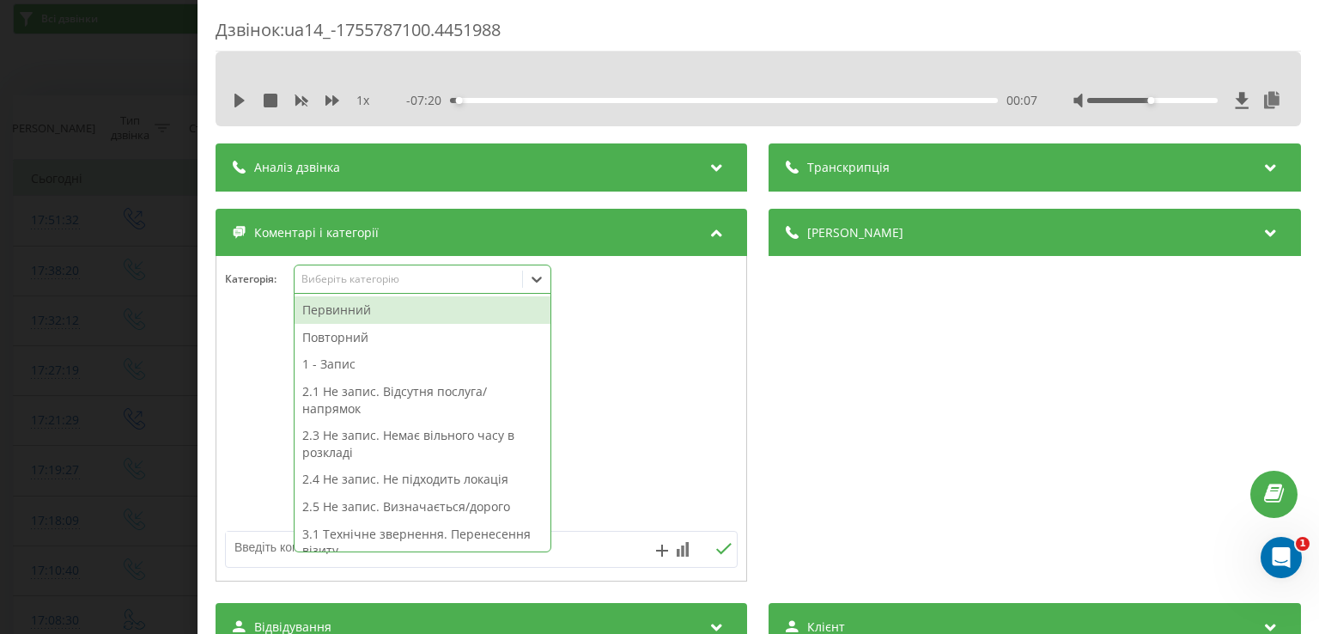
click at [538, 289] on div at bounding box center [536, 278] width 27 height 27
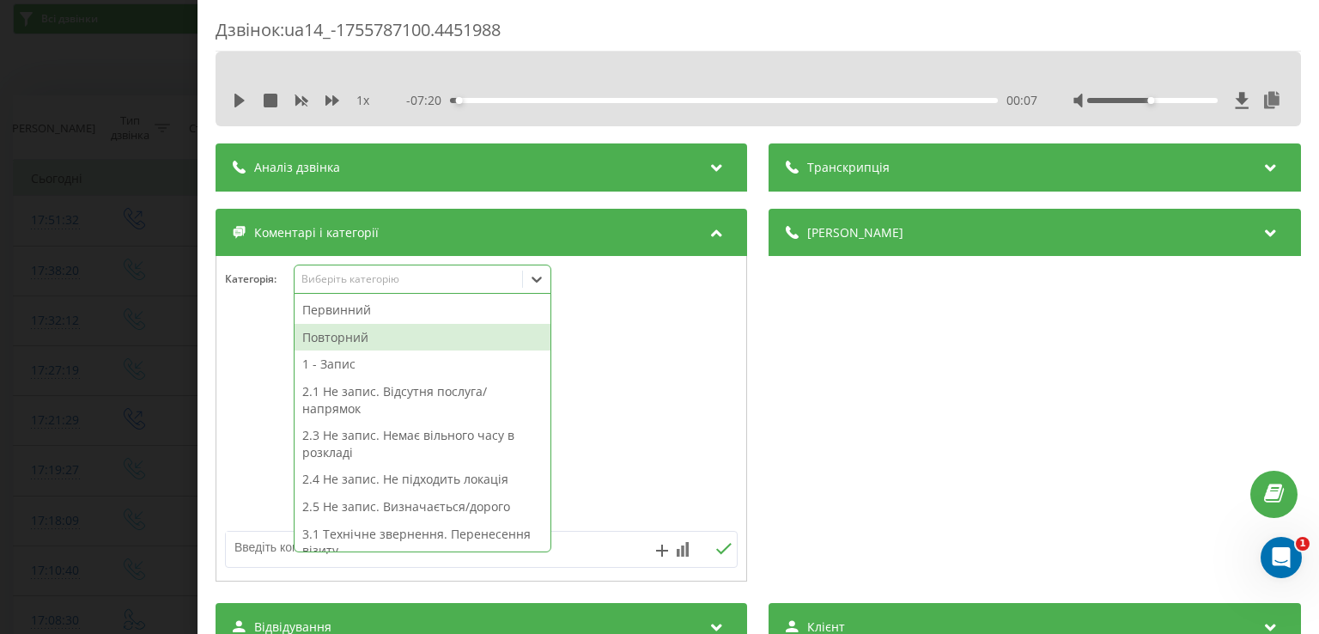
click at [426, 340] on div "Повторний" at bounding box center [423, 337] width 256 height 27
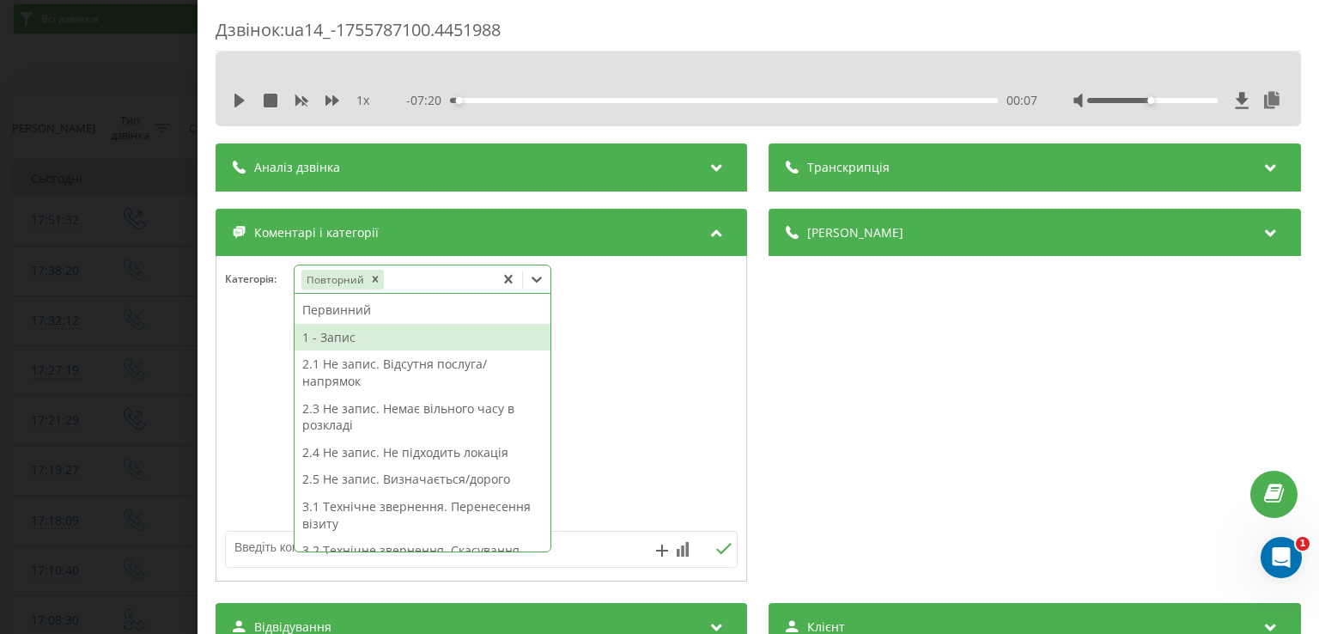
click at [388, 344] on div "1 - Запис" at bounding box center [423, 337] width 256 height 27
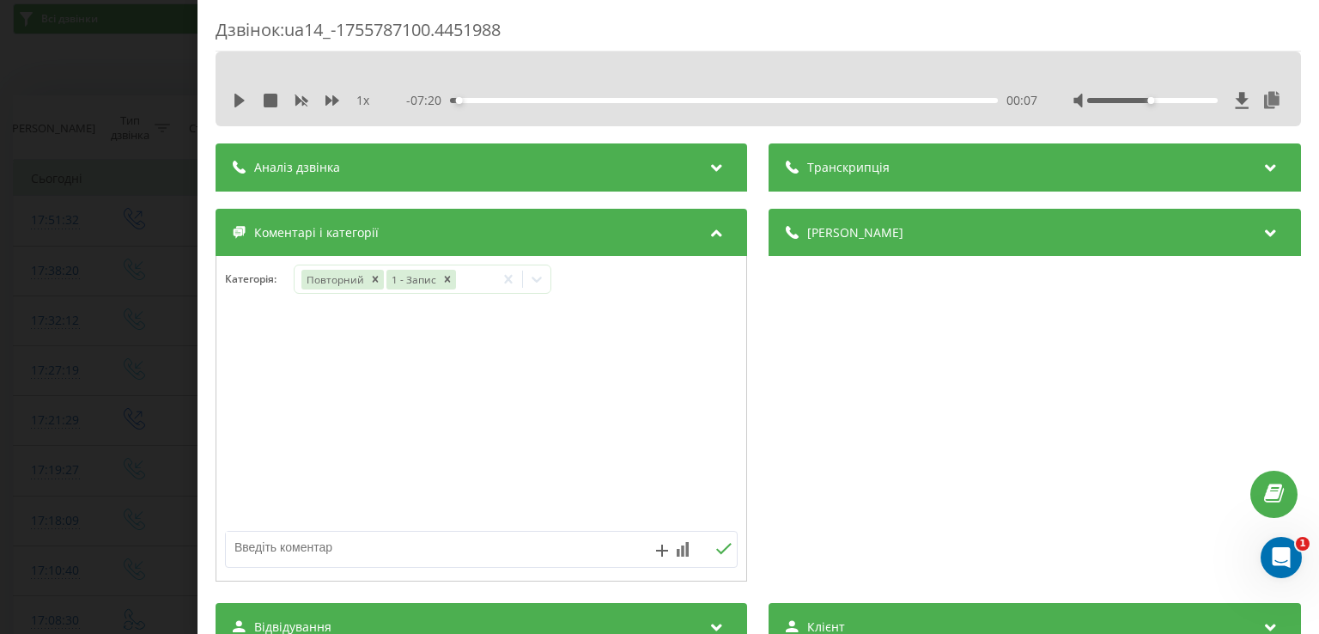
click at [257, 355] on div at bounding box center [481, 419] width 530 height 206
click at [122, 326] on div "Дзвінок : ua14_-1755787100.4451988 1 x - 07:20 00:07 00:07 Транскрипція Для AI-…" at bounding box center [659, 317] width 1319 height 634
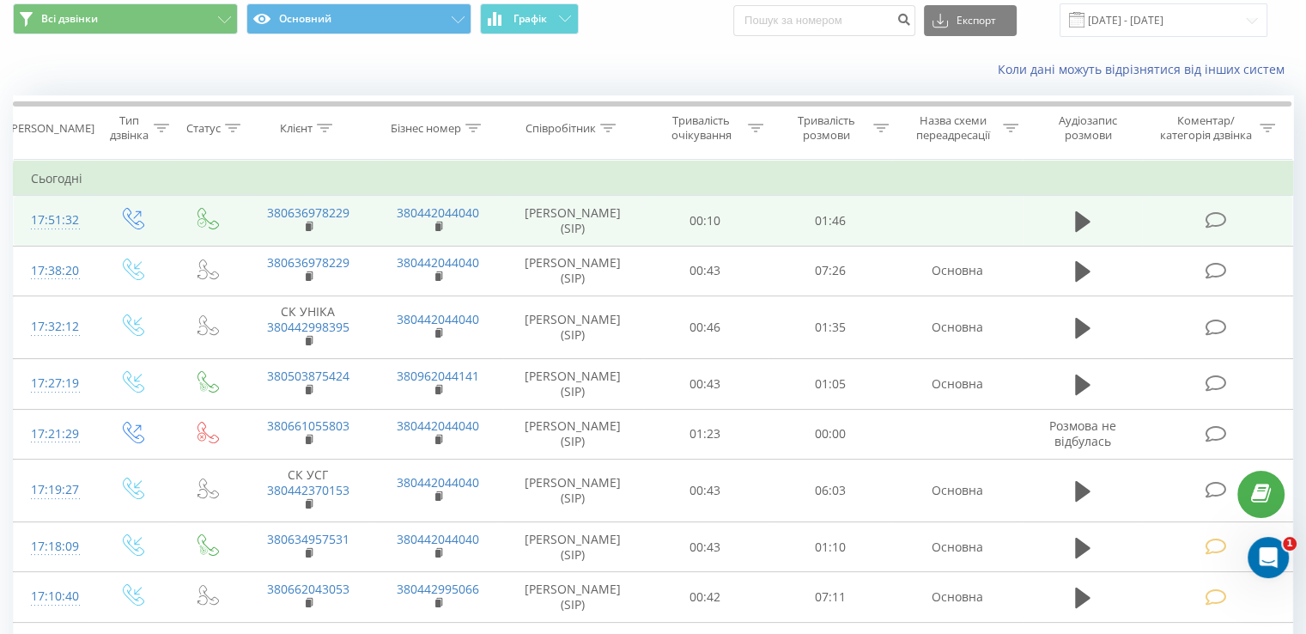
click at [1214, 223] on icon at bounding box center [1215, 220] width 21 height 18
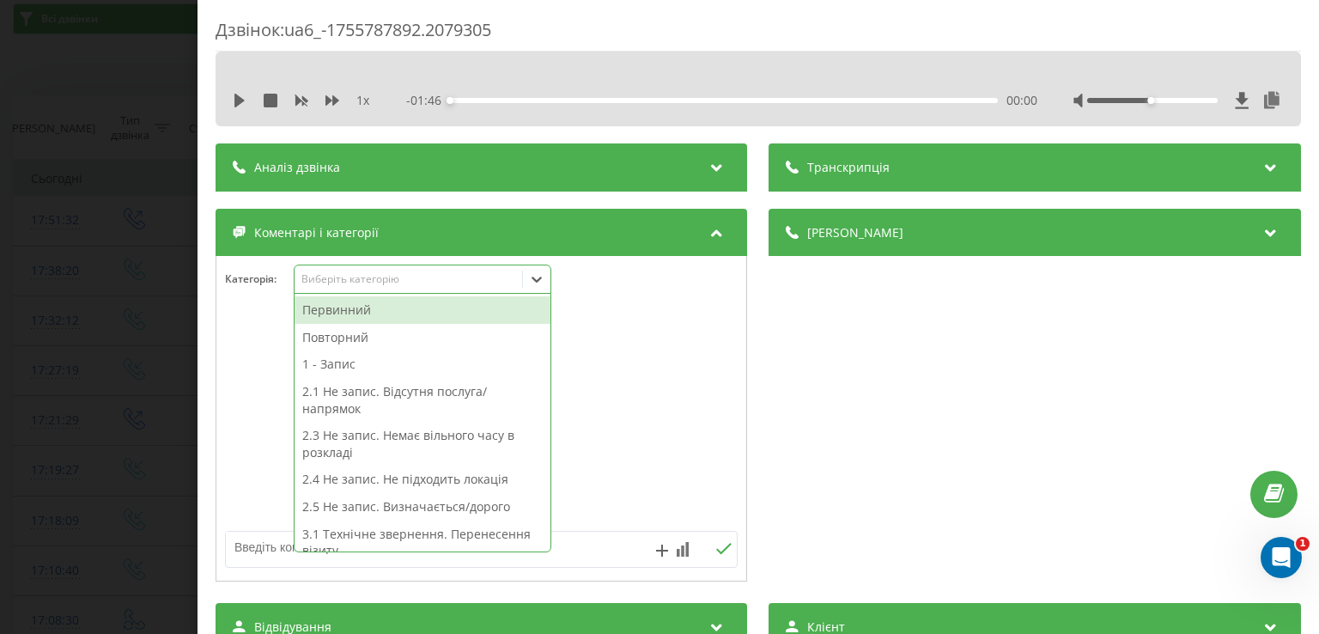
click at [543, 277] on icon at bounding box center [536, 279] width 17 height 17
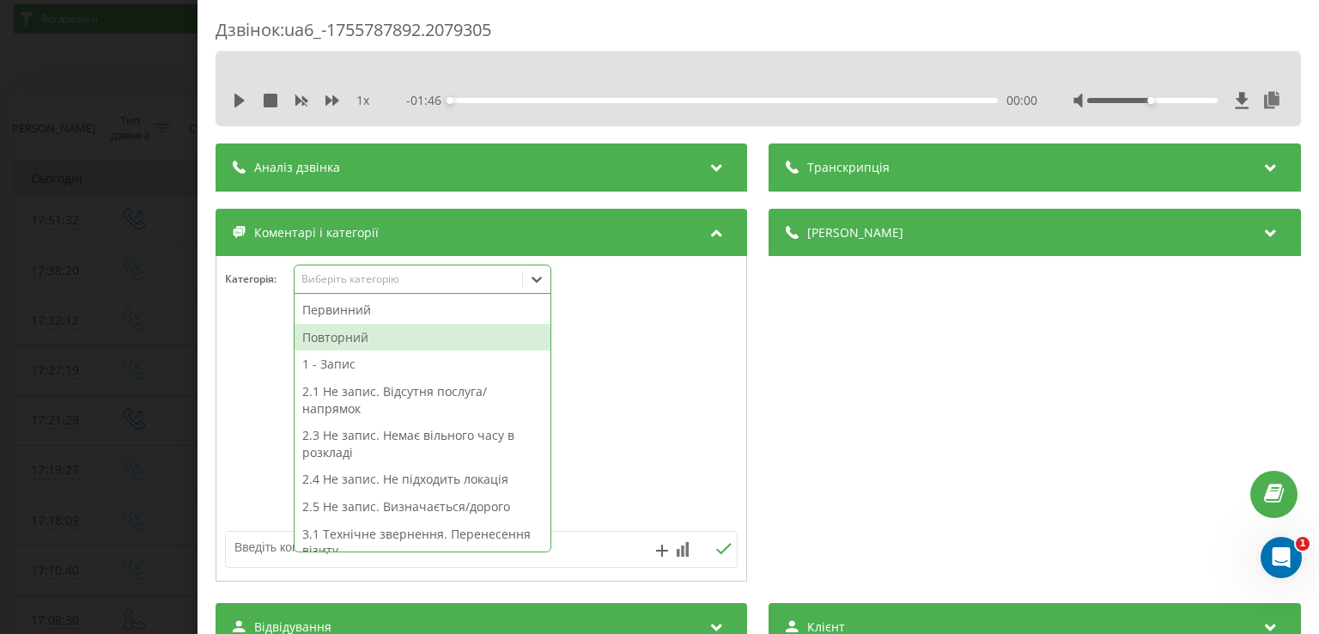
click at [429, 331] on div "Повторний" at bounding box center [423, 337] width 256 height 27
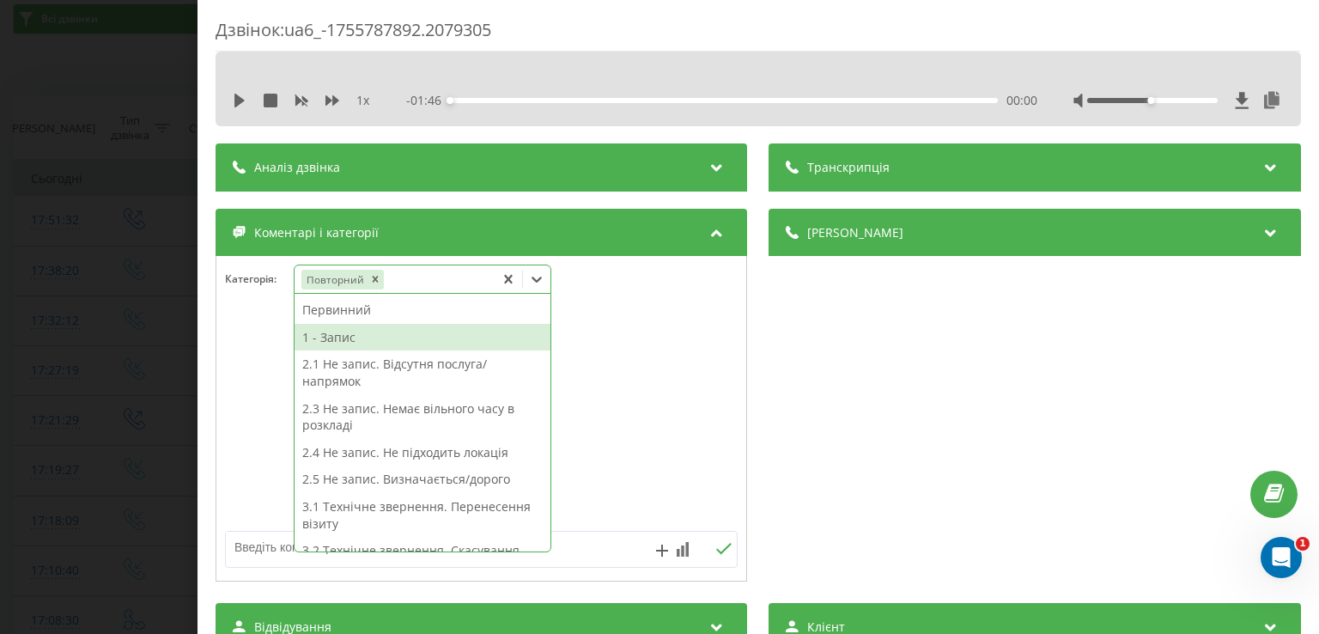
click at [347, 338] on div "1 - Запис" at bounding box center [423, 337] width 256 height 27
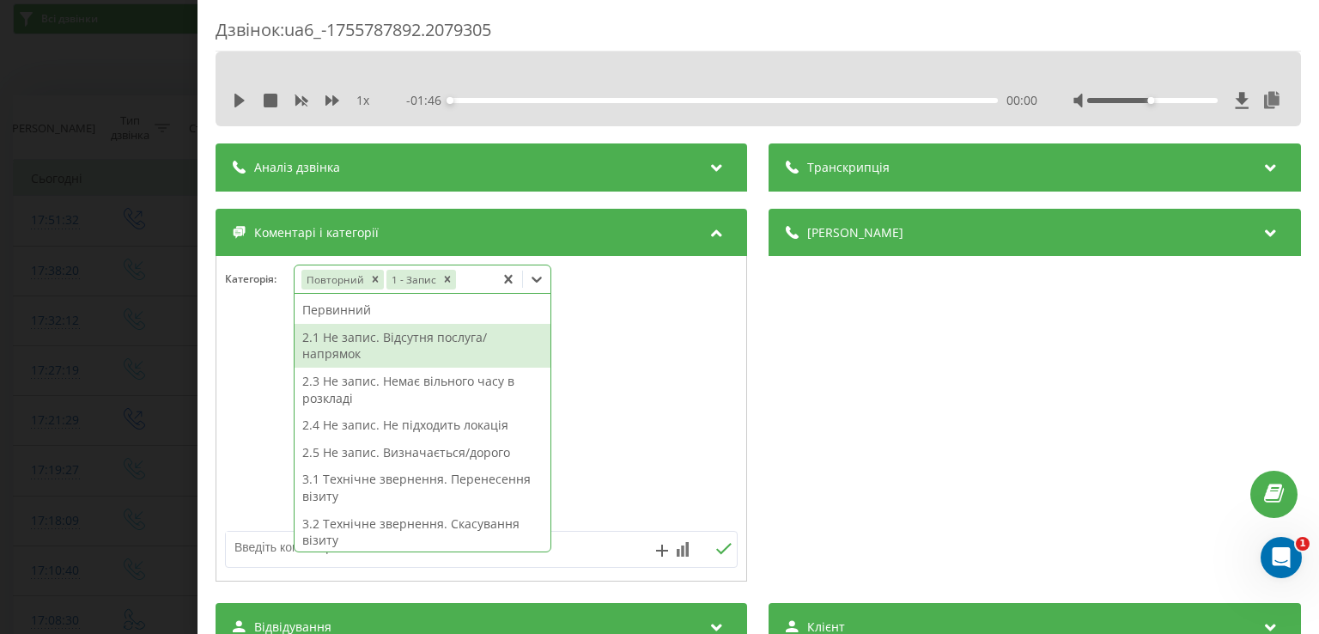
click at [264, 353] on div at bounding box center [481, 419] width 530 height 206
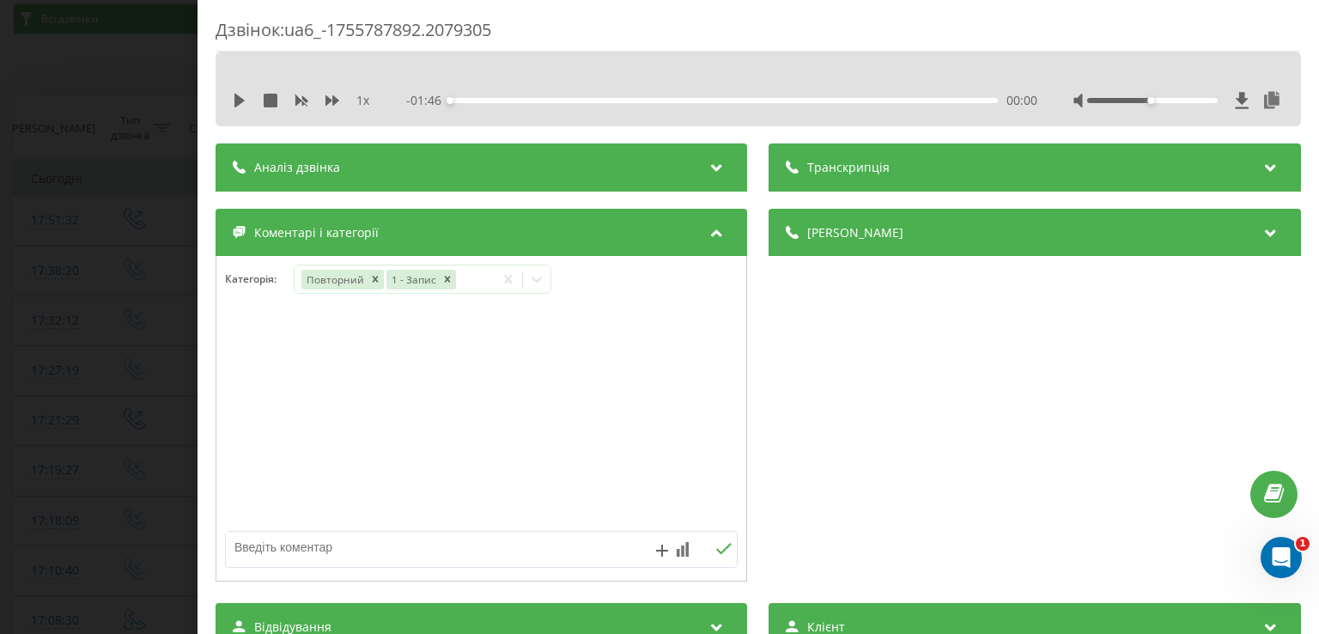
click at [137, 307] on div "Дзвінок : ua6_-1755787892.2079305 1 x - 01:46 00:00 00:00 Транскрипція Для AI-а…" at bounding box center [659, 317] width 1319 height 634
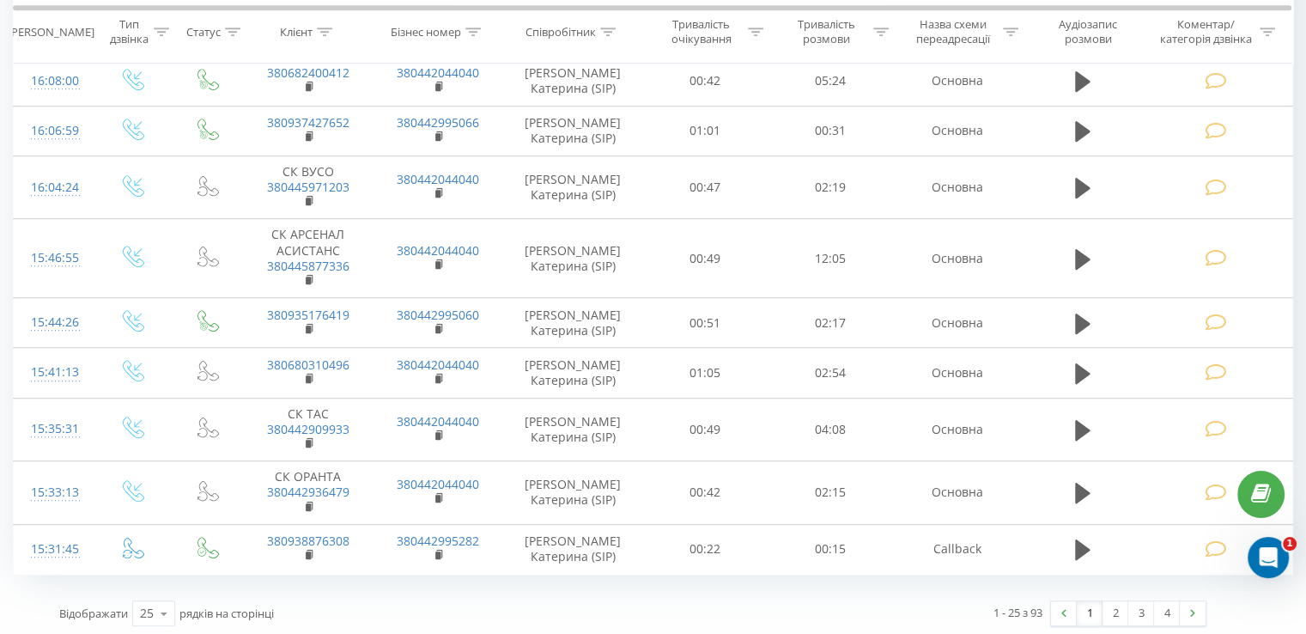
scroll to position [1039, 0]
